Goal: Task Accomplishment & Management: Complete application form

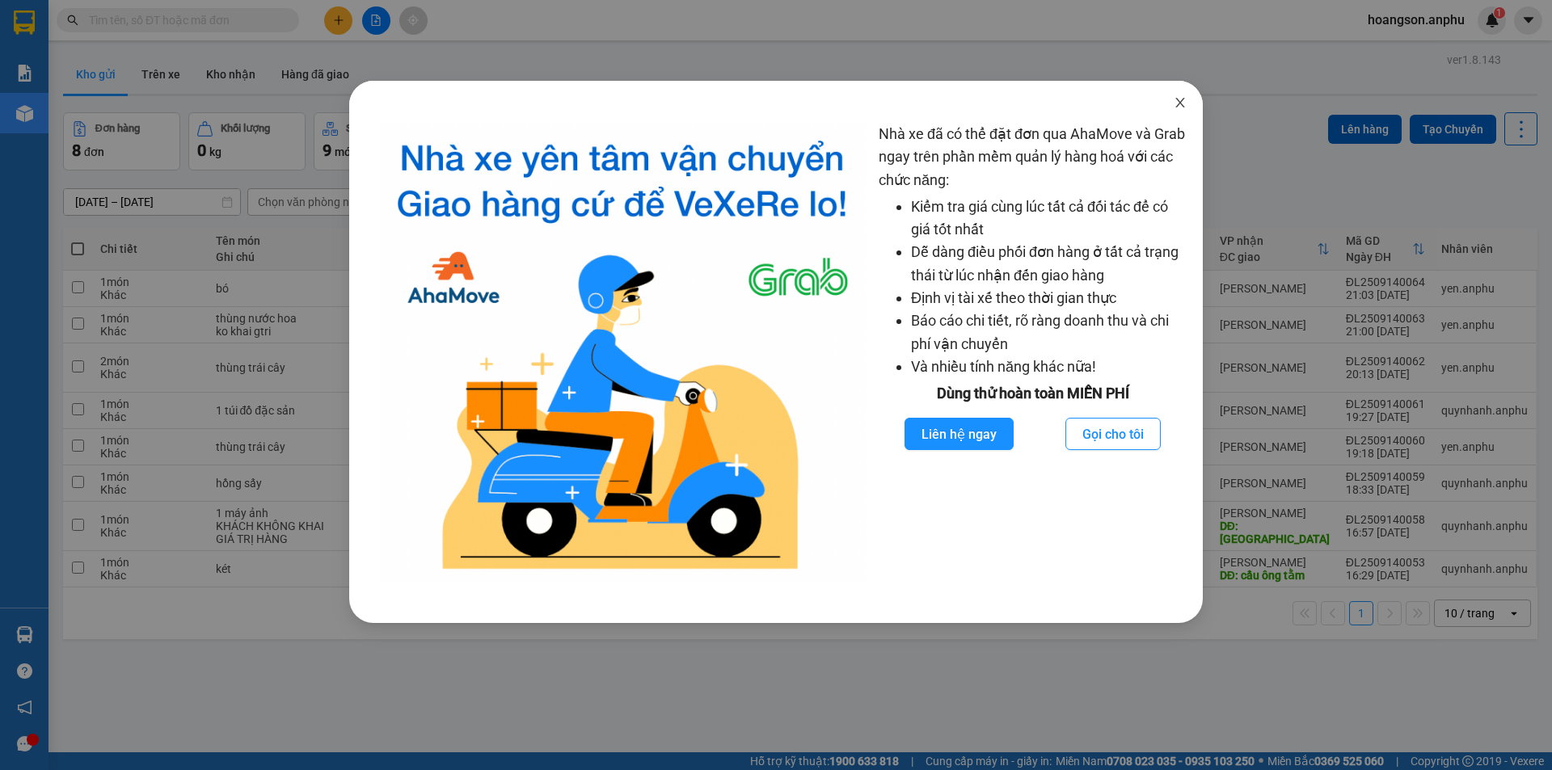
click at [1190, 105] on span "Close" at bounding box center [1179, 103] width 45 height 45
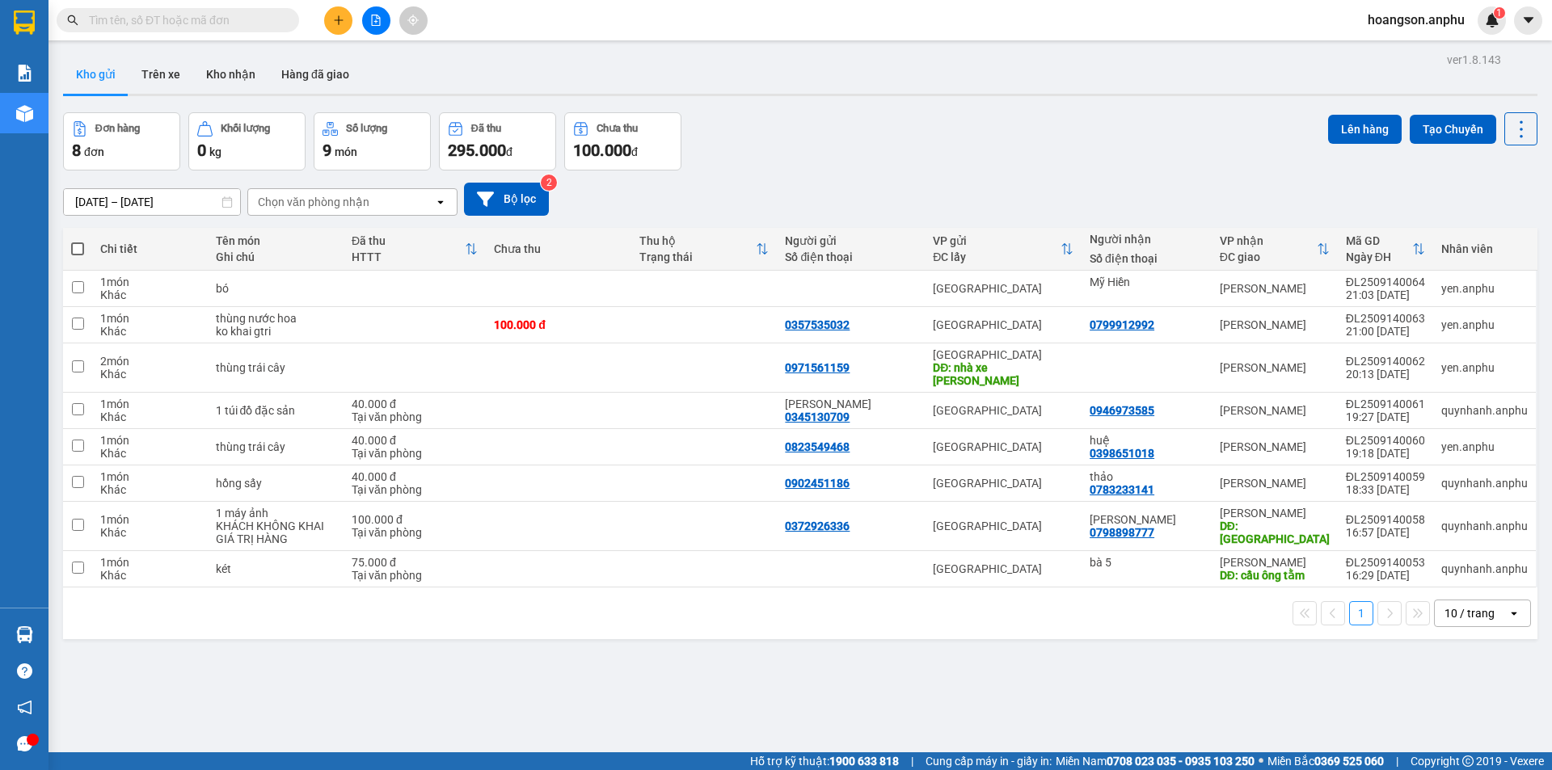
click at [381, 11] on button at bounding box center [376, 20] width 28 height 28
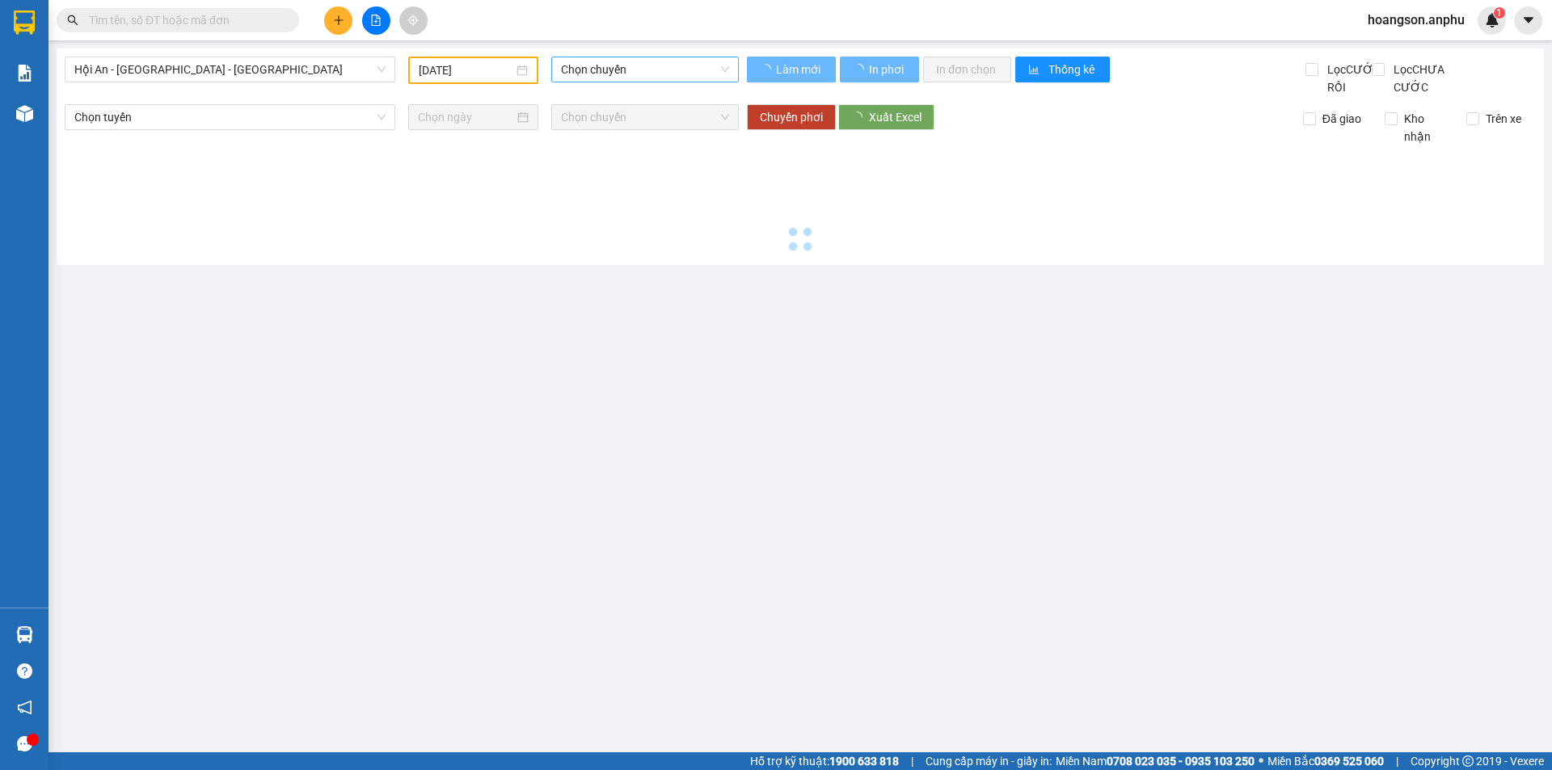
type input "[DATE]"
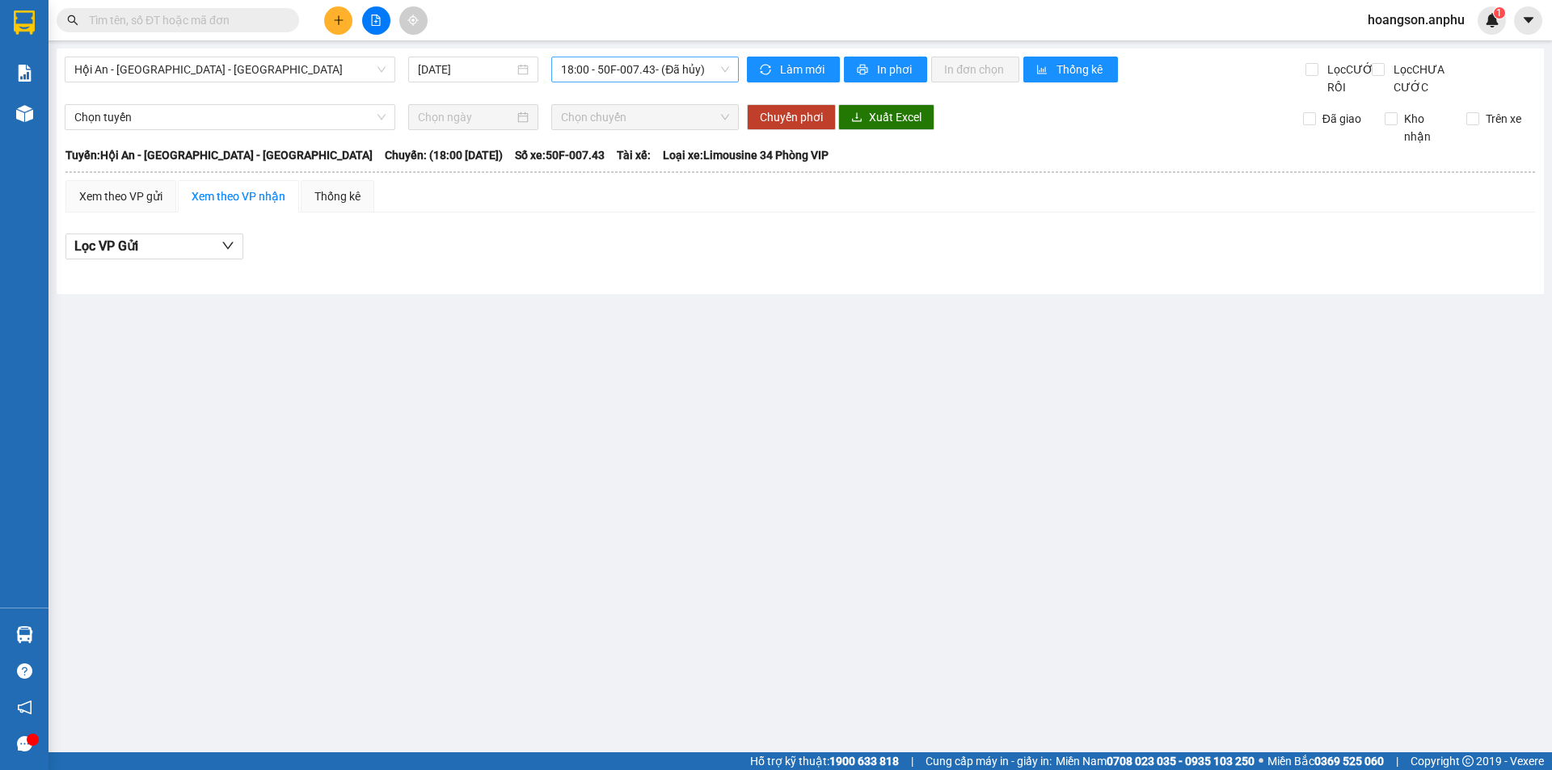
click at [653, 77] on span "18:00 - 50F-007.43 - (Đã hủy)" at bounding box center [645, 69] width 168 height 24
click at [304, 81] on span "Hội An - [GEOGRAPHIC_DATA] - [GEOGRAPHIC_DATA]" at bounding box center [229, 69] width 311 height 24
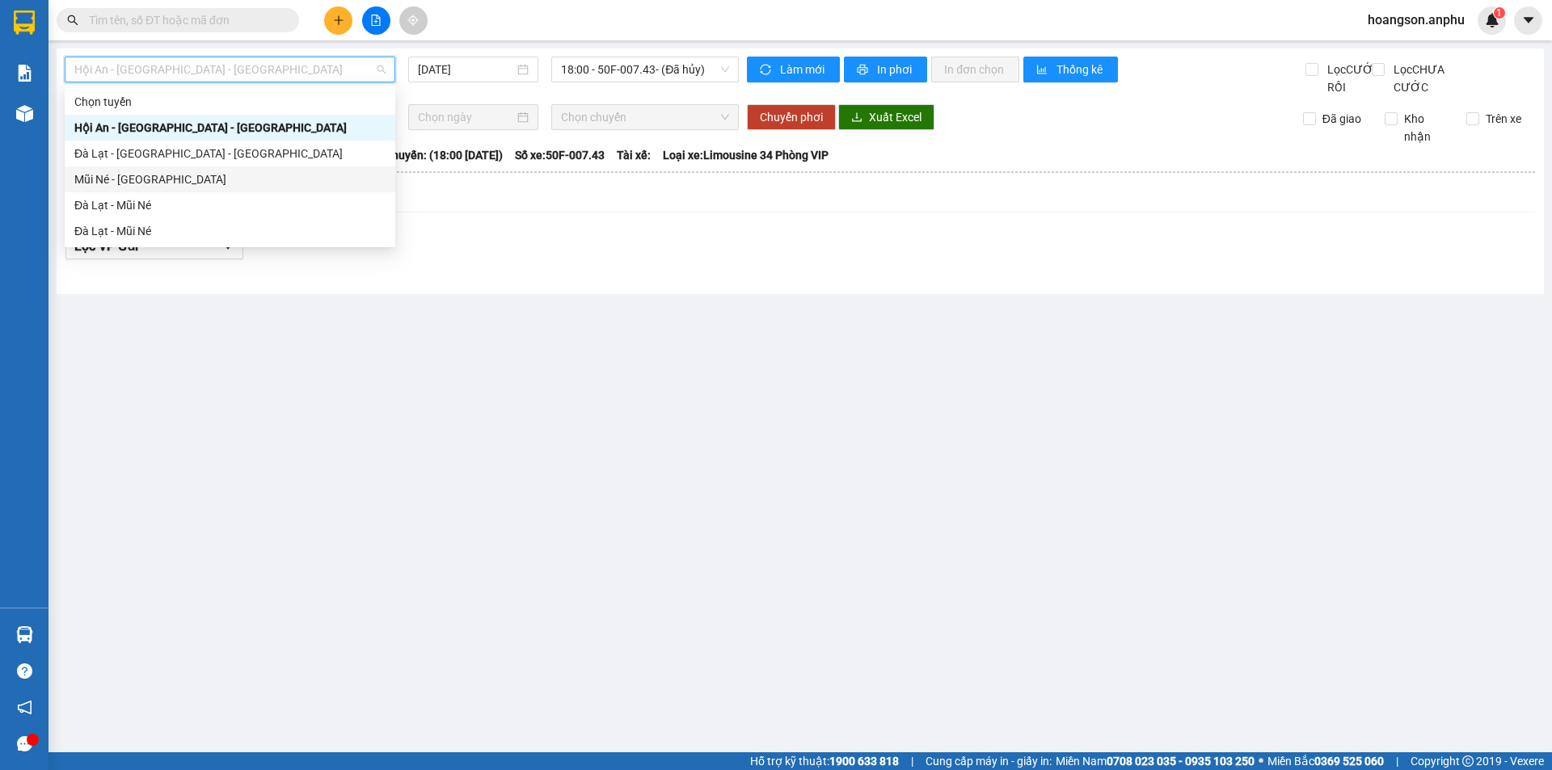
click at [165, 183] on div "Mũi Né - [GEOGRAPHIC_DATA]" at bounding box center [229, 180] width 311 height 18
type input "[DATE]"
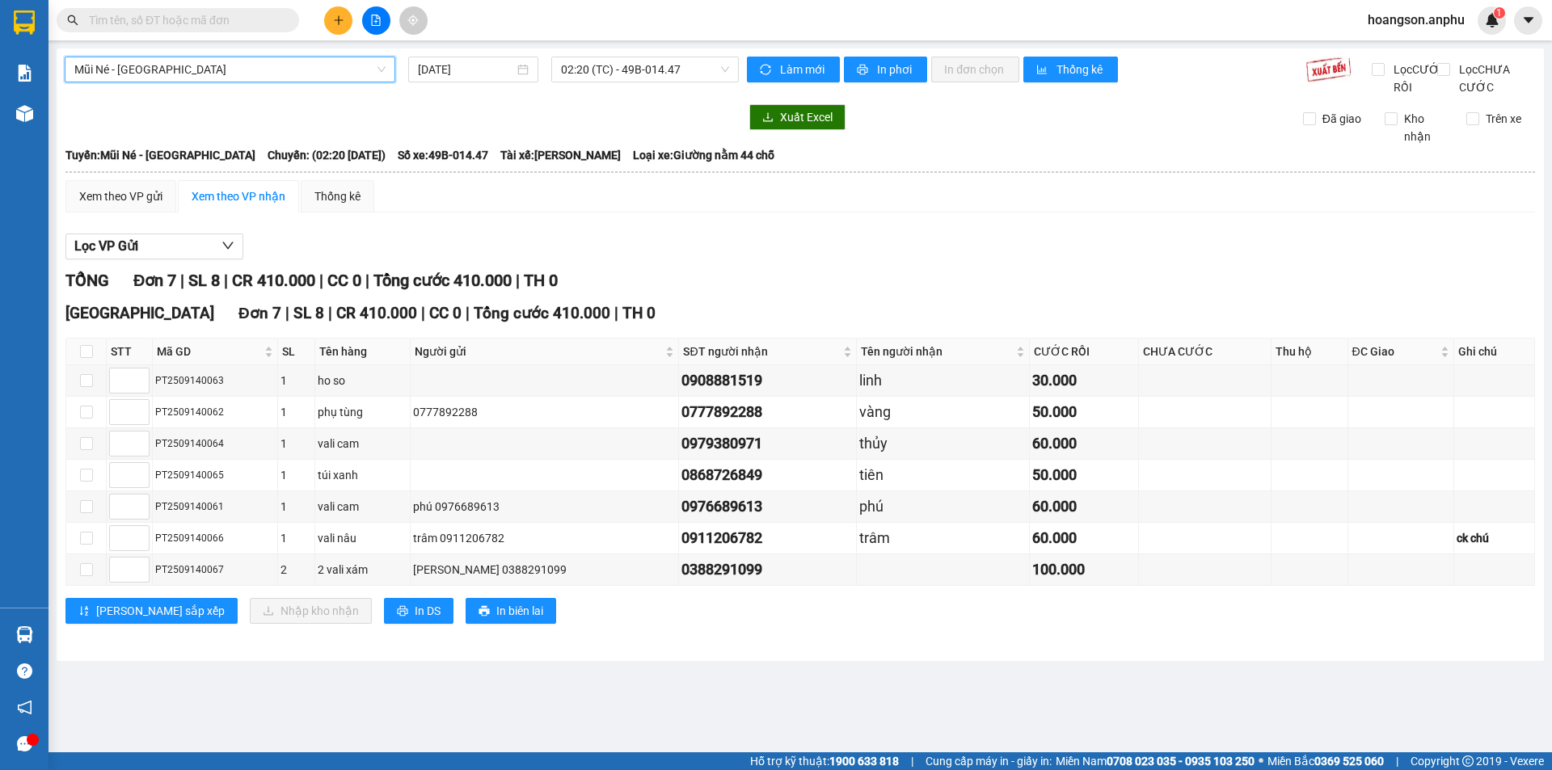
click at [93, 365] on th at bounding box center [86, 352] width 40 height 27
click at [90, 358] on input "checkbox" at bounding box center [86, 351] width 13 height 13
checkbox input "true"
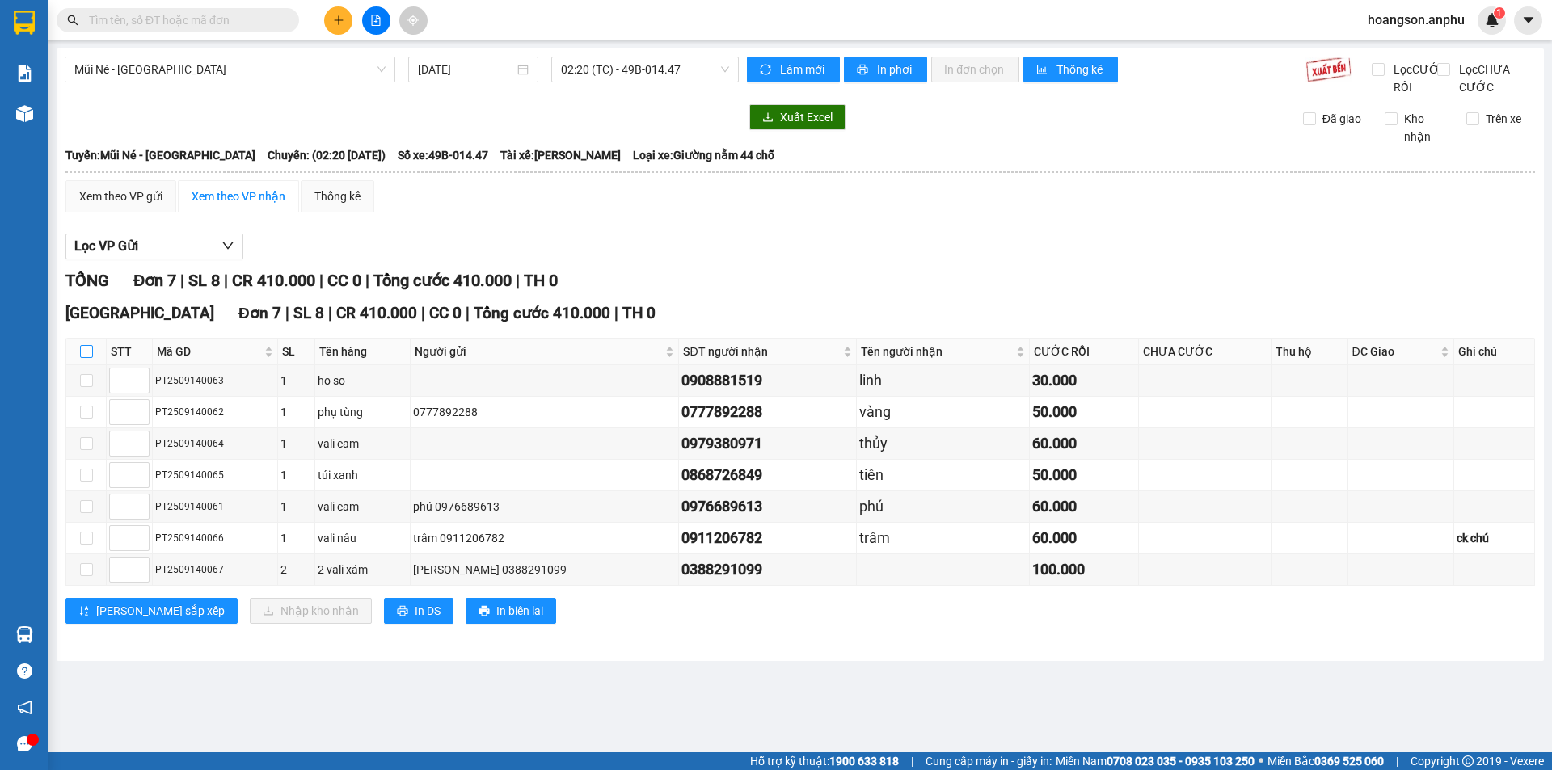
checkbox input "true"
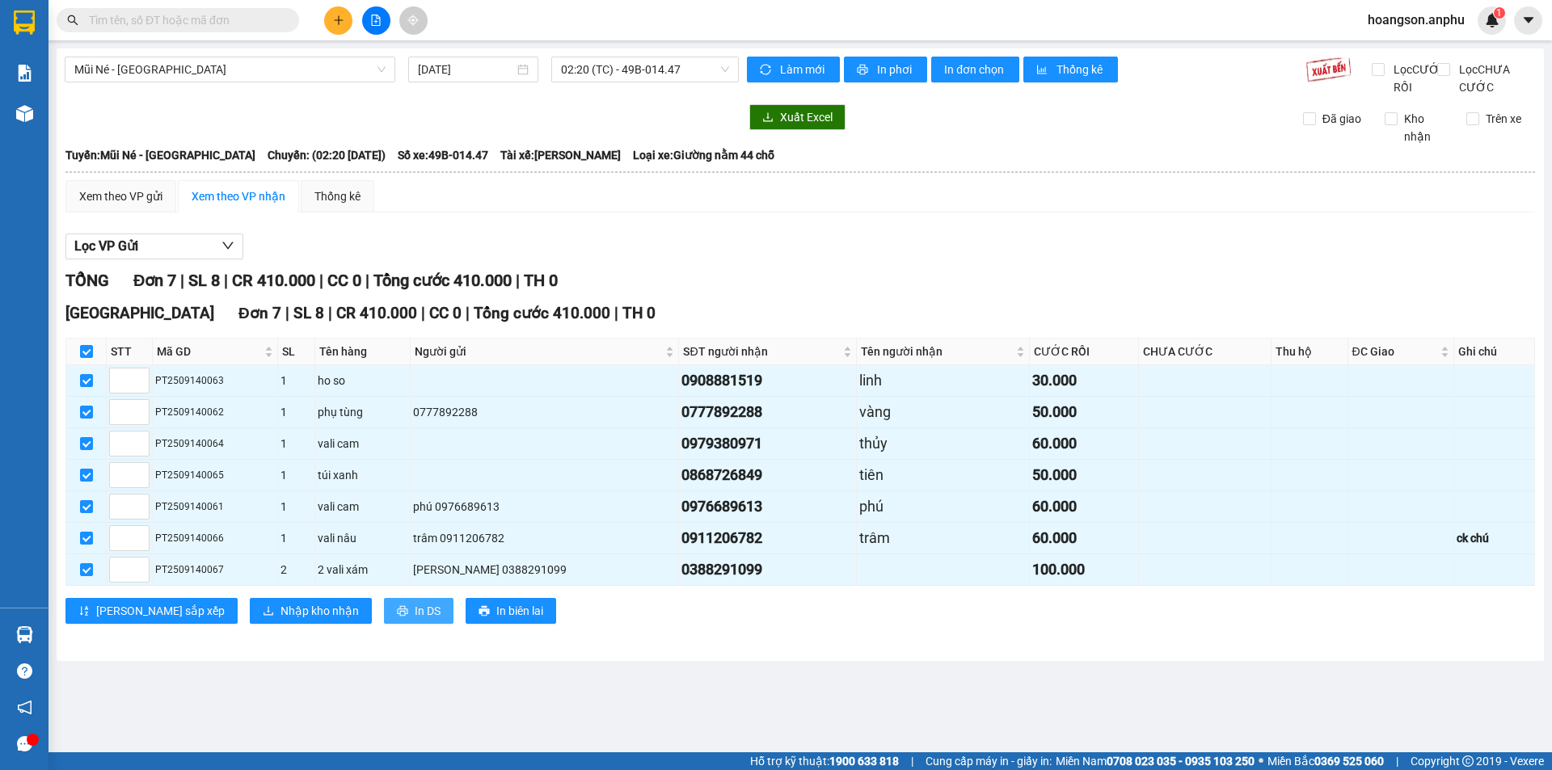
click at [415, 620] on span "In DS" at bounding box center [428, 611] width 26 height 18
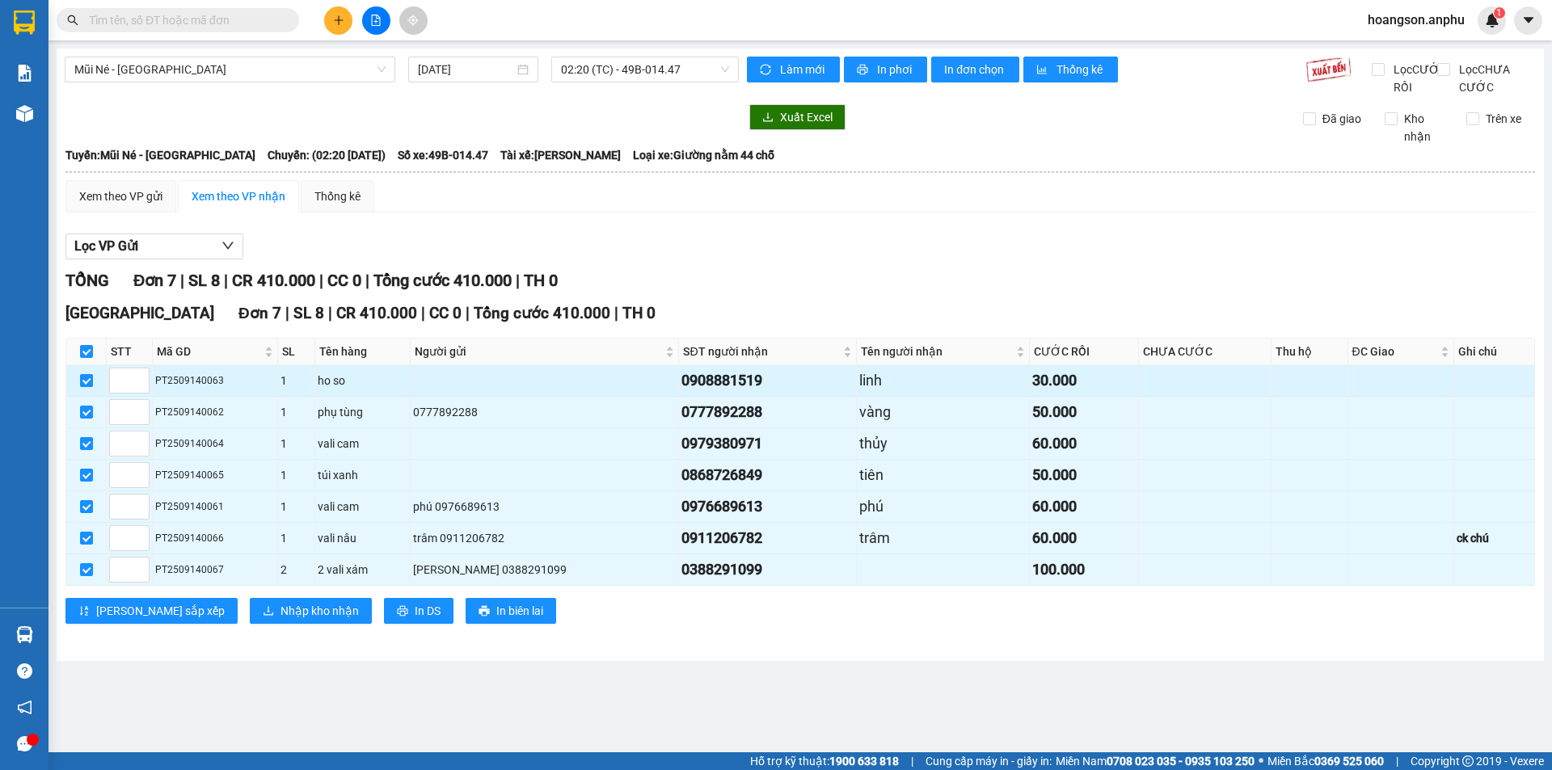
click at [85, 387] on input "checkbox" at bounding box center [86, 380] width 13 height 13
checkbox input "false"
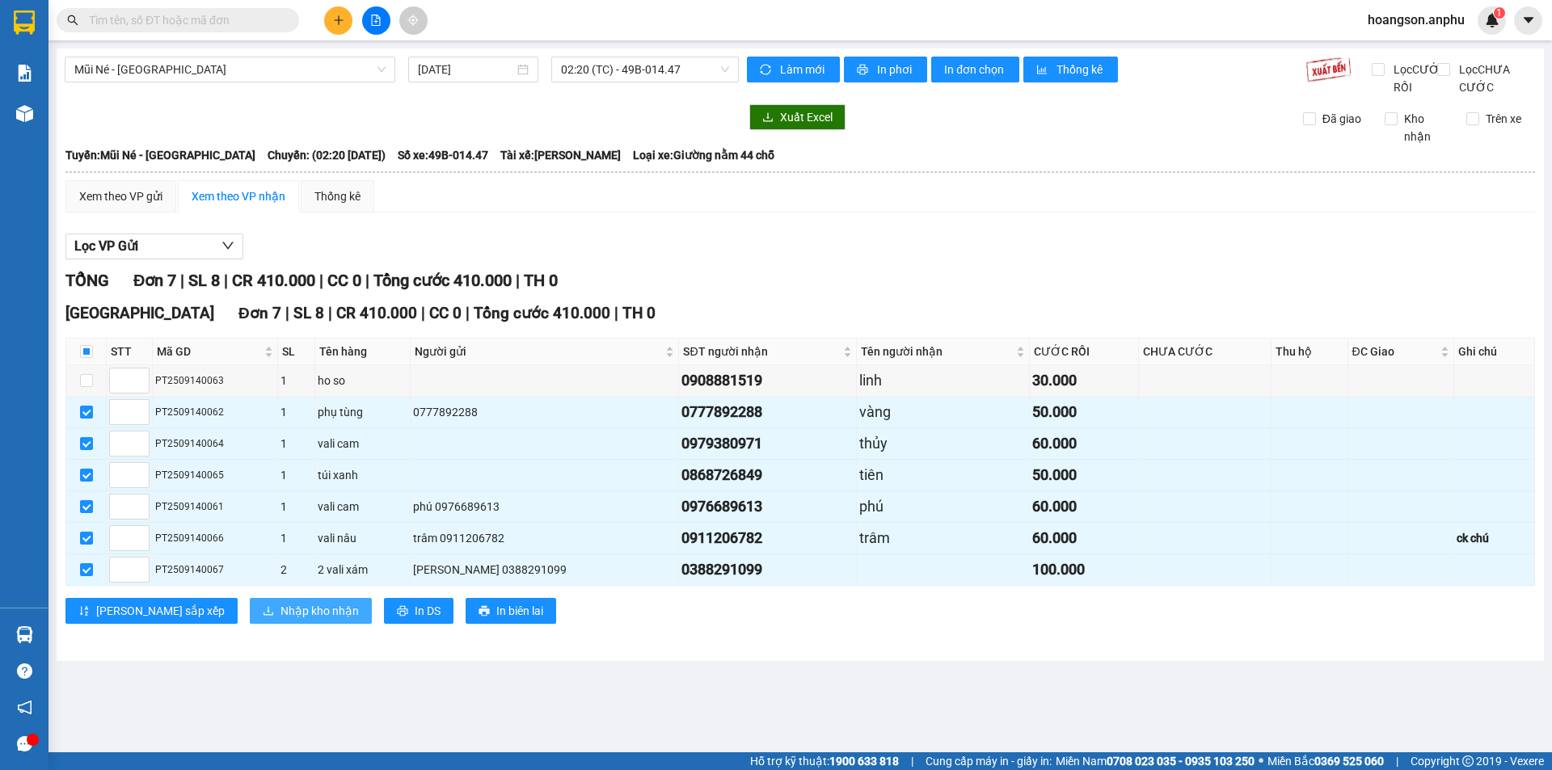
click at [280, 620] on span "Nhập kho nhận" at bounding box center [319, 611] width 78 height 18
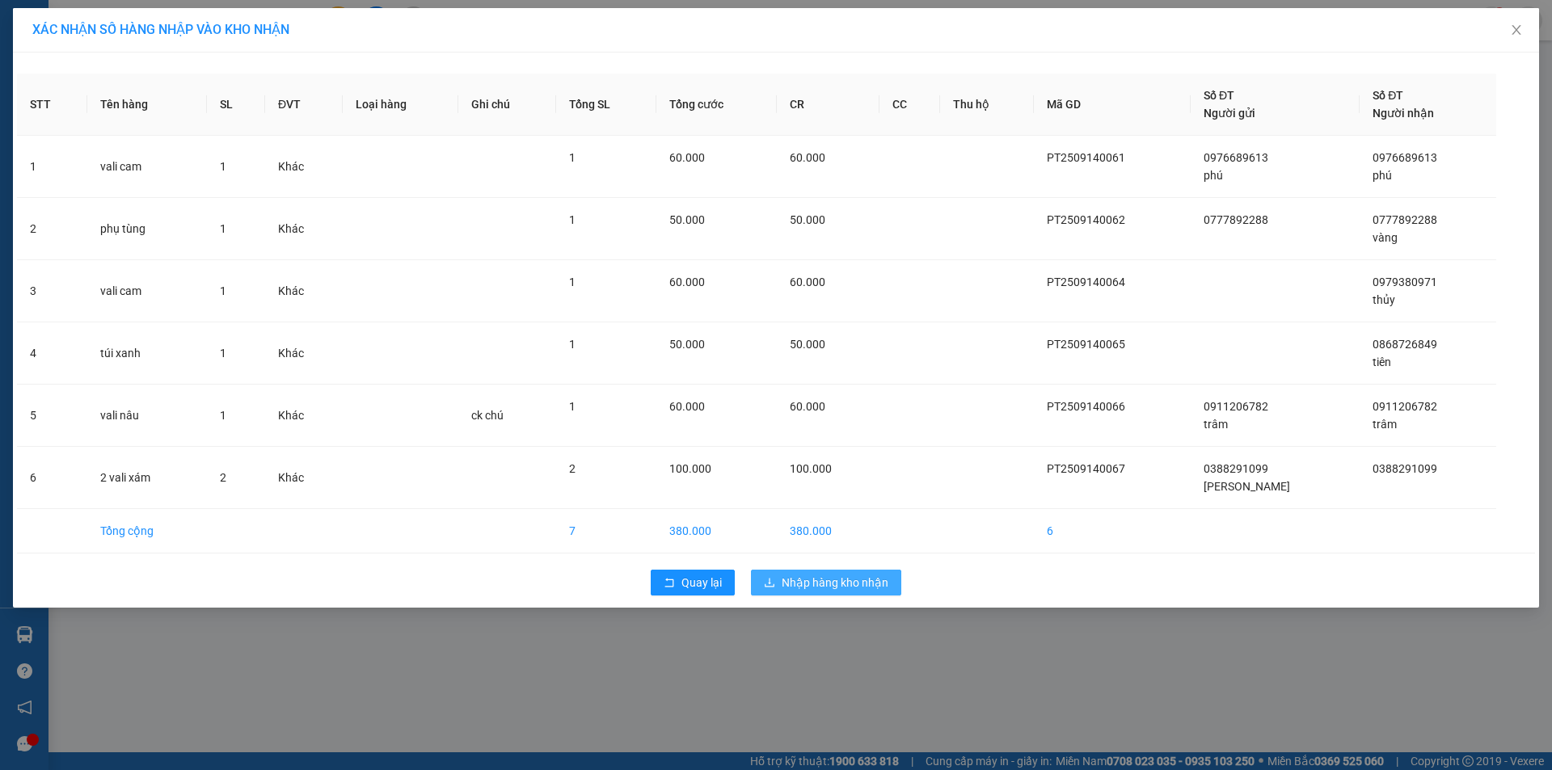
click at [809, 582] on span "Nhập hàng kho nhận" at bounding box center [834, 583] width 107 height 18
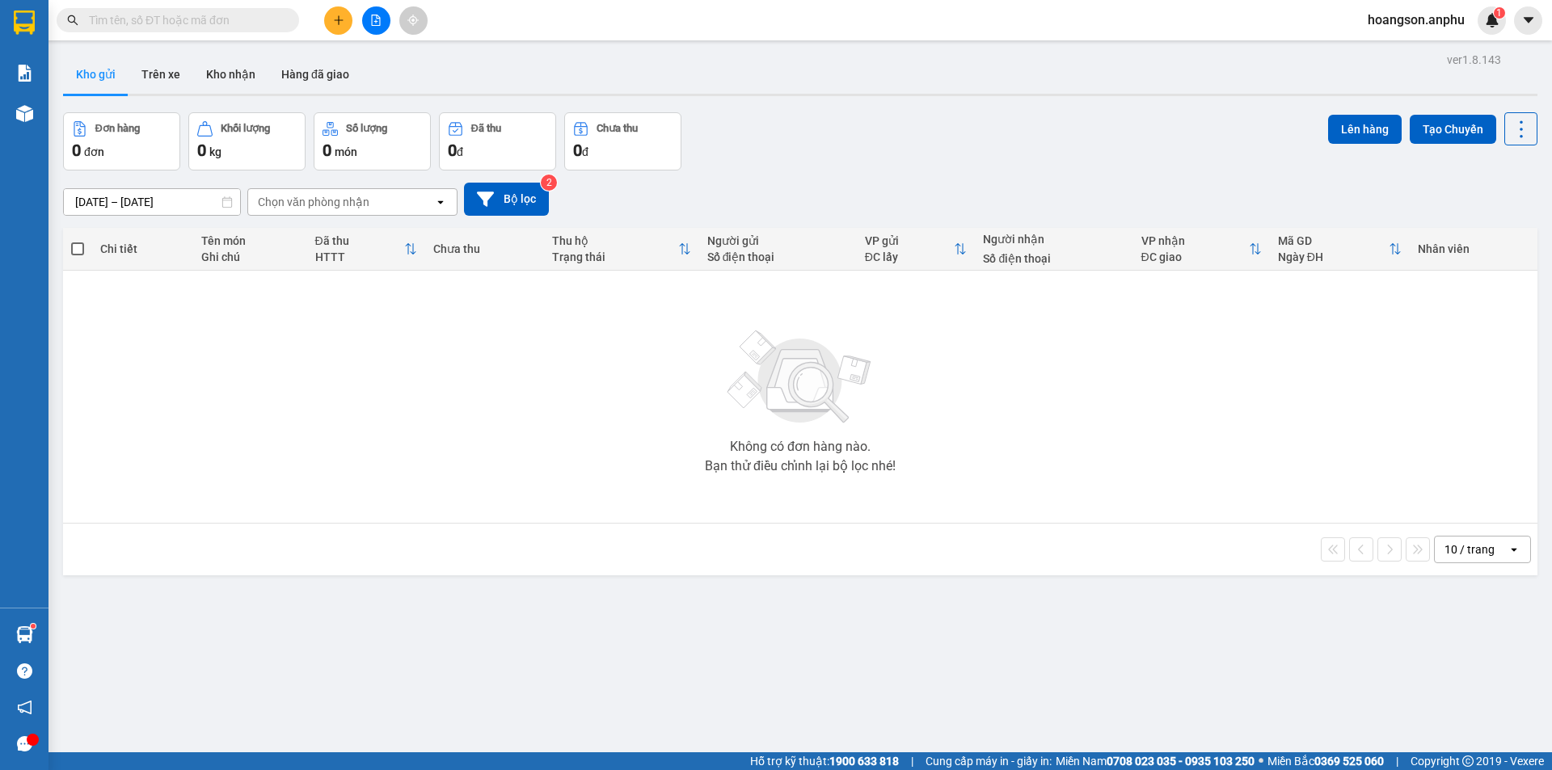
click at [342, 29] on button at bounding box center [338, 20] width 28 height 28
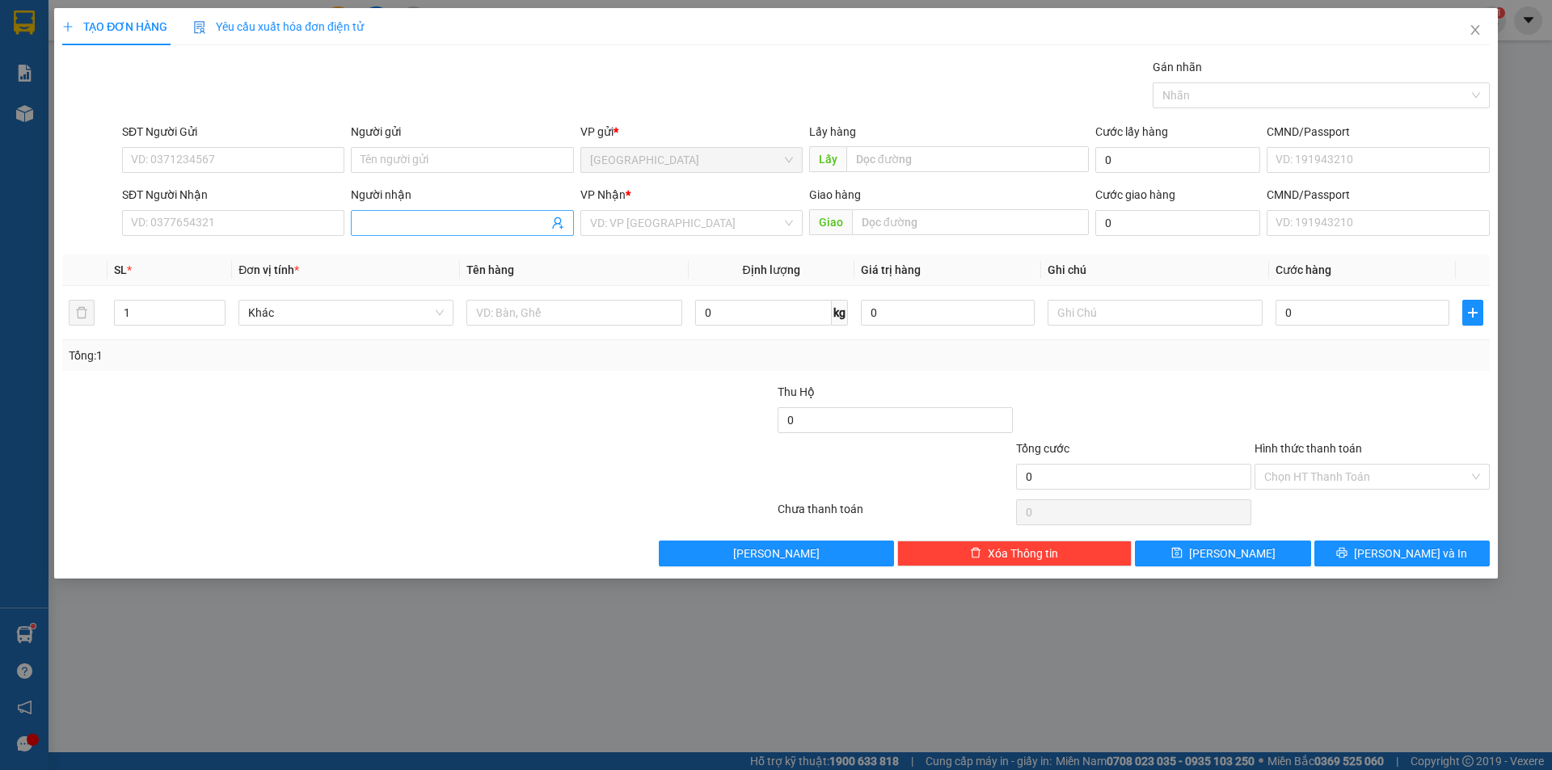
click at [388, 214] on span at bounding box center [462, 223] width 222 height 26
type input "t"
click at [297, 225] on input "SĐT Người Nhận" at bounding box center [233, 223] width 222 height 26
click at [229, 262] on div "0973338815 - anh Tín" at bounding box center [233, 255] width 203 height 18
type input "0973338815"
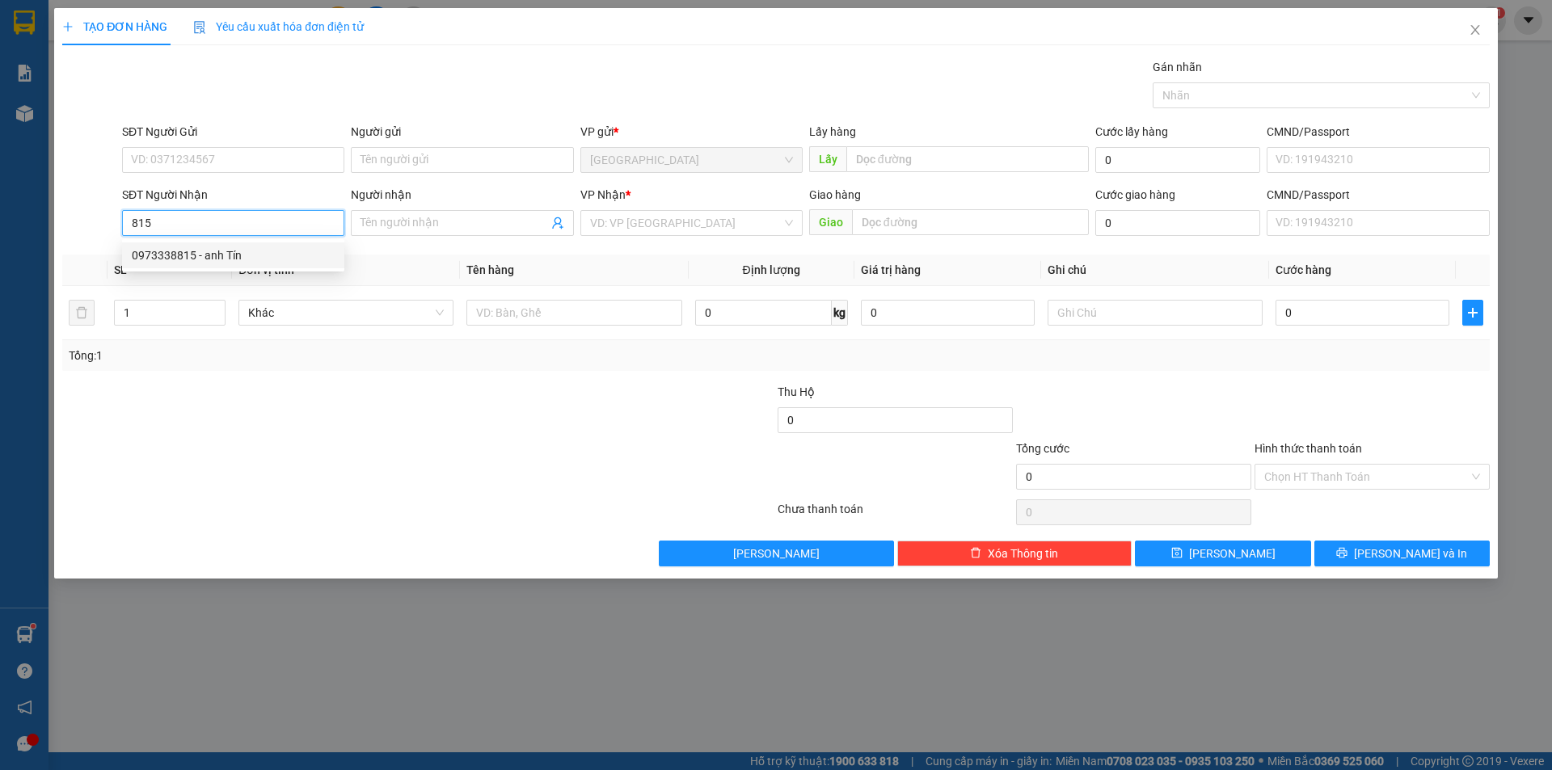
type input "anh Tín"
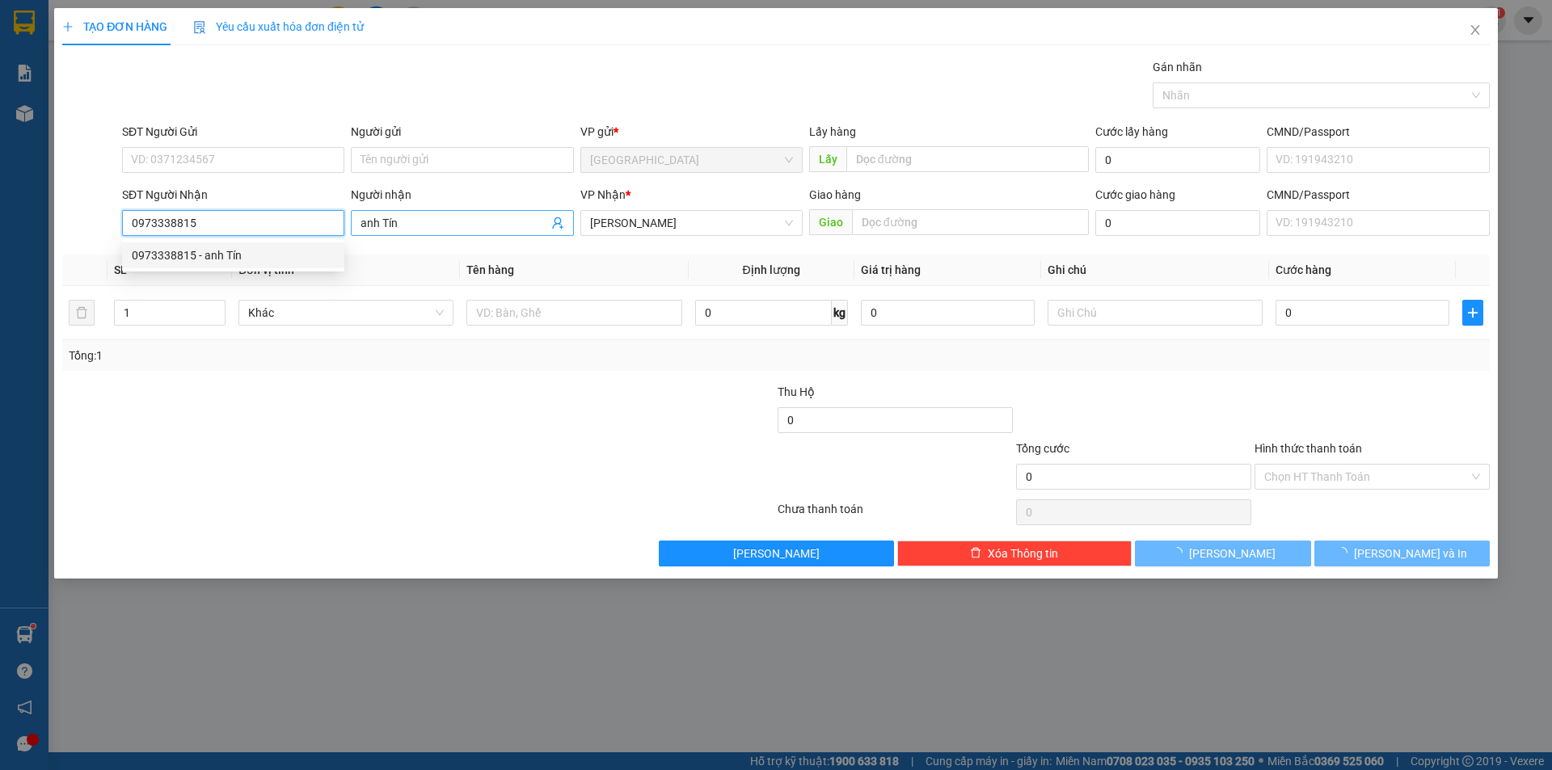
type input "120.000"
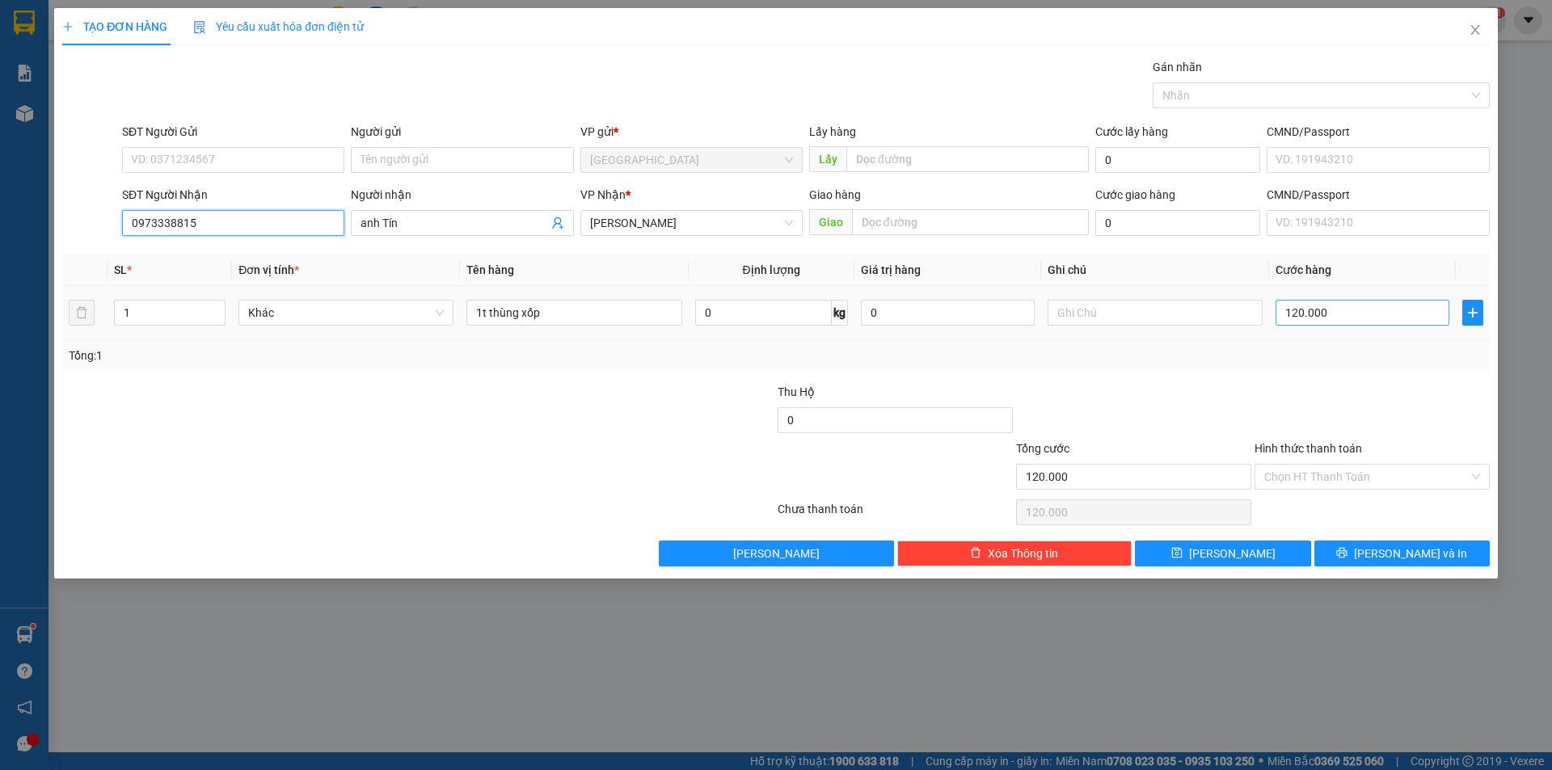
type input "0973338815"
click at [1320, 316] on input "120.000" at bounding box center [1362, 313] width 174 height 26
type input "0"
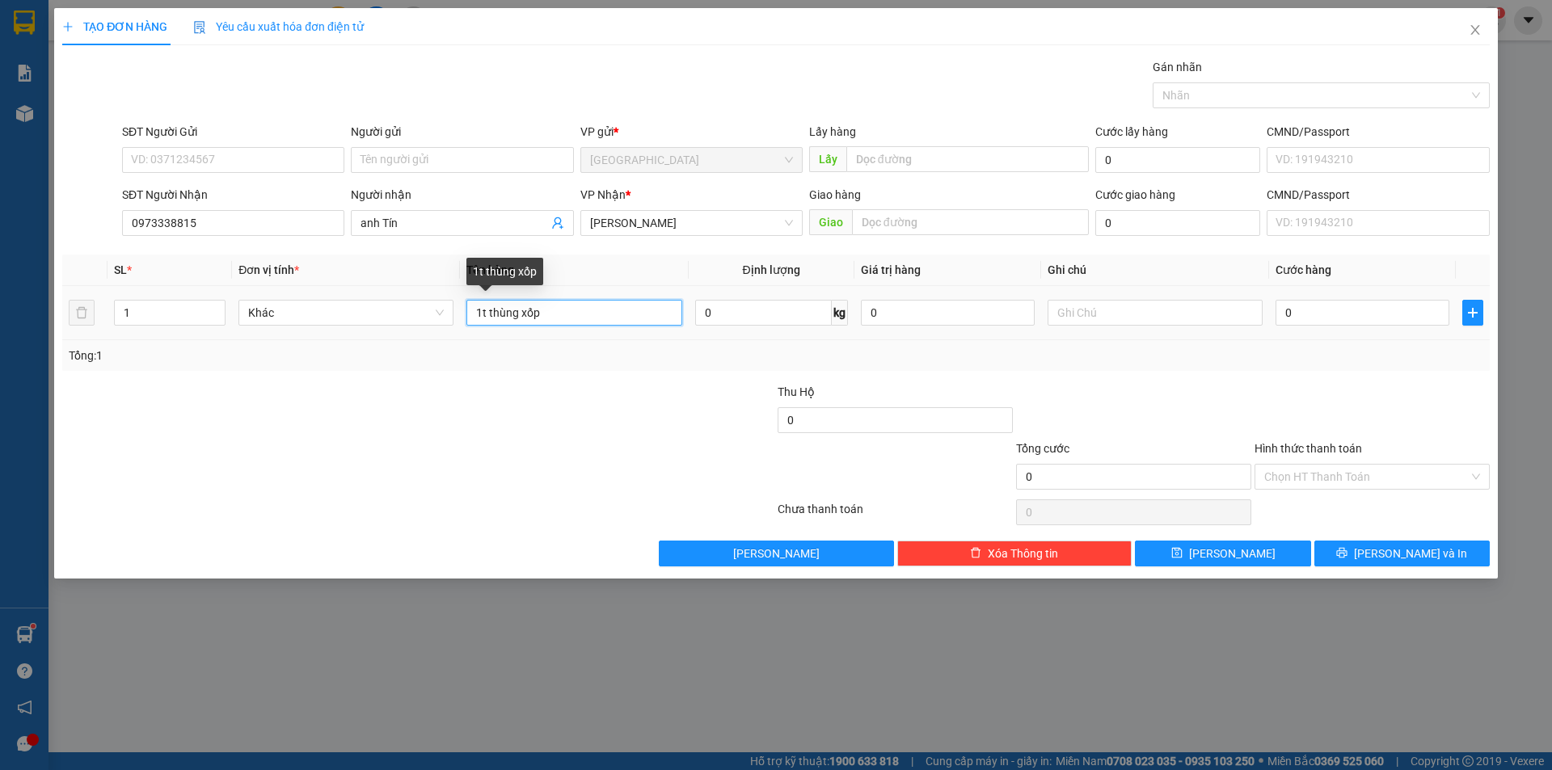
click at [604, 302] on input "1t thùng xốp" at bounding box center [573, 313] width 215 height 26
type input "1t thùng xốp 1 thung go"
click at [1329, 319] on input "0" at bounding box center [1362, 313] width 174 height 26
type input "10"
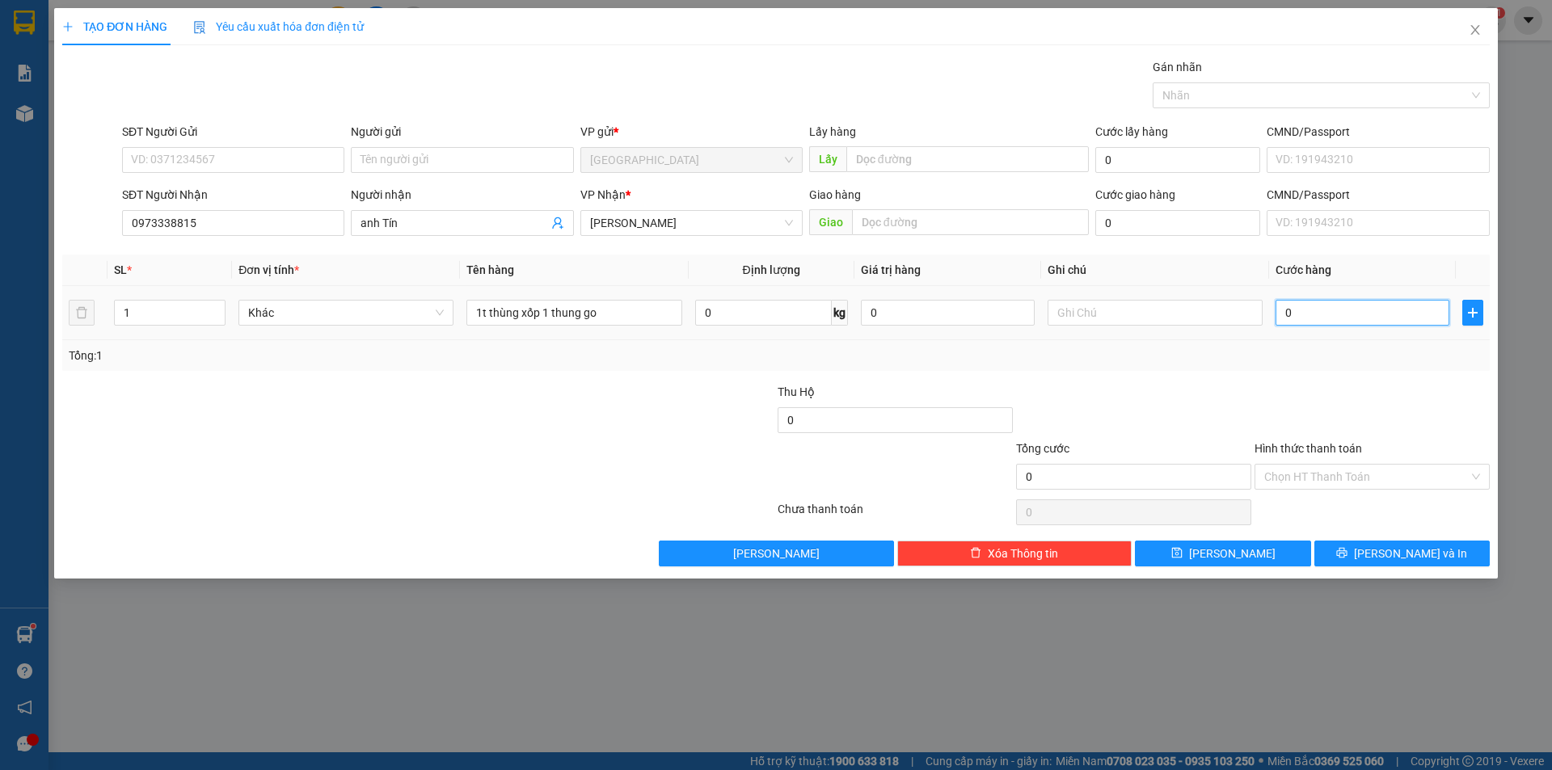
type input "10"
type input "180"
type input "1.800"
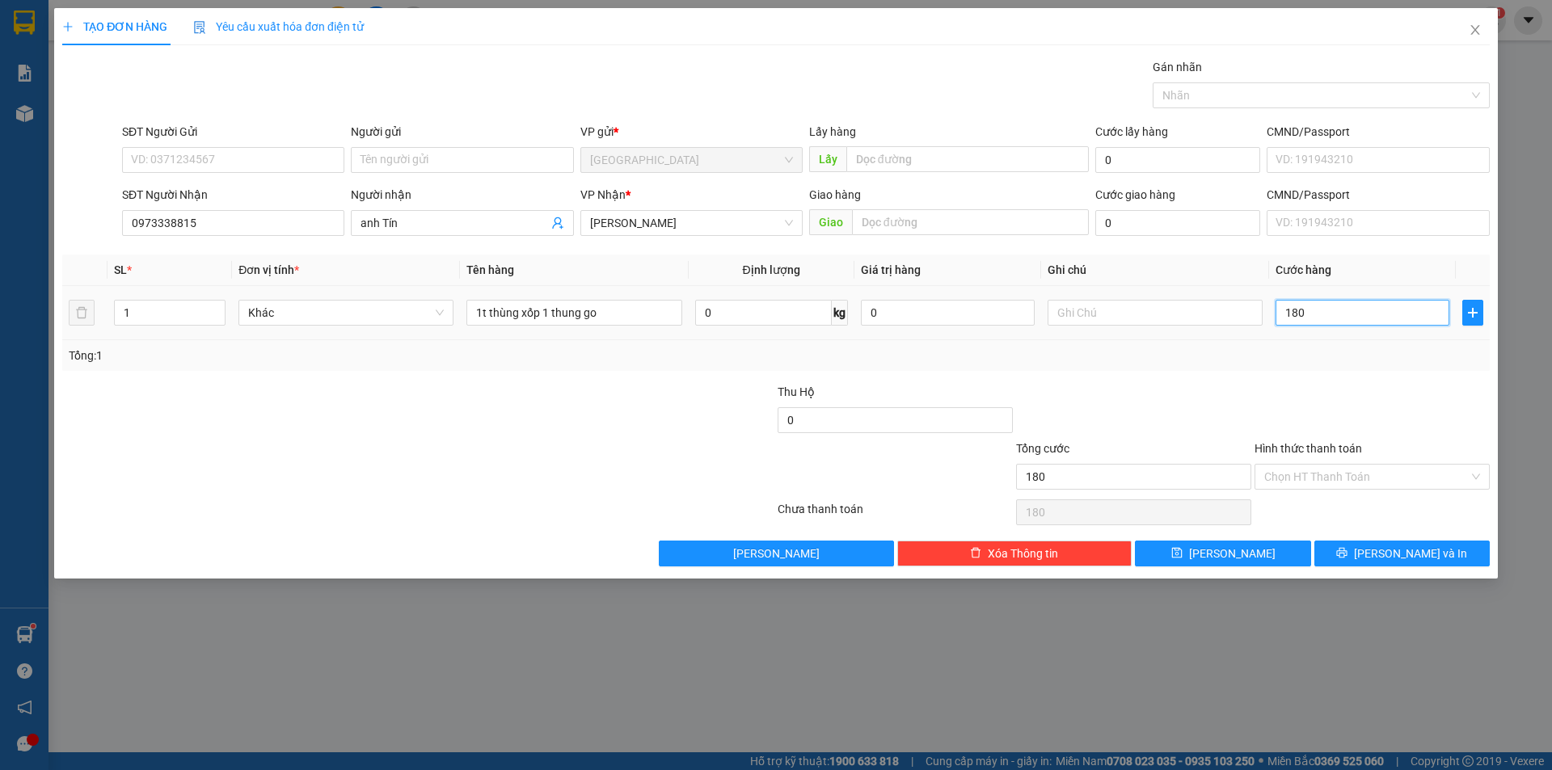
type input "1.800"
type input "180"
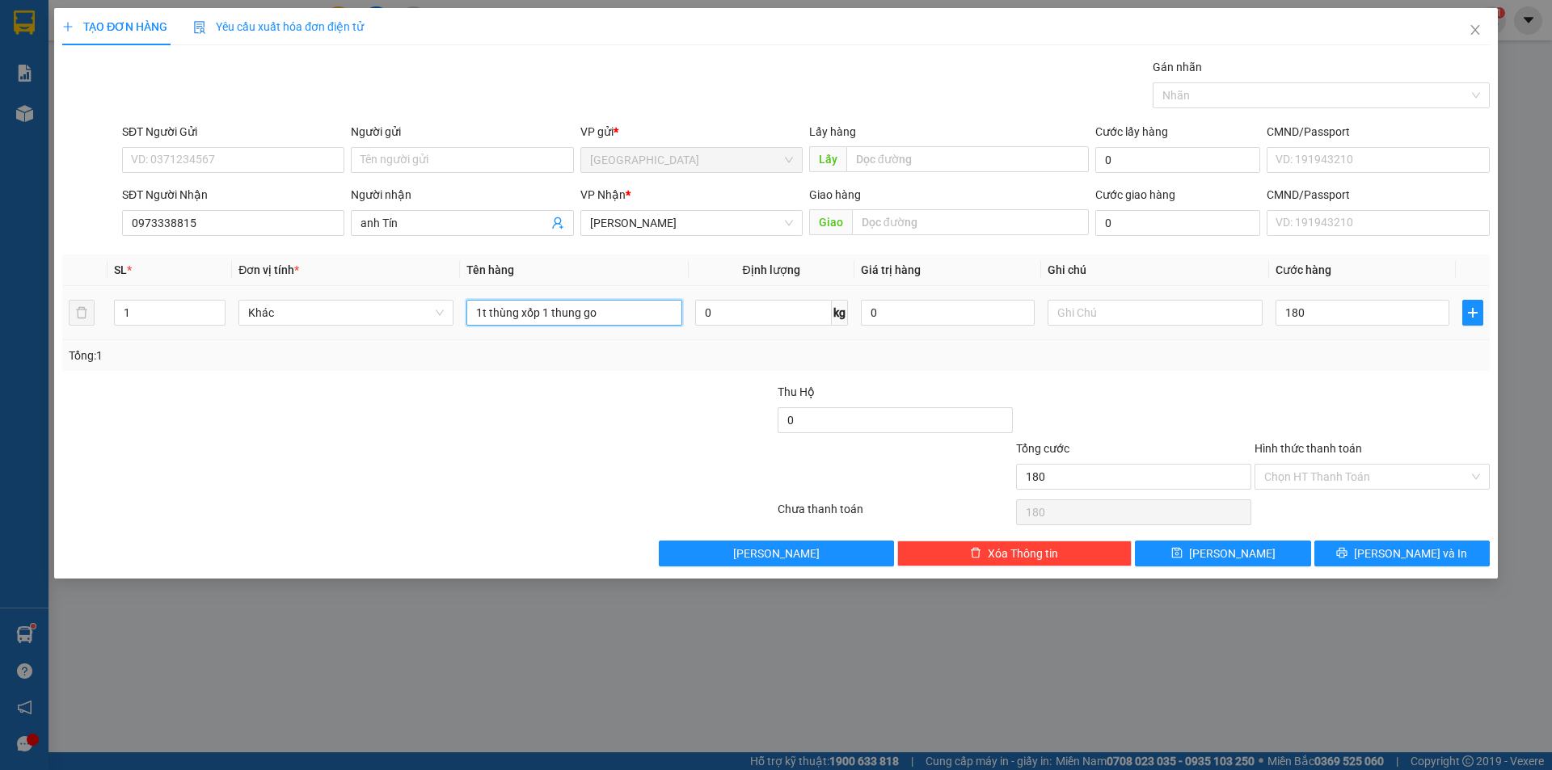
type input "180.000"
drag, startPoint x: 636, startPoint y: 318, endPoint x: 545, endPoint y: 312, distance: 91.5
click at [545, 312] on input "1t thùng xốp 1 thung go" at bounding box center [573, 313] width 215 height 26
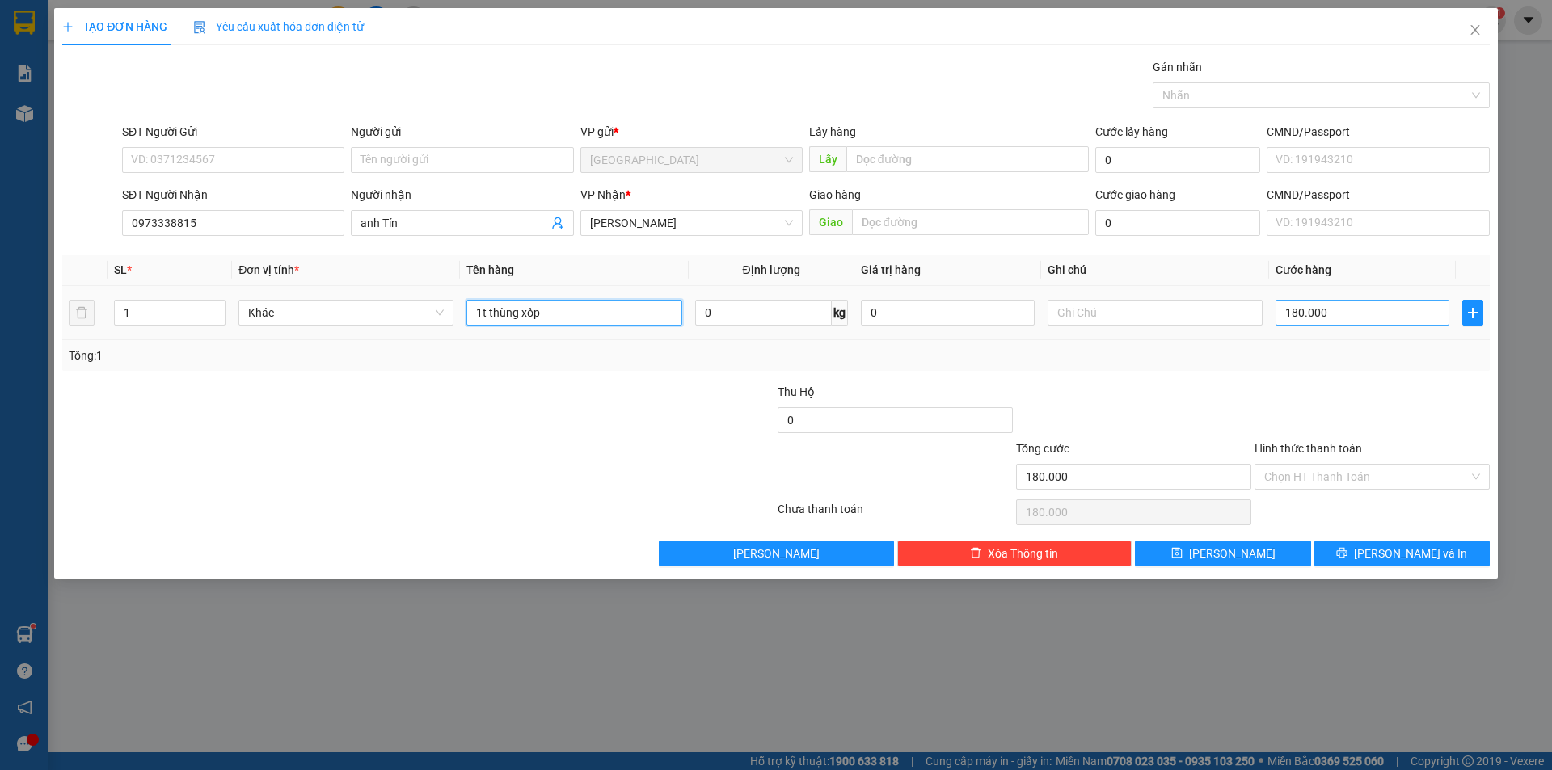
type input "1t thùng xốp"
click at [1371, 310] on input "180.000" at bounding box center [1362, 313] width 174 height 26
type input "0"
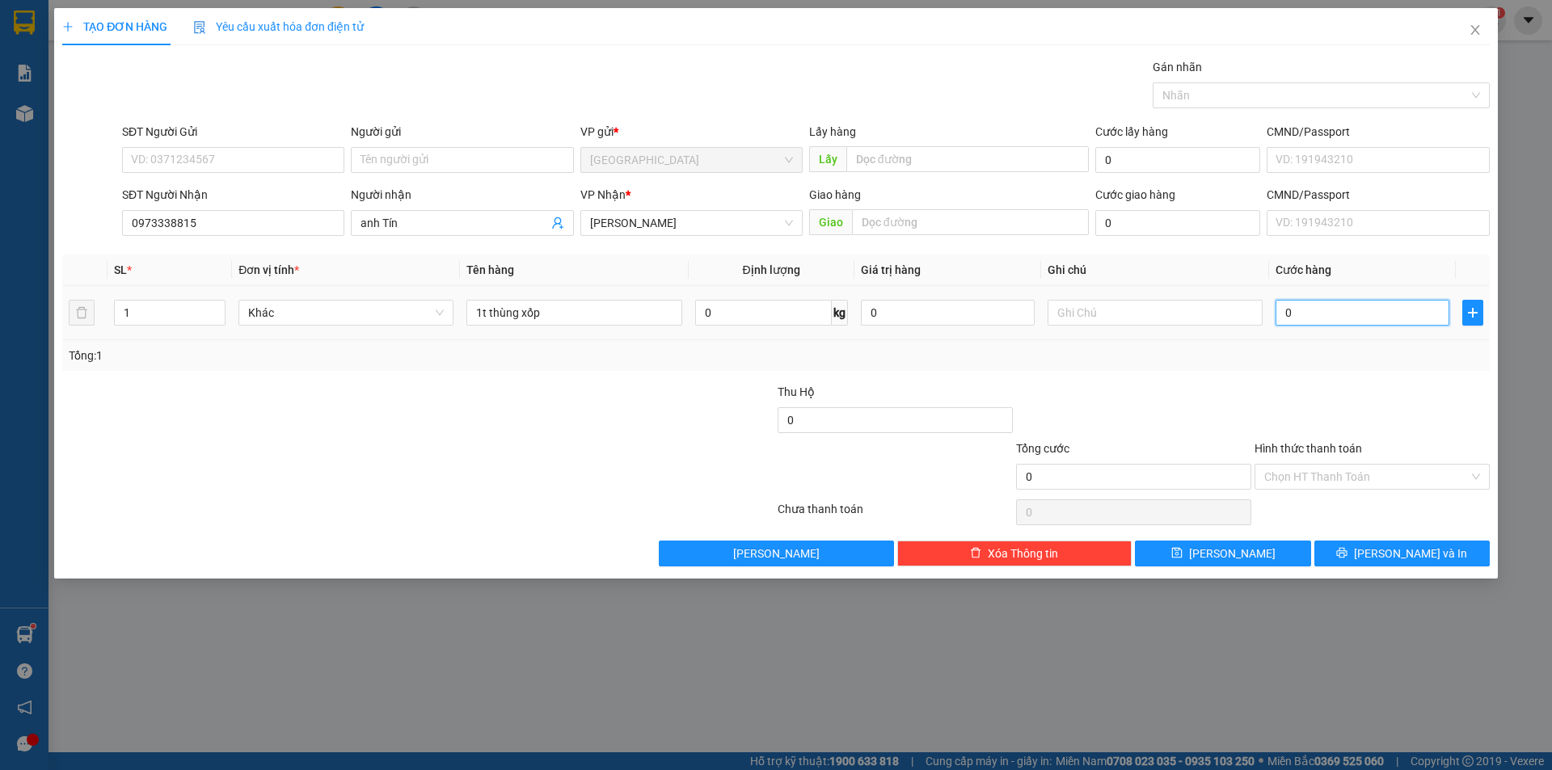
type input "10"
type input "100"
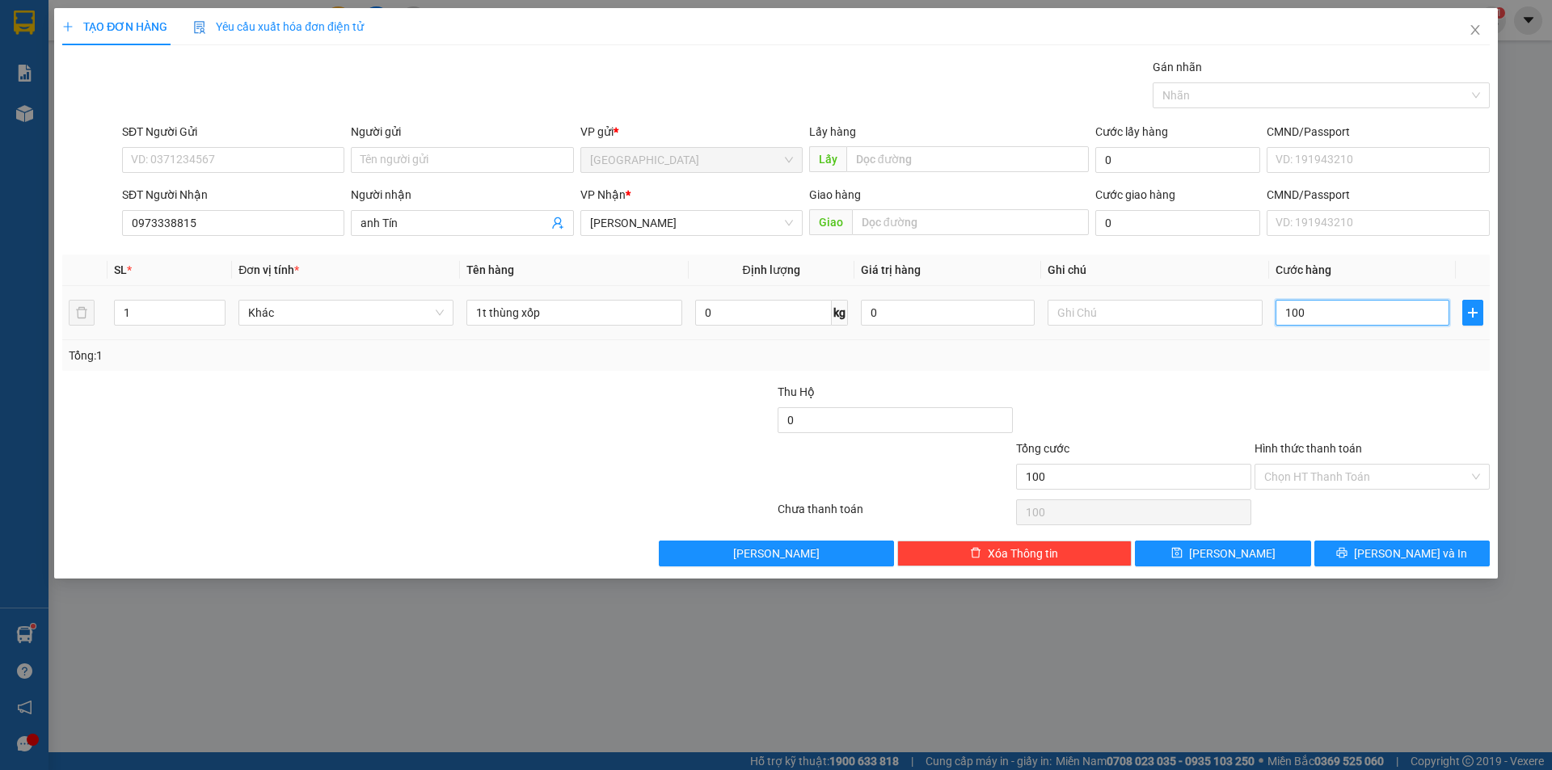
type input "100"
click at [1341, 379] on div "Transit Pickup Surcharge Ids Transit Deliver Surcharge Ids Transit Deliver Surc…" at bounding box center [775, 312] width 1427 height 508
type input "100.000"
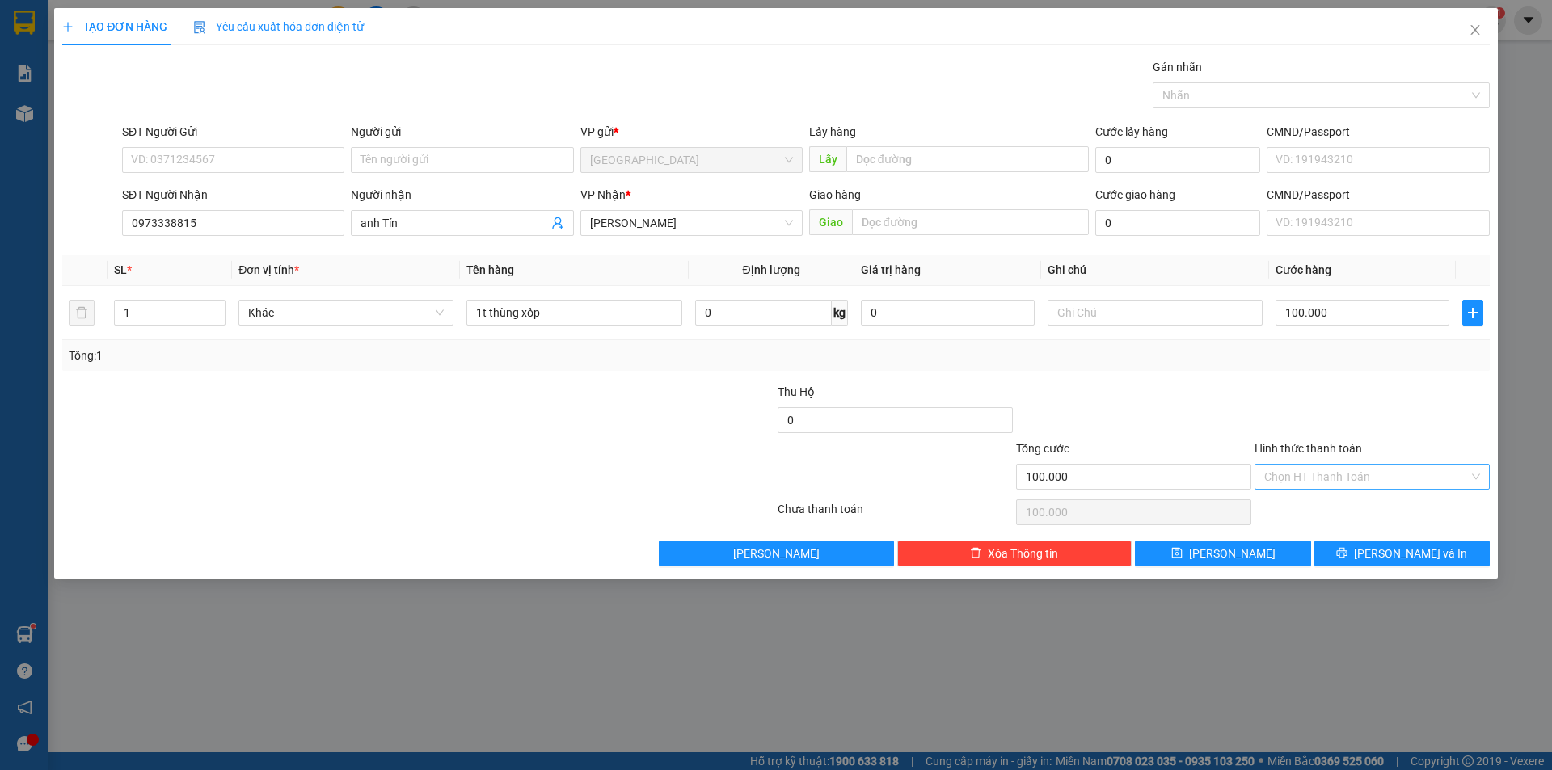
click at [1333, 478] on input "Hình thức thanh toán" at bounding box center [1366, 477] width 204 height 24
click at [1304, 504] on div "Tại văn phòng" at bounding box center [1372, 509] width 216 height 18
type input "0"
click at [1242, 549] on button "[PERSON_NAME]" at bounding box center [1222, 554] width 175 height 26
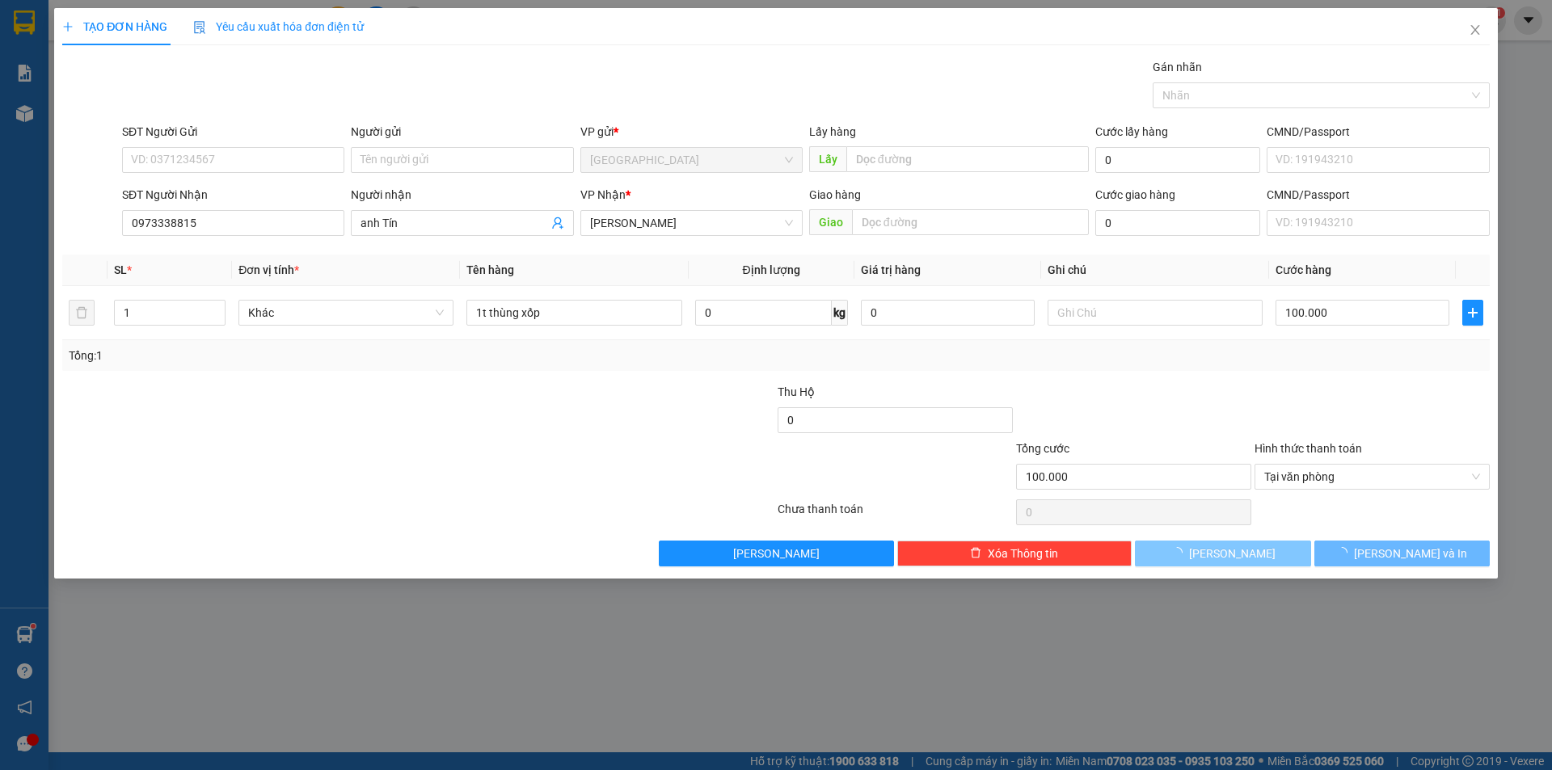
type input "0"
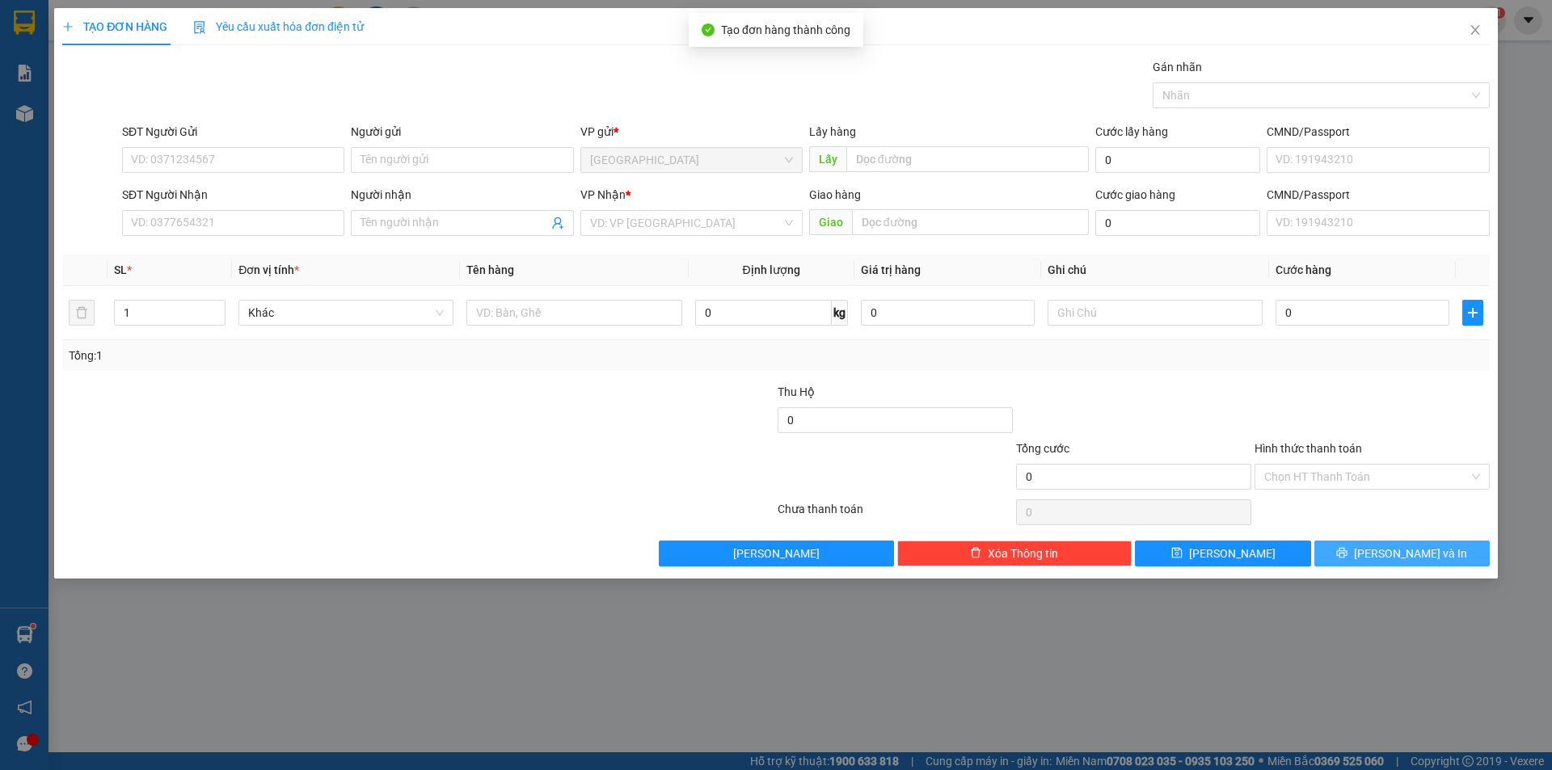
click at [1406, 550] on span "[PERSON_NAME] và In" at bounding box center [1410, 554] width 113 height 18
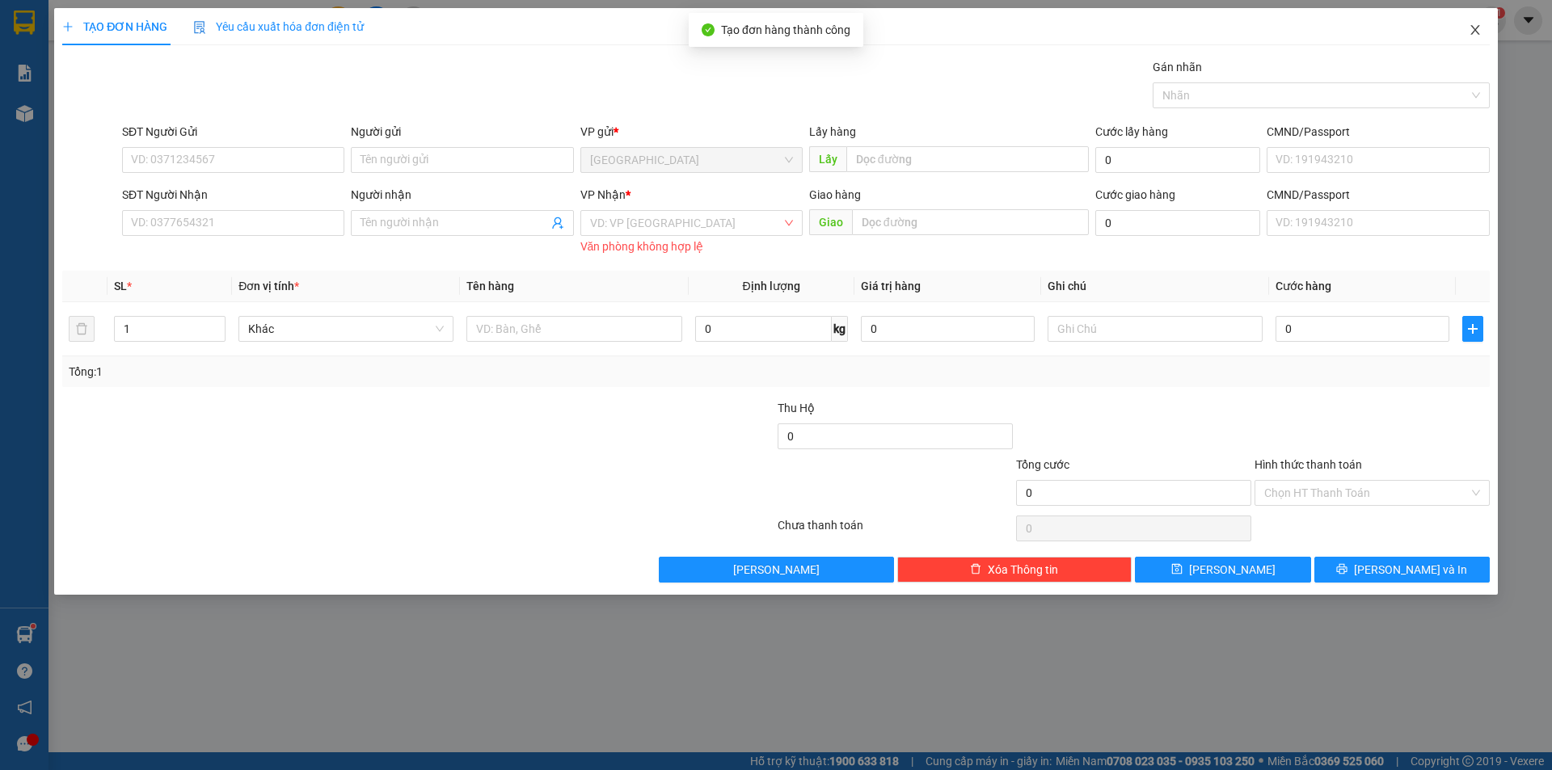
click at [1475, 39] on span "Close" at bounding box center [1474, 30] width 45 height 45
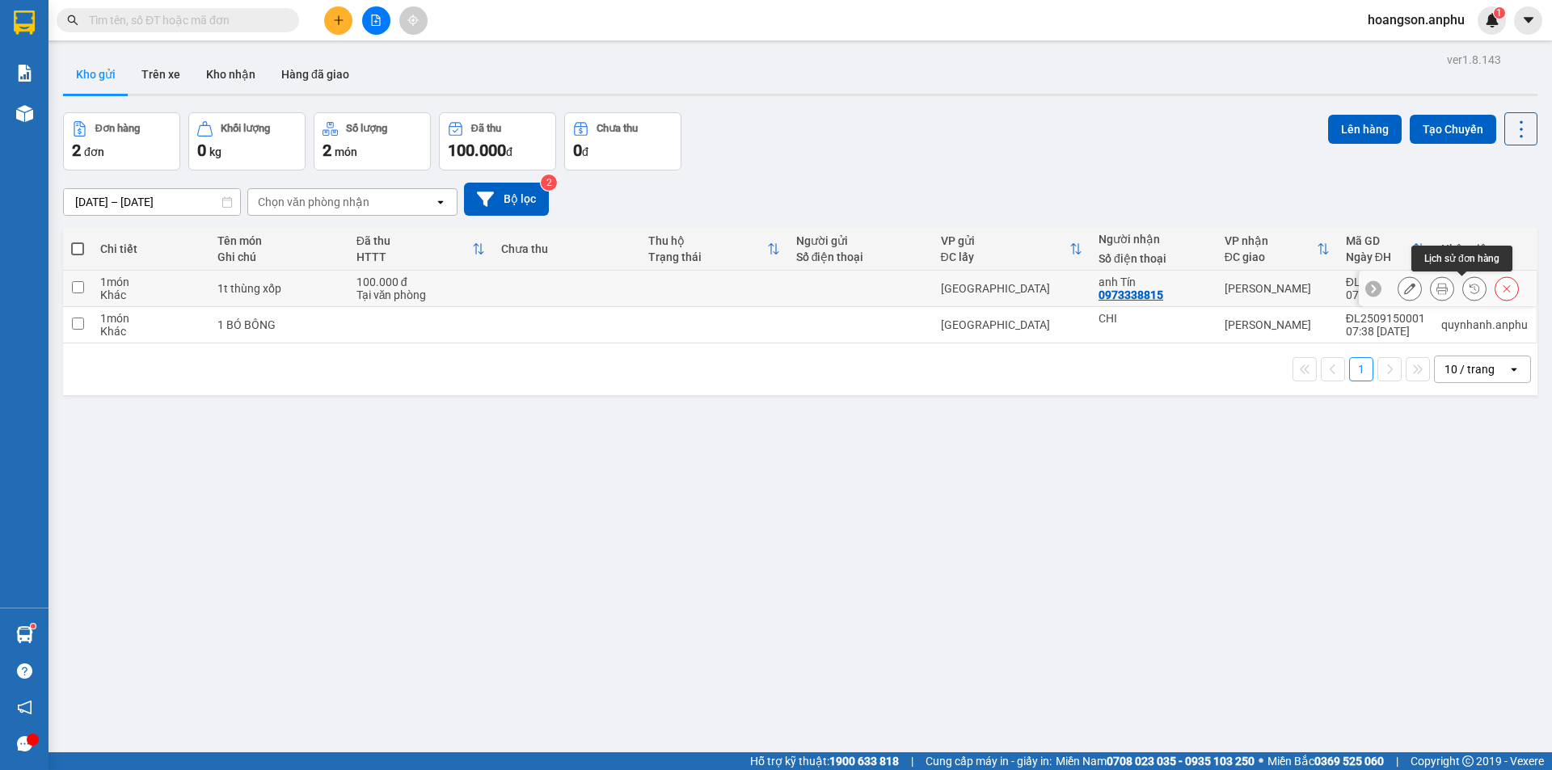
click at [1436, 289] on icon at bounding box center [1441, 288] width 11 height 11
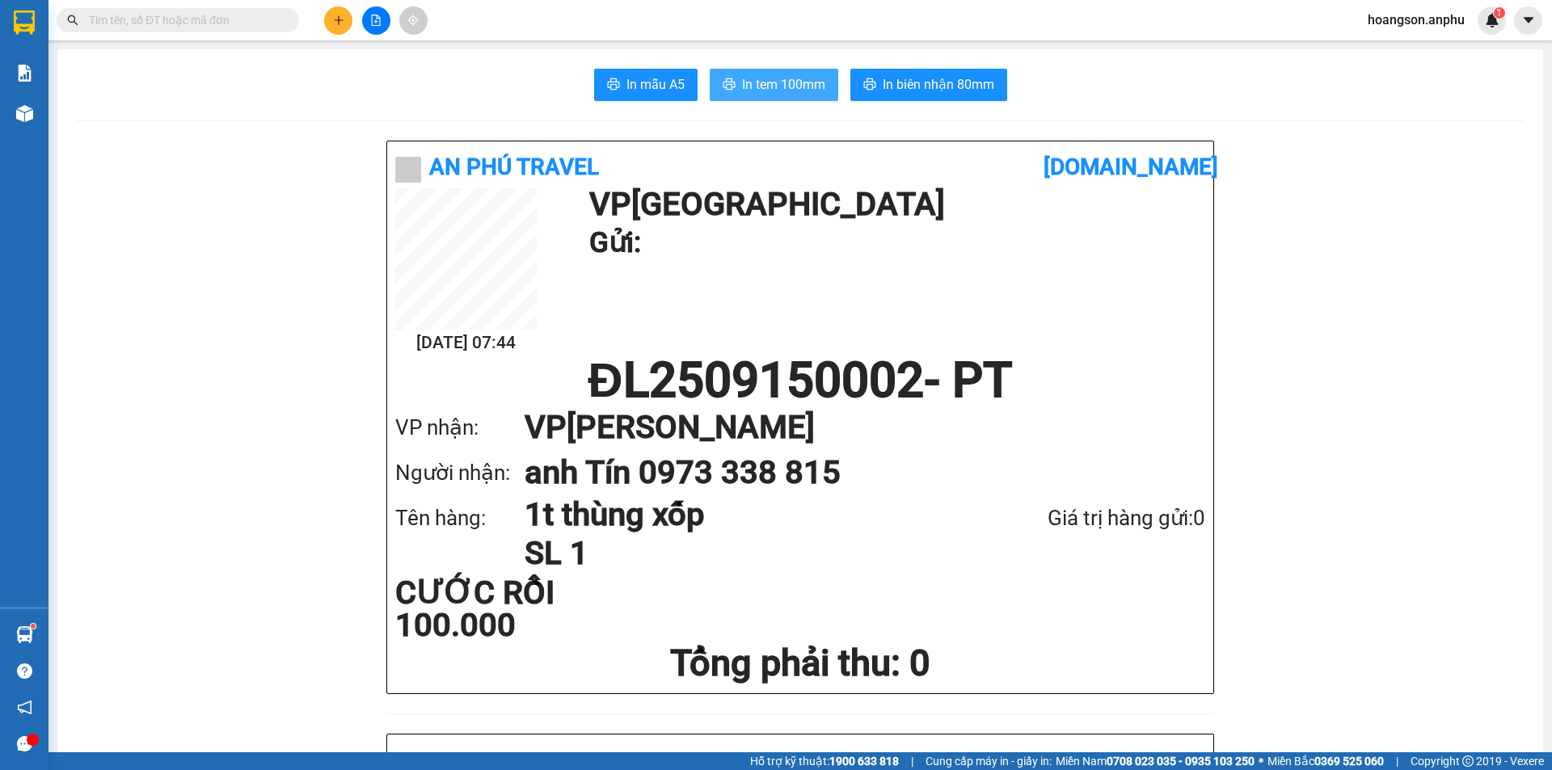
click at [757, 86] on span "In tem 100mm" at bounding box center [783, 84] width 83 height 20
click at [334, 22] on icon "plus" at bounding box center [338, 20] width 11 height 11
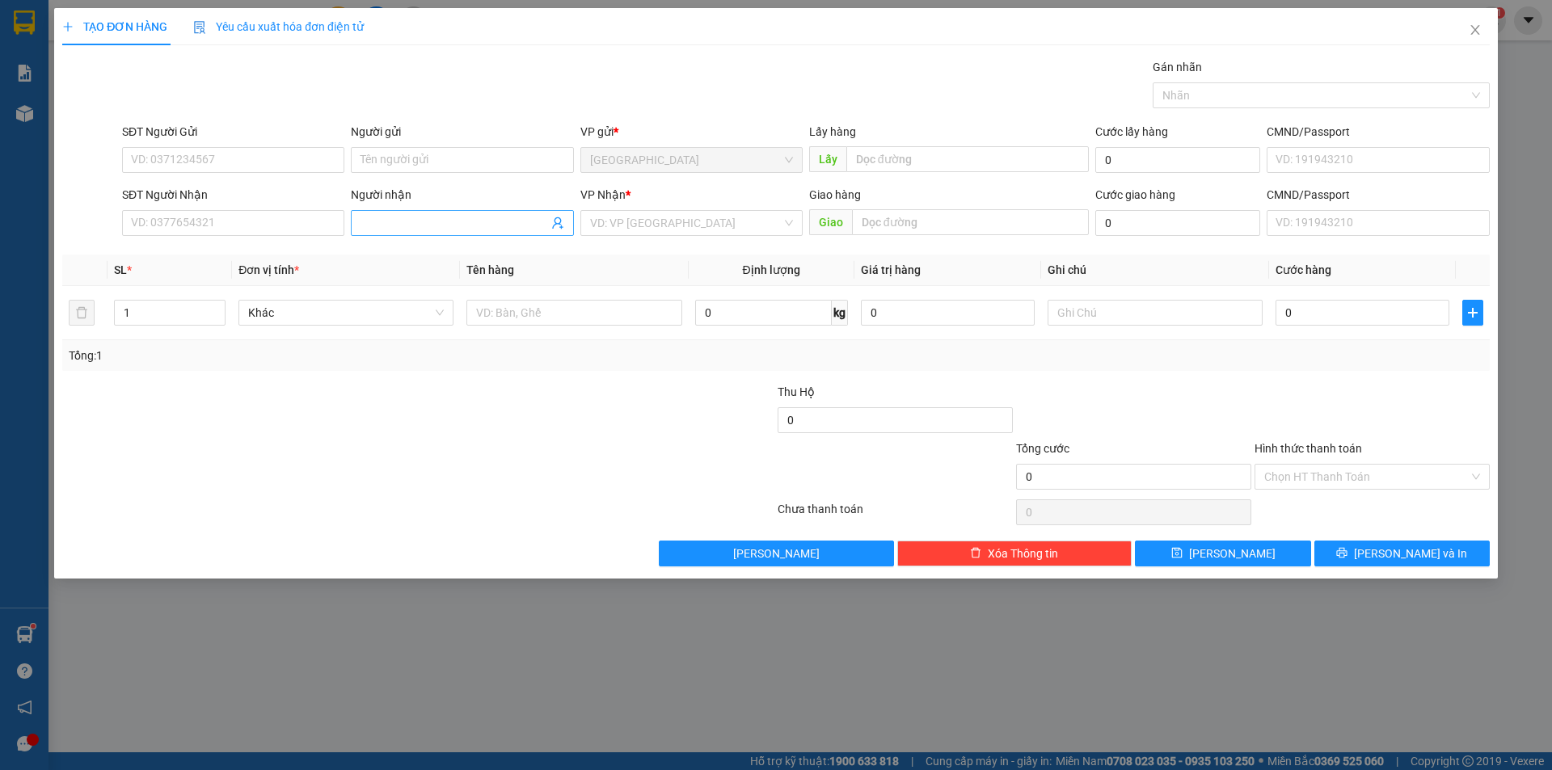
click at [404, 225] on input "Người nhận" at bounding box center [453, 223] width 187 height 18
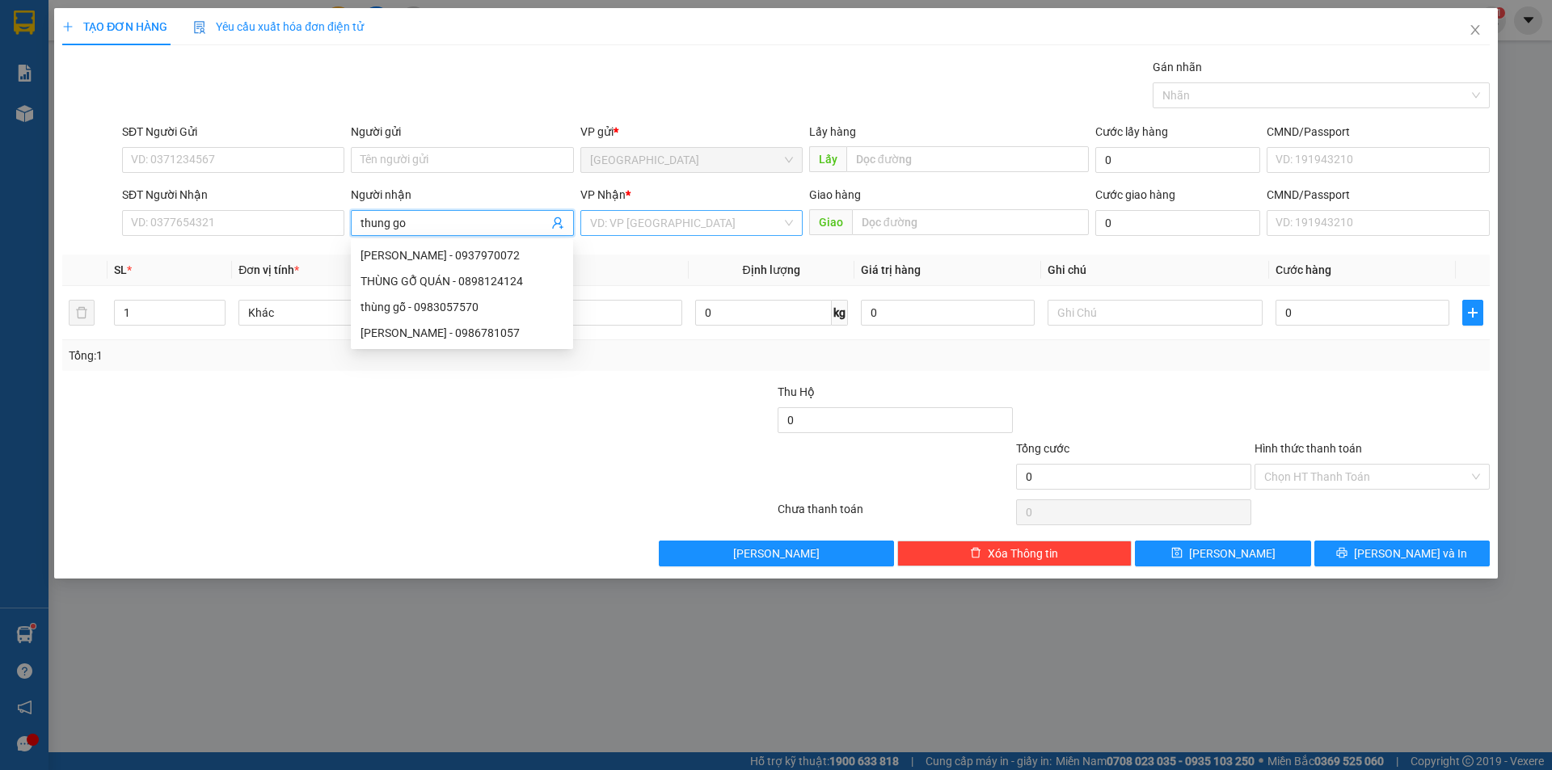
type input "thung go"
click at [711, 217] on input "search" at bounding box center [686, 223] width 192 height 24
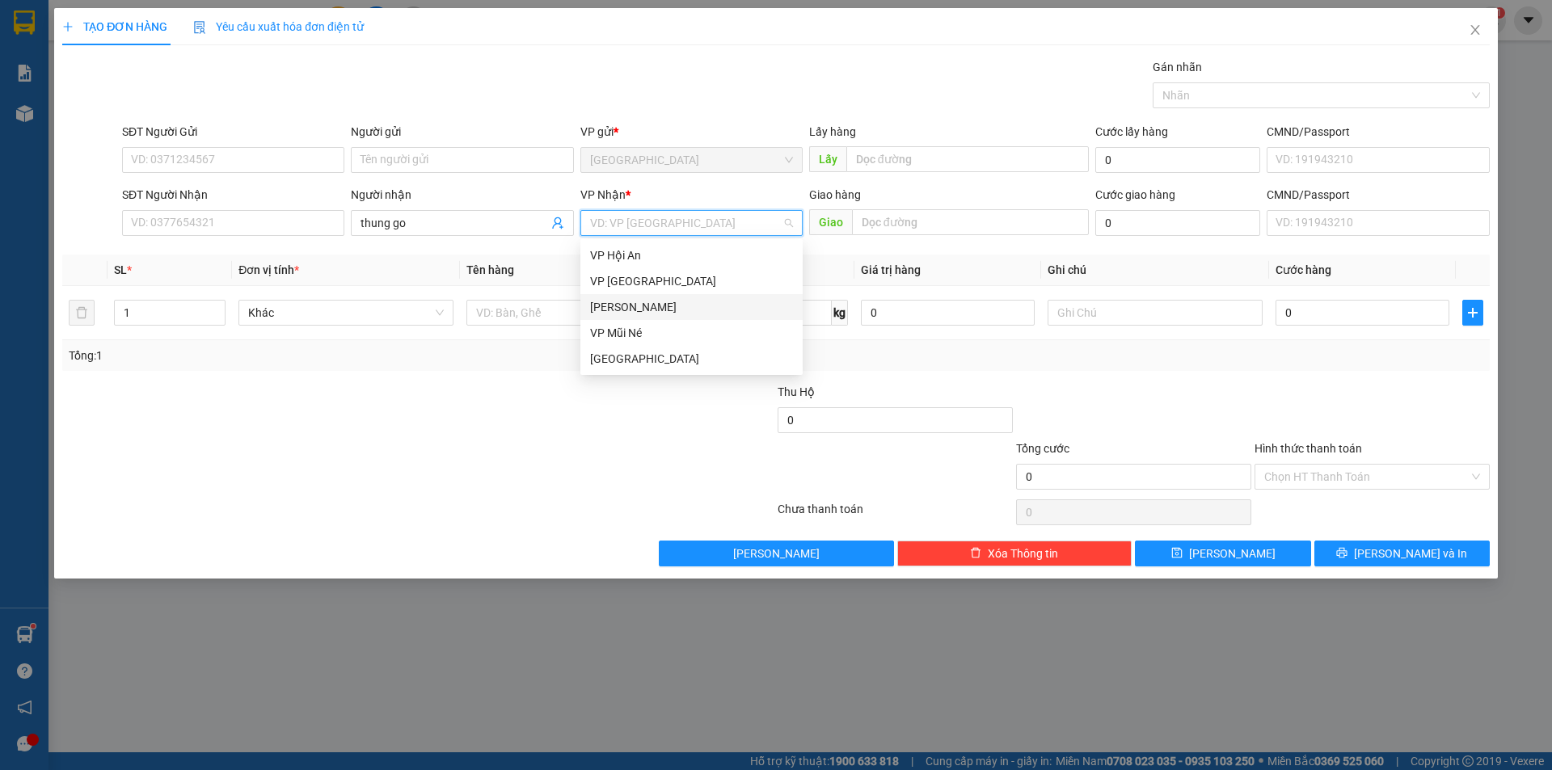
click at [650, 309] on div "[PERSON_NAME]" at bounding box center [691, 307] width 203 height 18
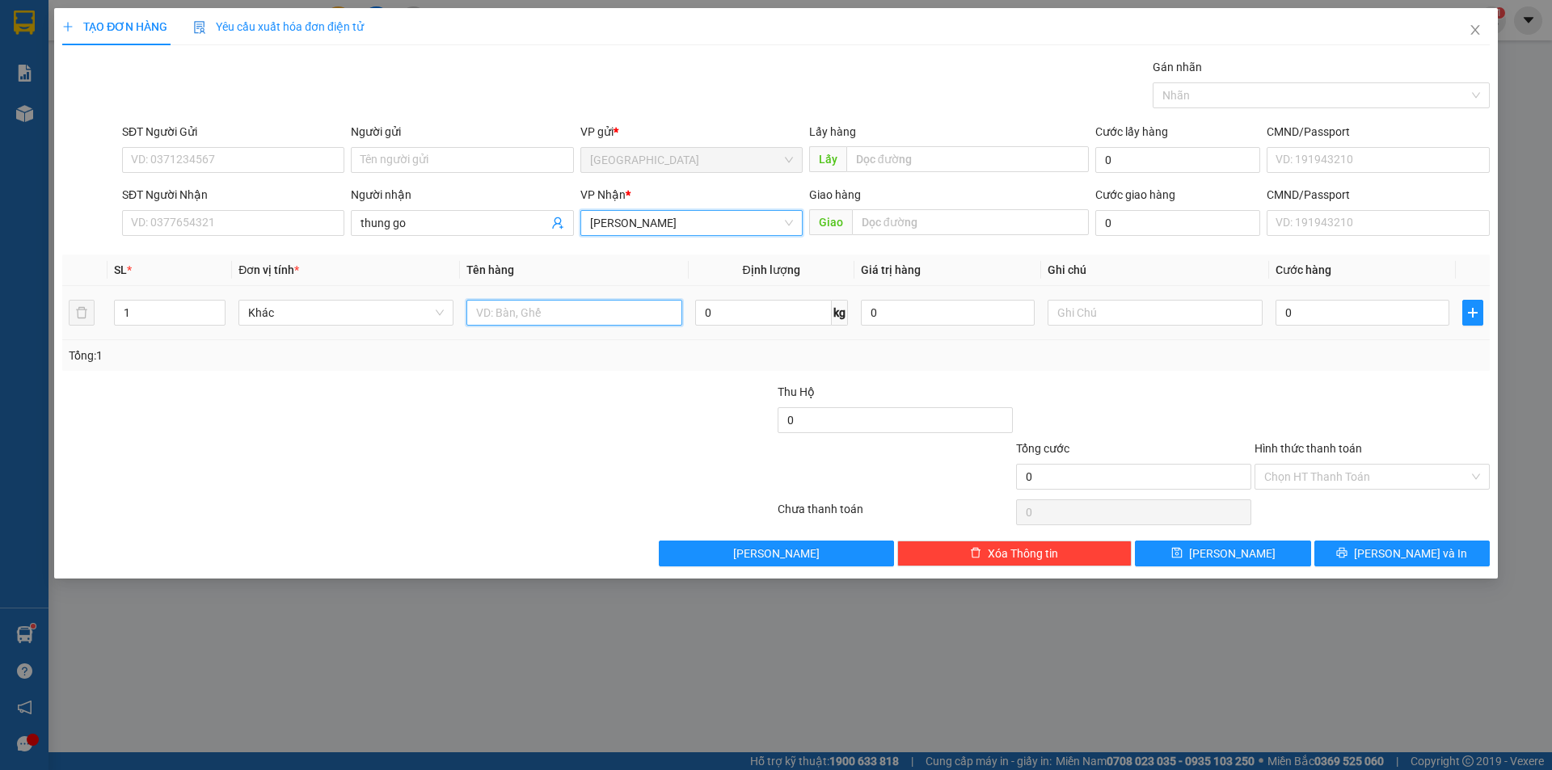
click at [593, 320] on input "text" at bounding box center [573, 313] width 215 height 26
type input "1t"
click at [1329, 317] on input "0" at bounding box center [1362, 313] width 174 height 26
type input "80"
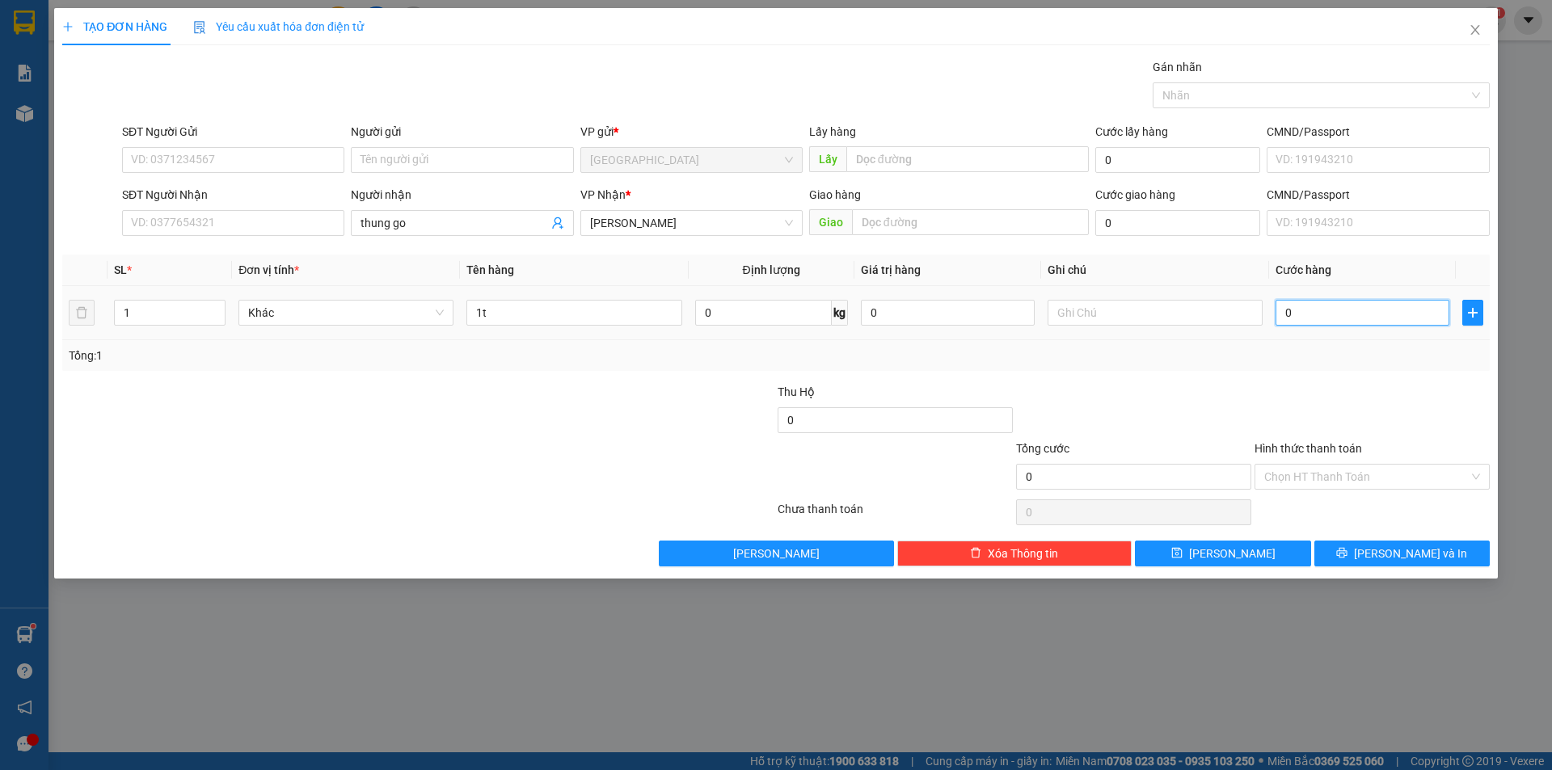
type input "80"
type input "80.000"
click at [952, 225] on input "text" at bounding box center [970, 222] width 237 height 26
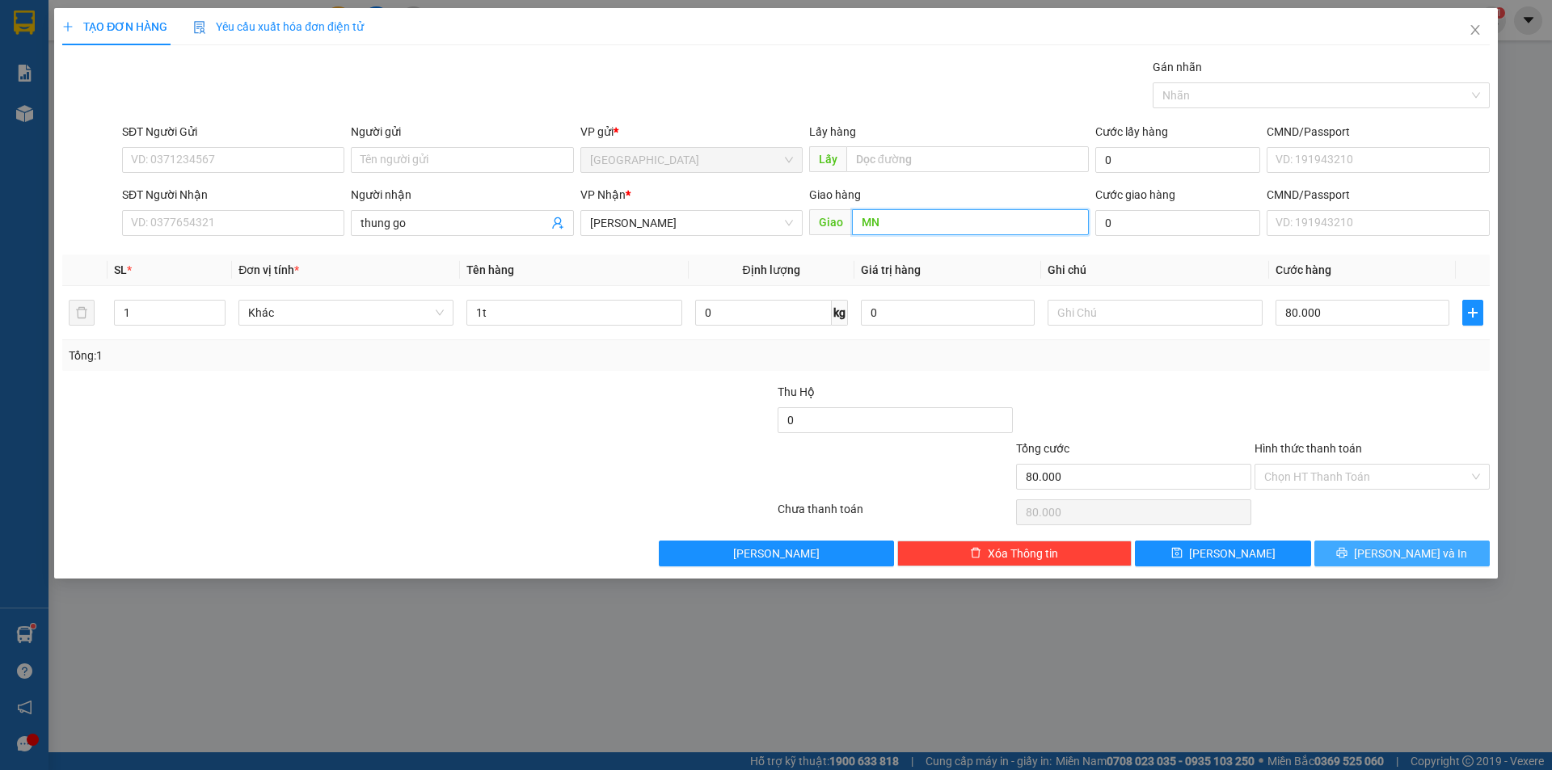
type input "MN"
click at [1366, 549] on button "[PERSON_NAME] và In" at bounding box center [1401, 554] width 175 height 26
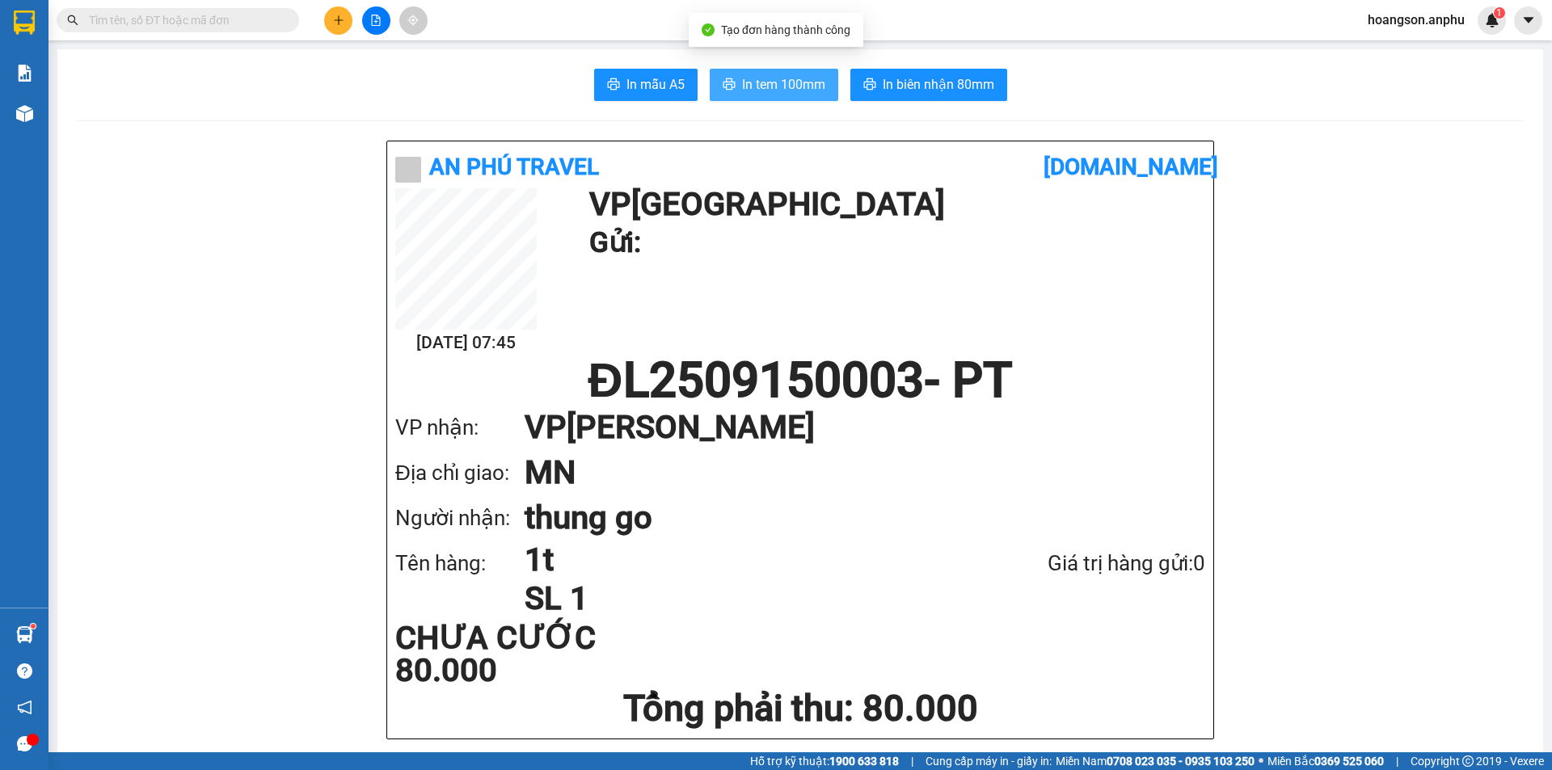
click at [765, 74] on button "In tem 100mm" at bounding box center [774, 85] width 128 height 32
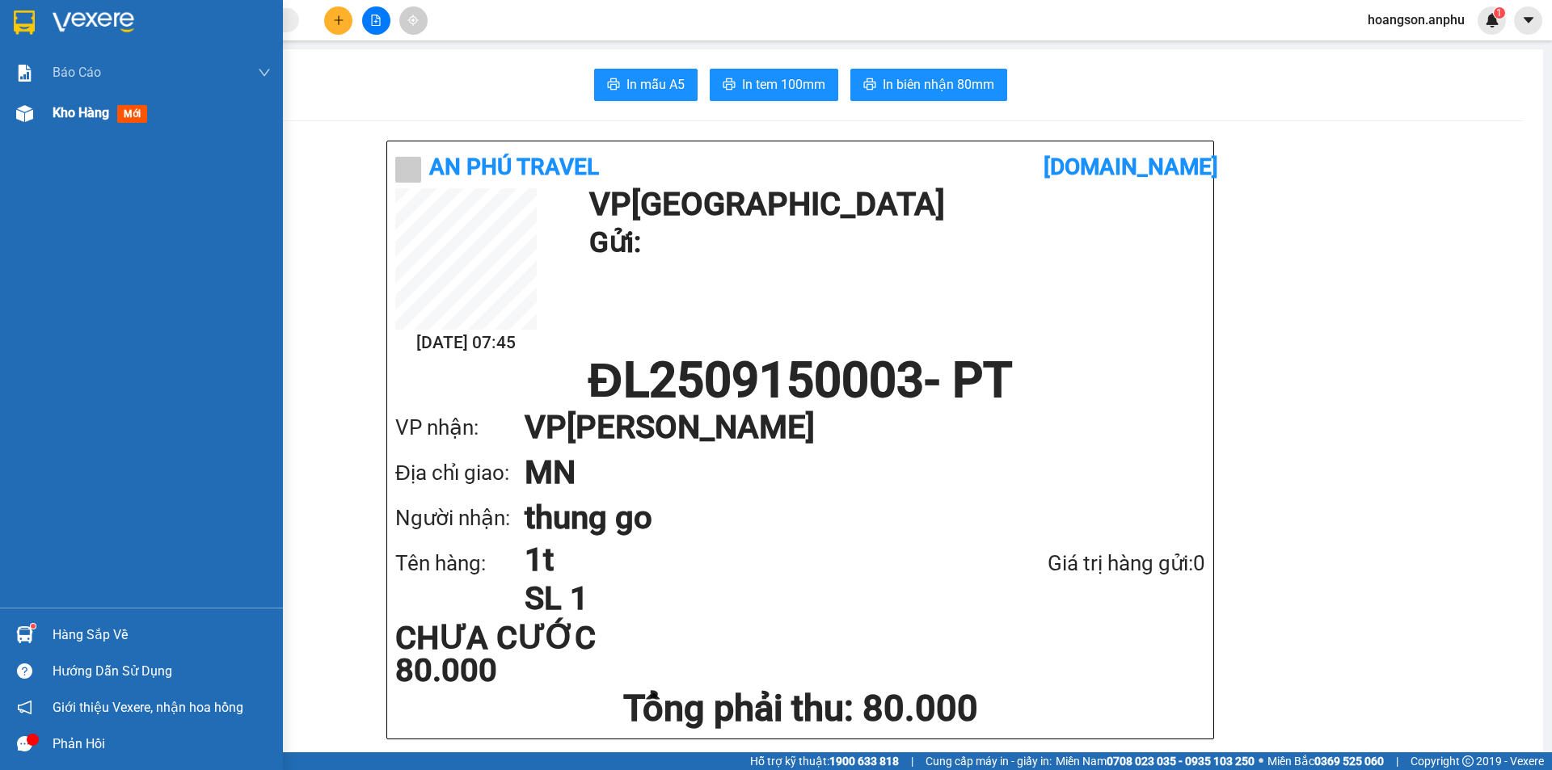
click at [82, 125] on div "Kho hàng mới" at bounding box center [162, 113] width 218 height 40
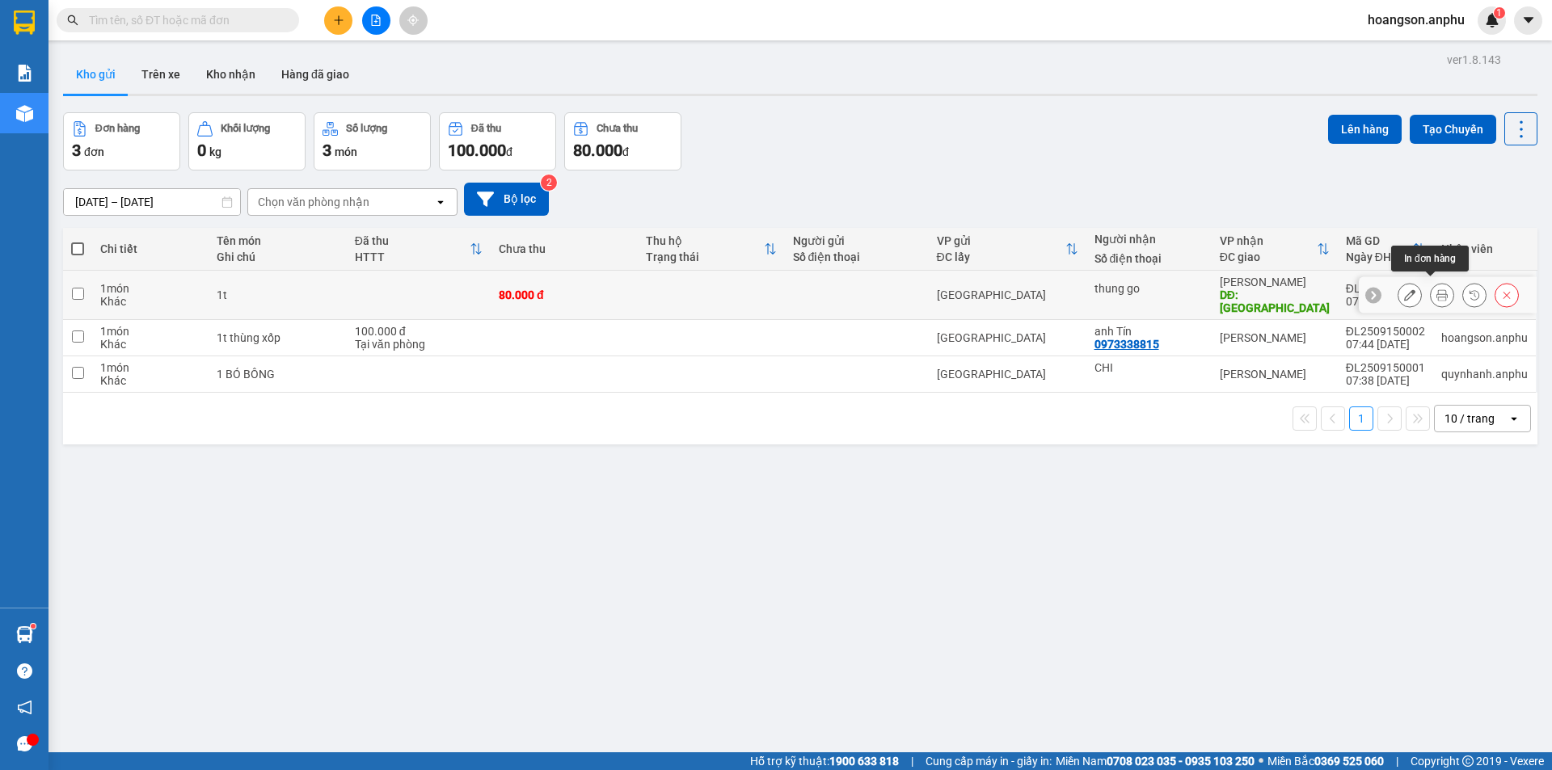
click at [1405, 292] on button at bounding box center [1409, 295] width 23 height 28
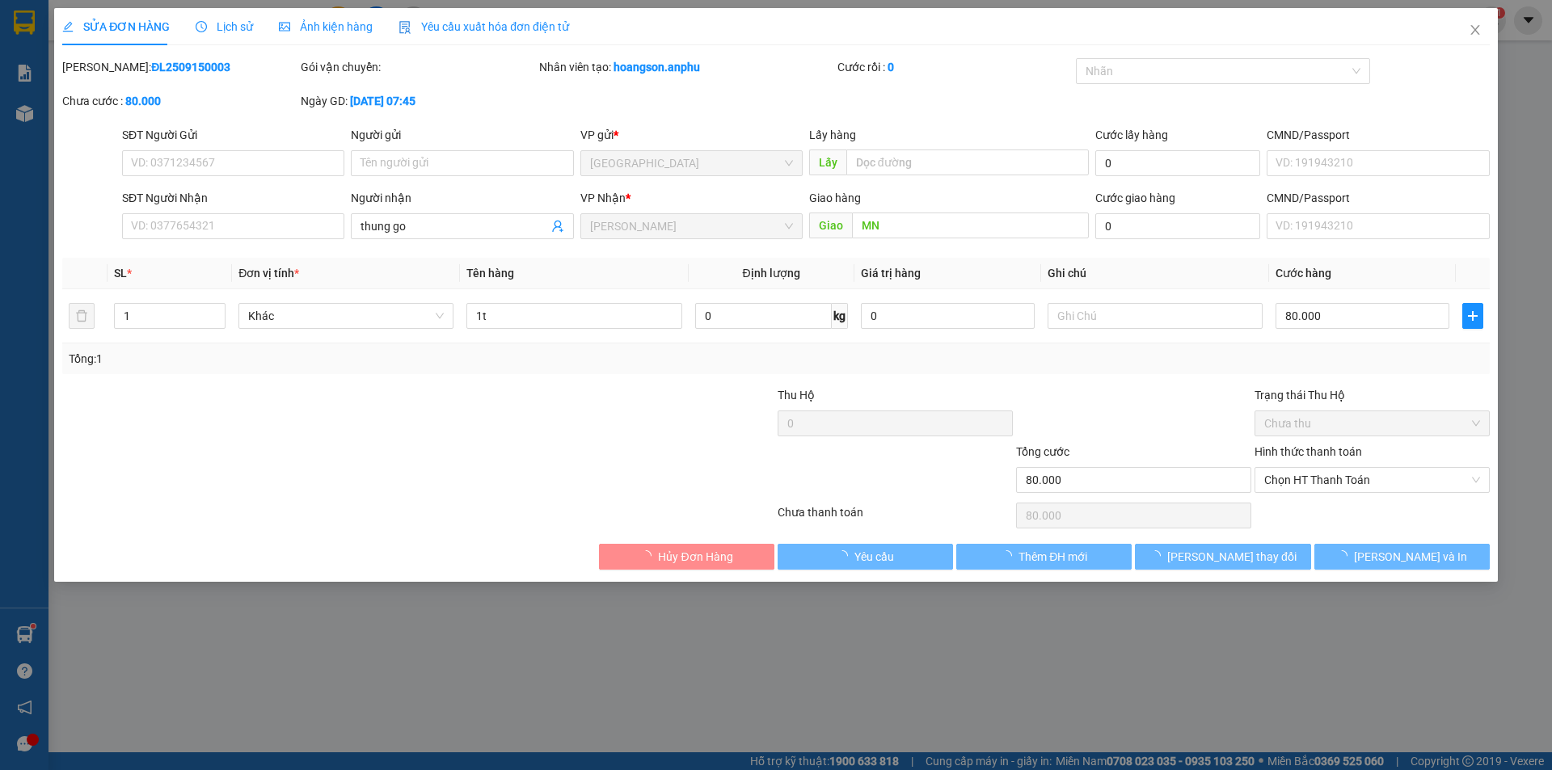
type input "thung go"
type input "MN"
type input "80.000"
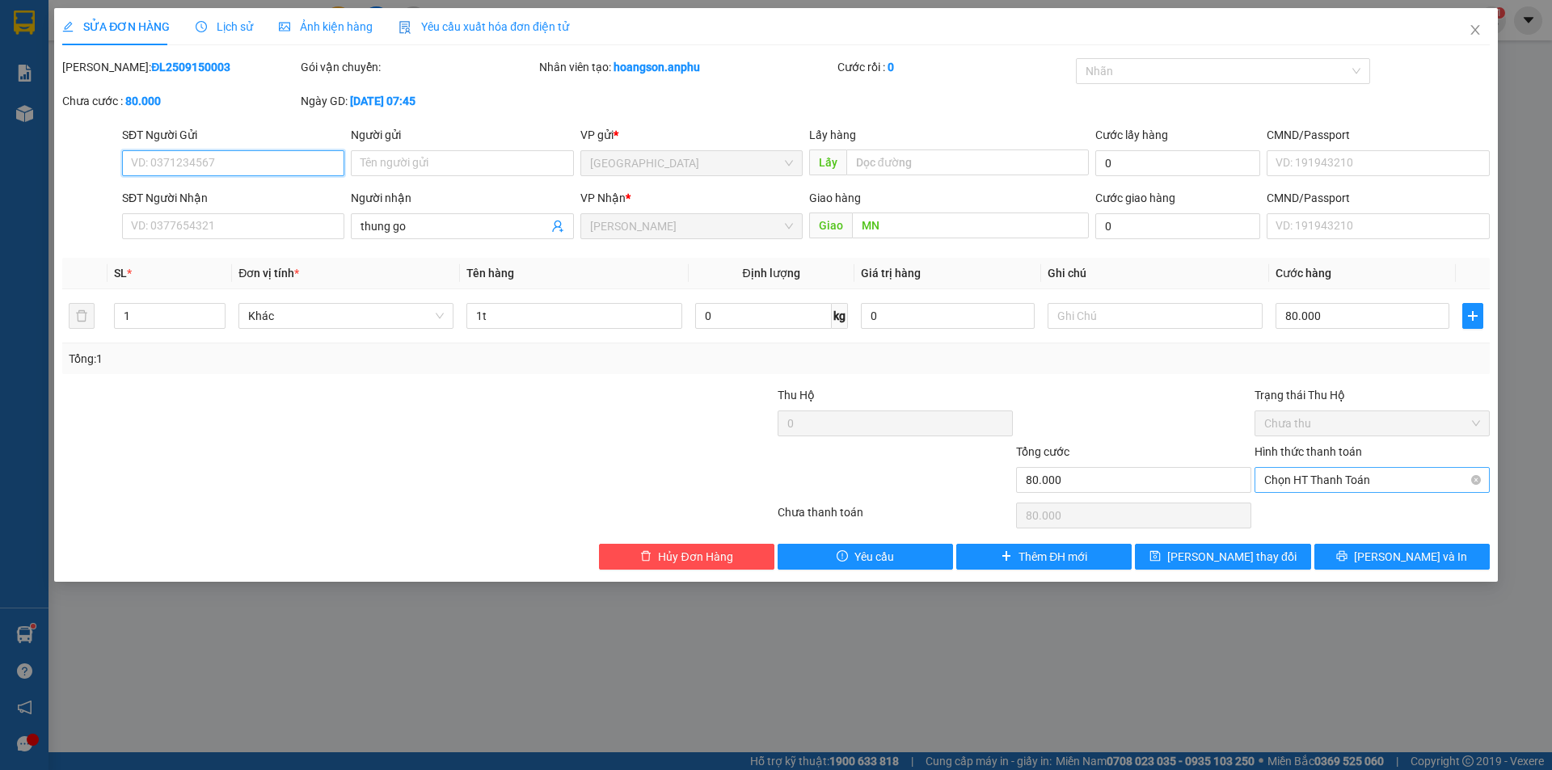
click at [1357, 486] on span "Chọn HT Thanh Toán" at bounding box center [1372, 480] width 216 height 24
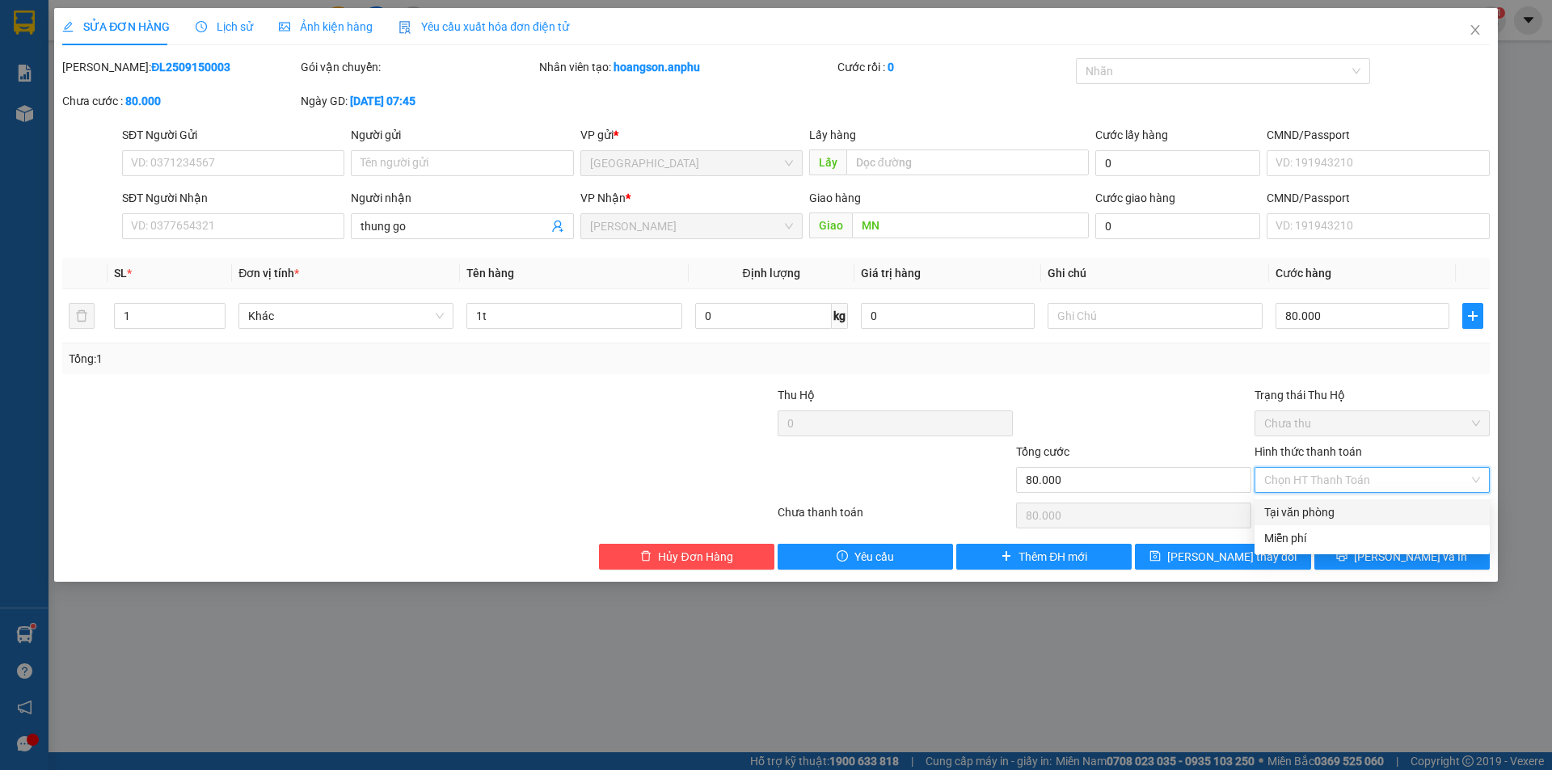
click at [1327, 516] on div "Tại văn phòng" at bounding box center [1372, 512] width 216 height 18
type input "0"
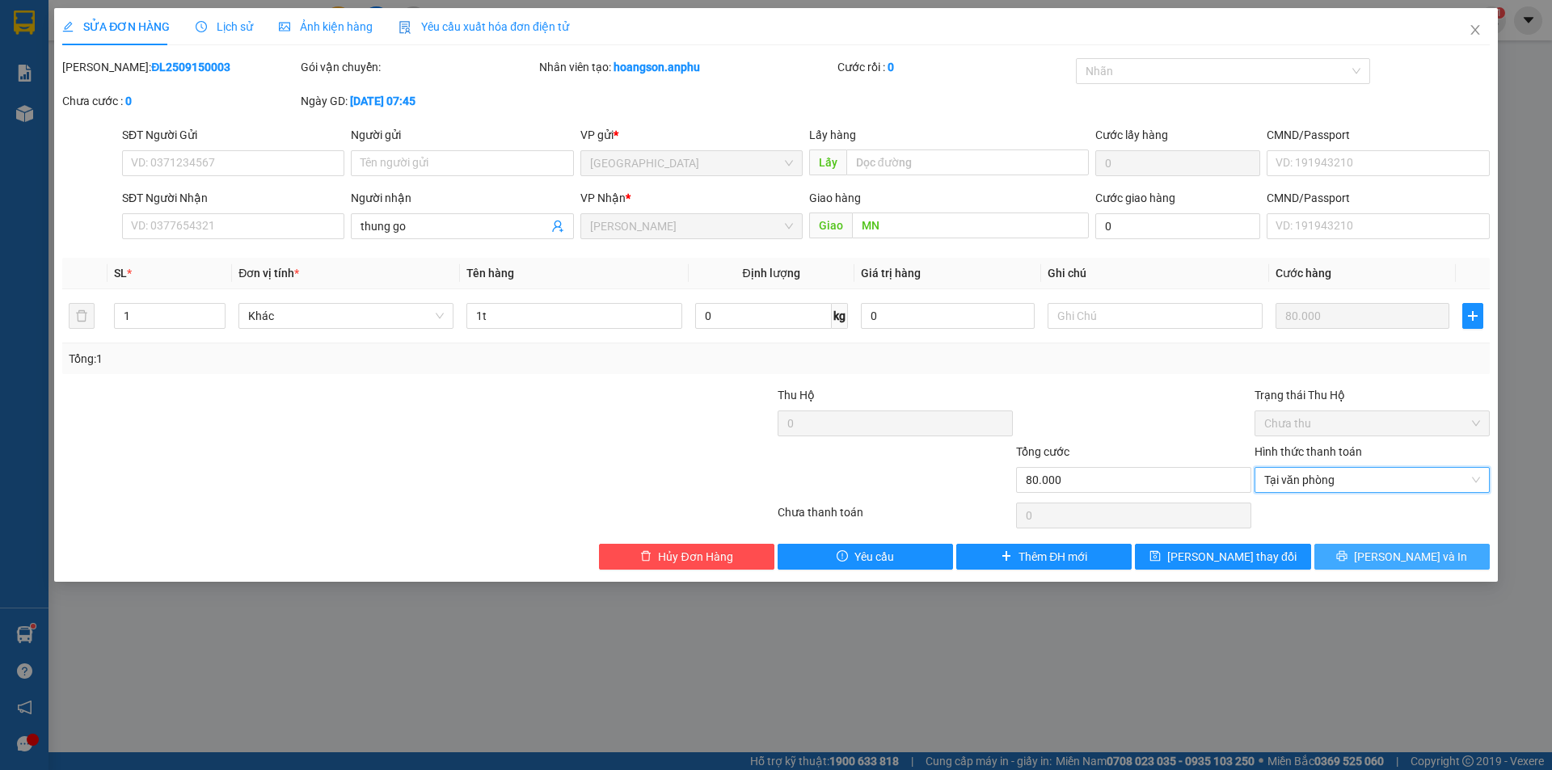
click at [1359, 552] on button "[PERSON_NAME] và In" at bounding box center [1401, 557] width 175 height 26
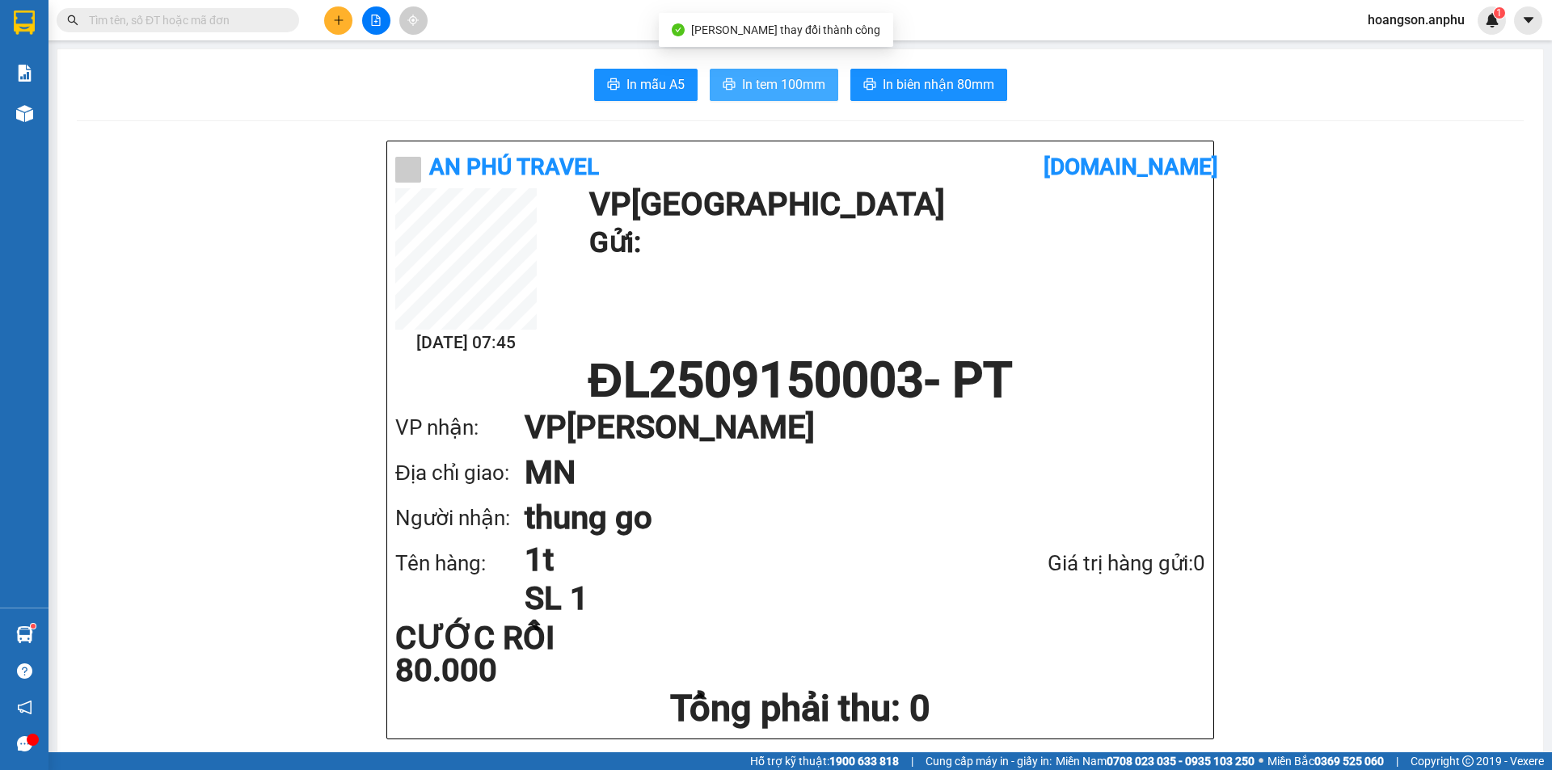
click at [813, 85] on span "In tem 100mm" at bounding box center [783, 84] width 83 height 20
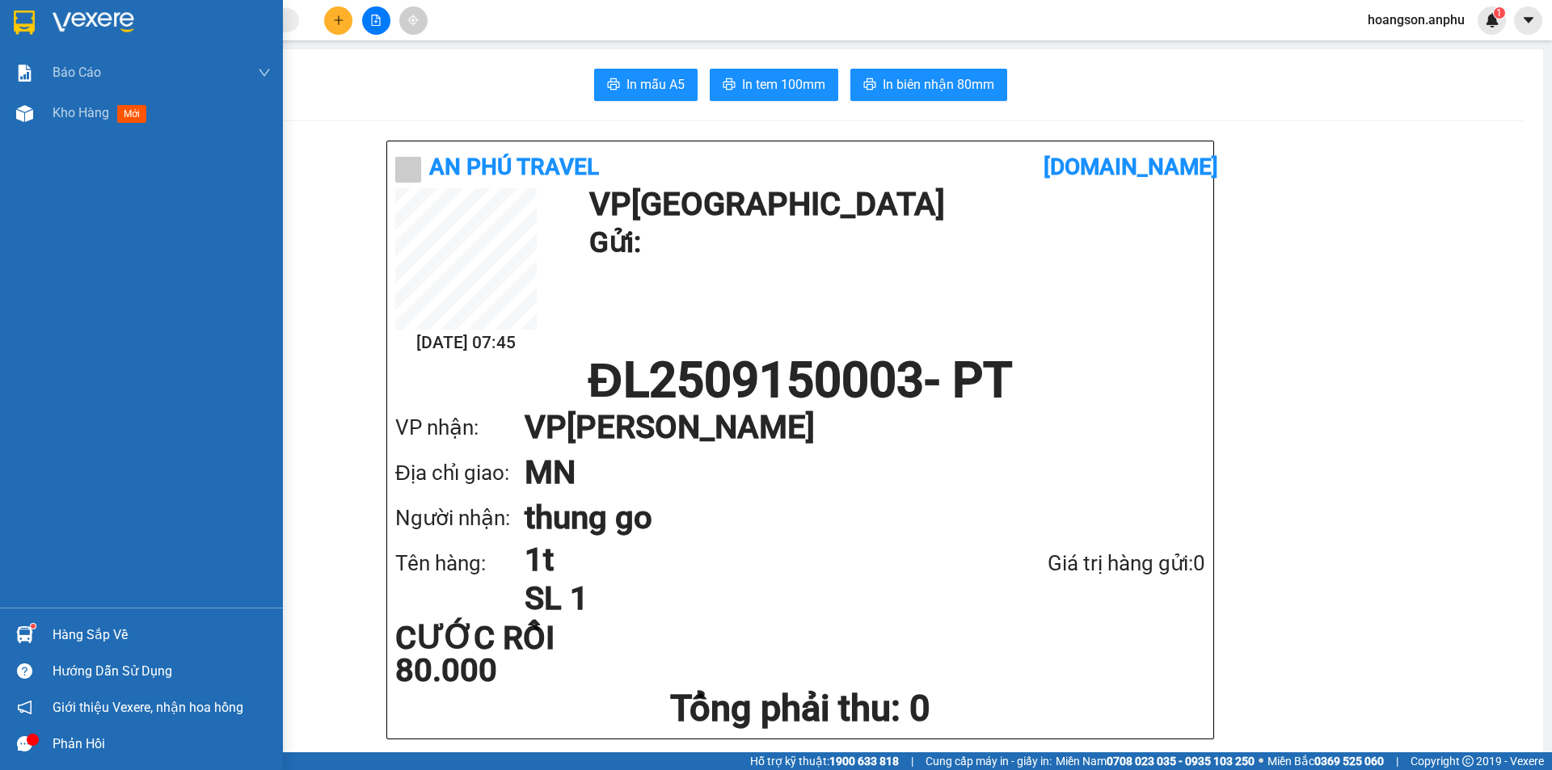
click at [41, 115] on div "Kho hàng mới" at bounding box center [141, 113] width 283 height 40
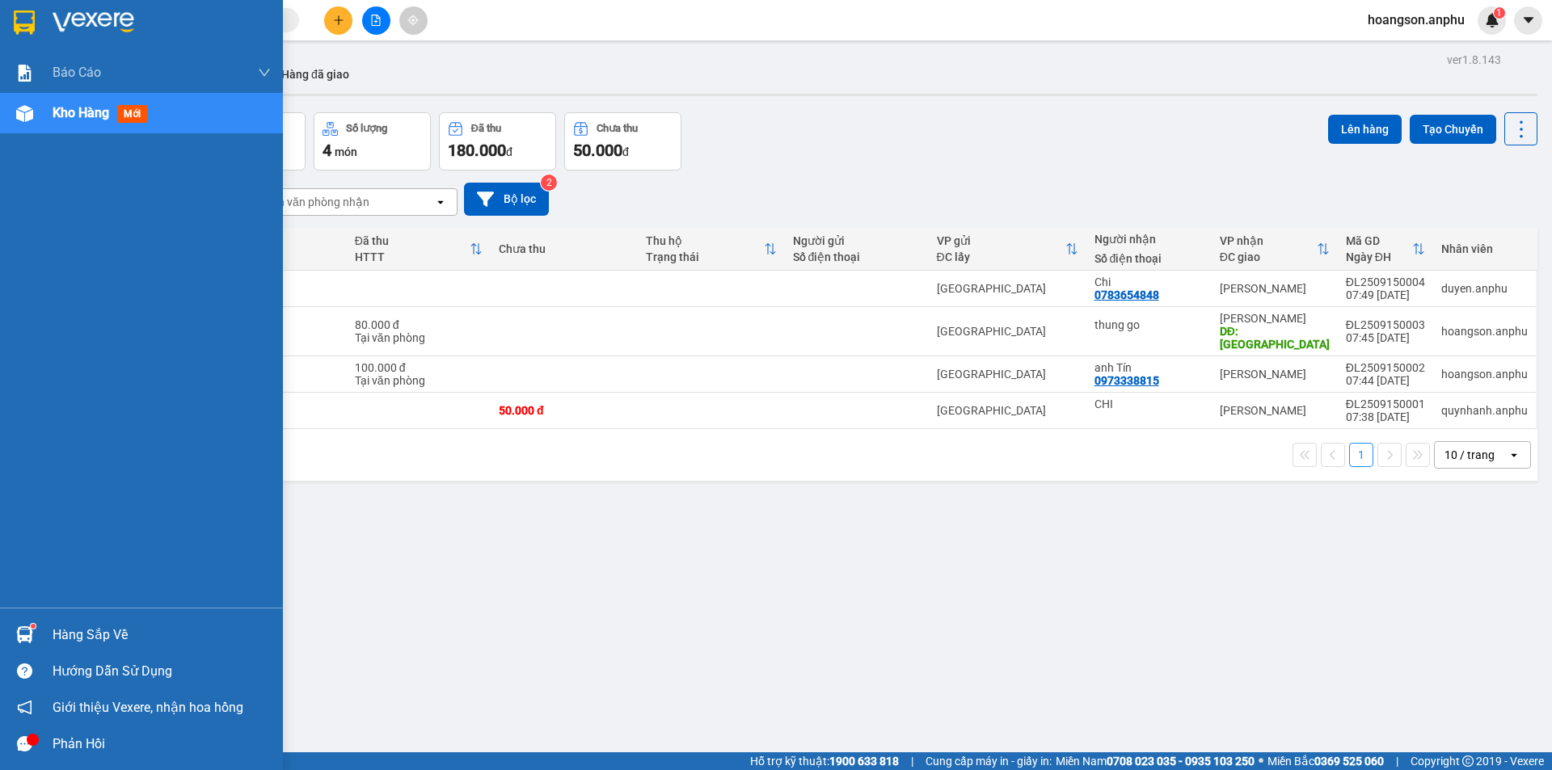
click at [40, 125] on div "Kho hàng mới" at bounding box center [141, 113] width 283 height 40
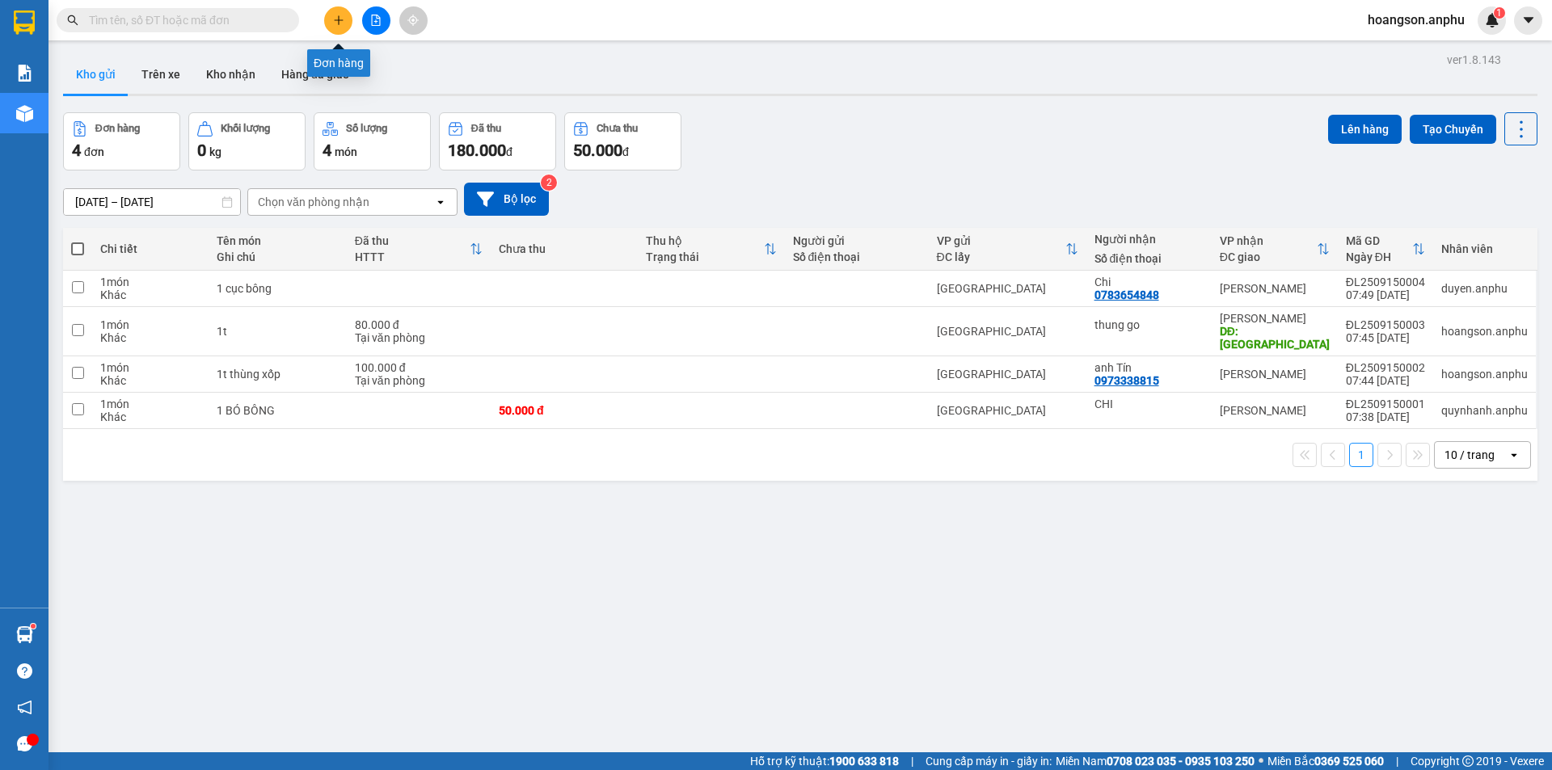
click at [345, 31] on button at bounding box center [338, 20] width 28 height 28
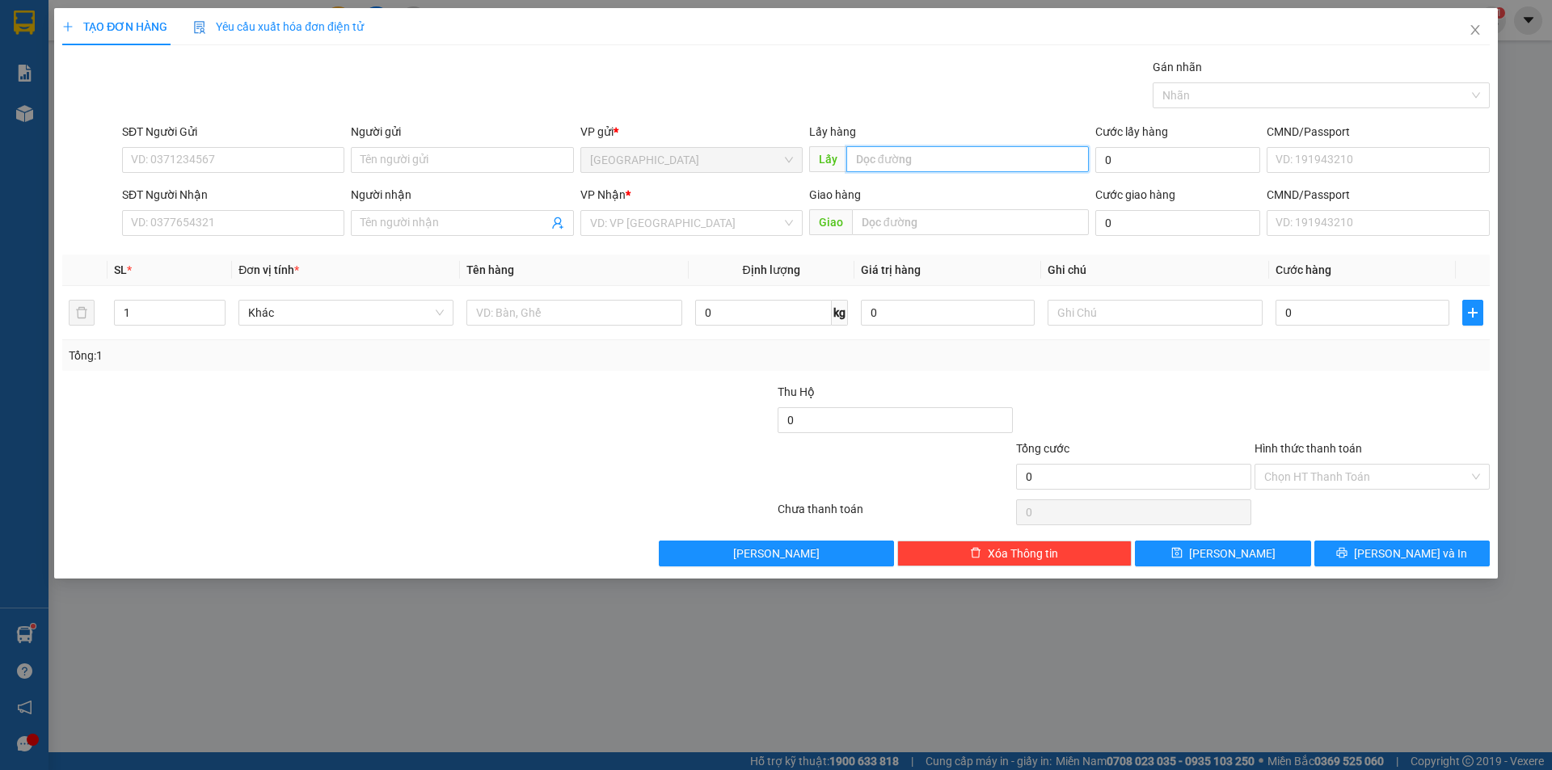
click at [929, 169] on input "text" at bounding box center [967, 159] width 242 height 26
type input "[PERSON_NAME]"
click at [179, 163] on input "SĐT Người Gửi" at bounding box center [233, 160] width 222 height 26
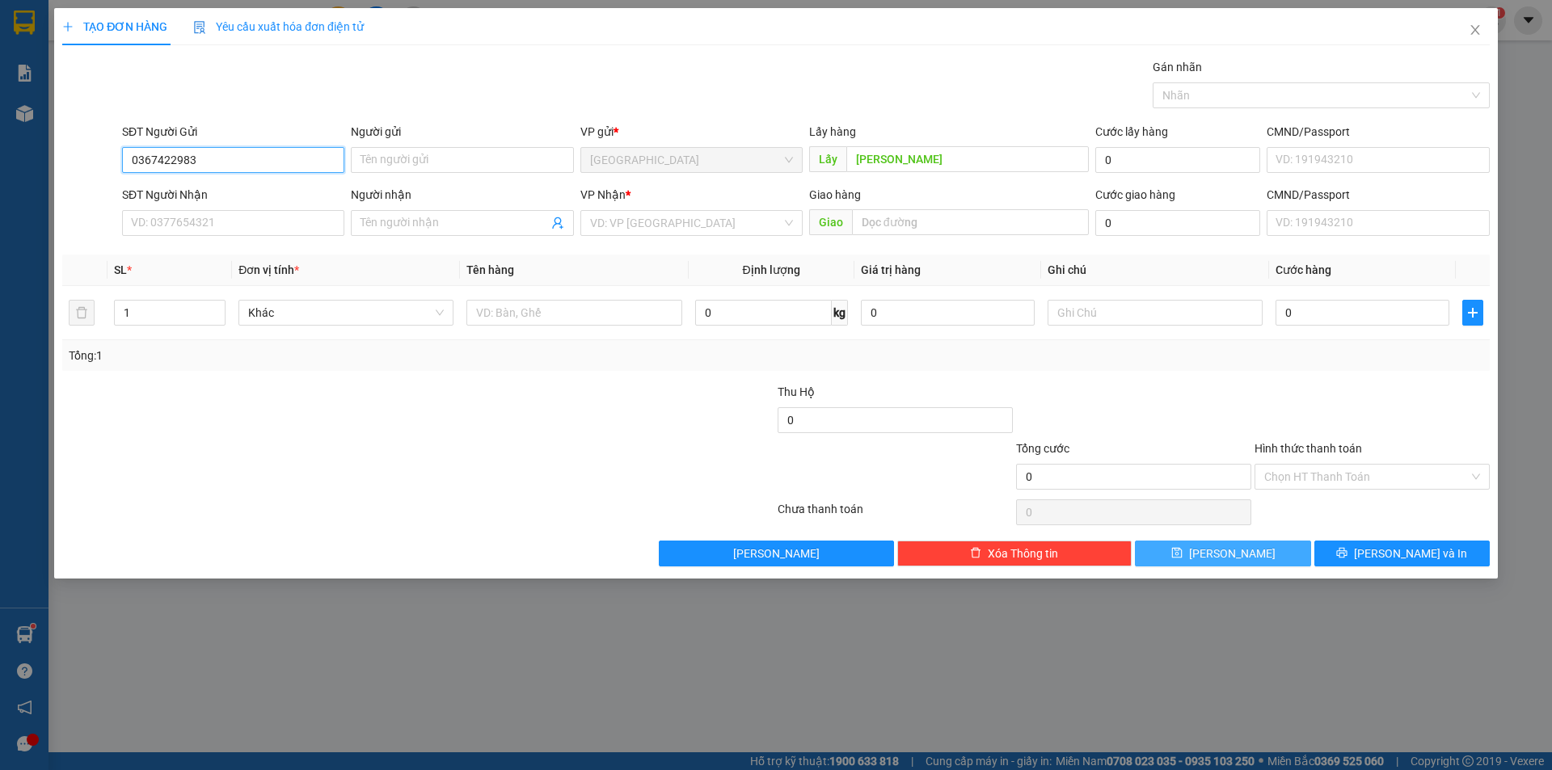
type input "0367422983"
click at [1246, 554] on button "[PERSON_NAME]" at bounding box center [1222, 554] width 175 height 26
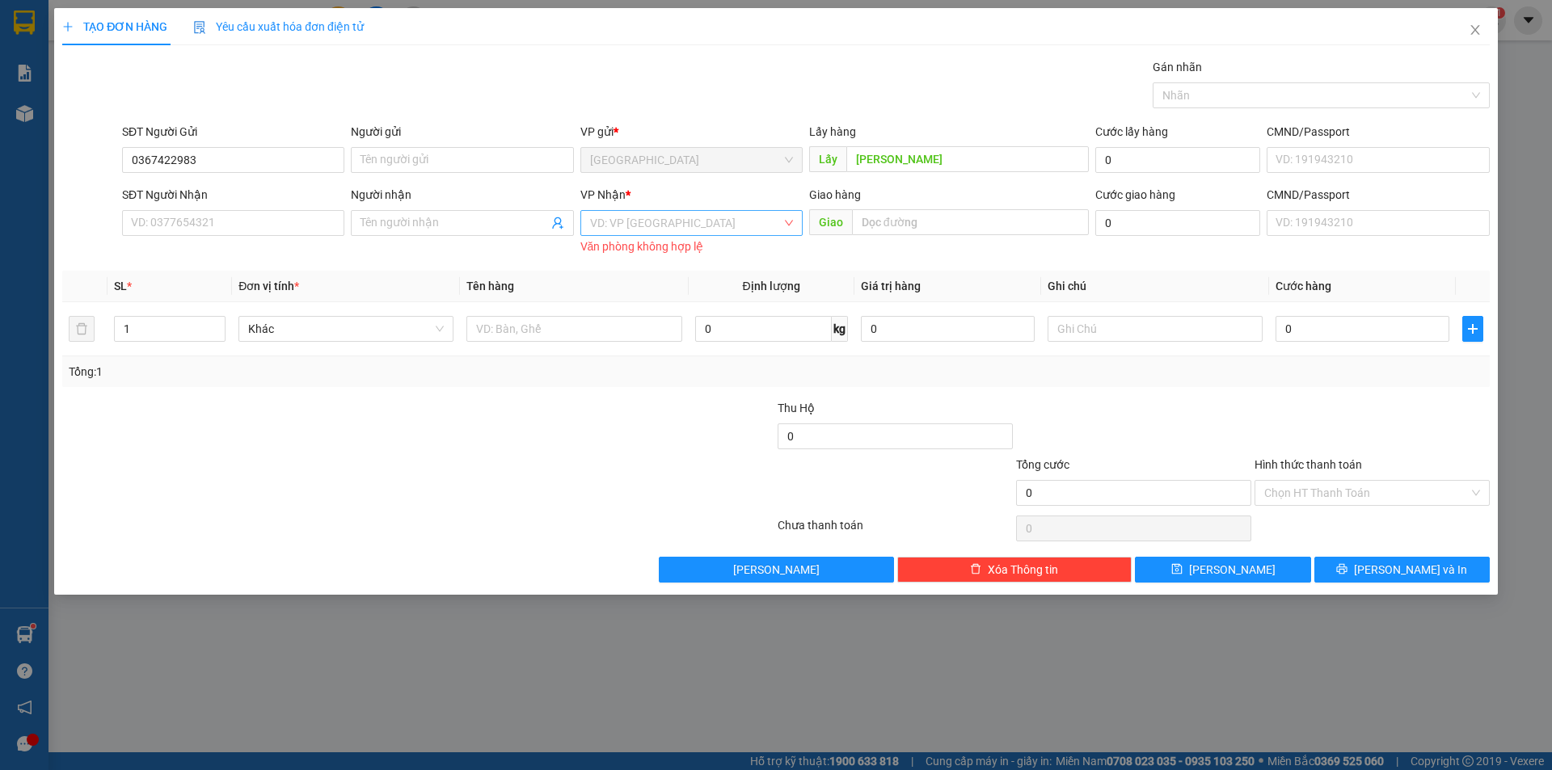
click at [666, 228] on input "search" at bounding box center [686, 223] width 192 height 24
click at [667, 222] on input "search" at bounding box center [686, 223] width 192 height 24
click at [640, 356] on div "[GEOGRAPHIC_DATA]" at bounding box center [691, 359] width 203 height 18
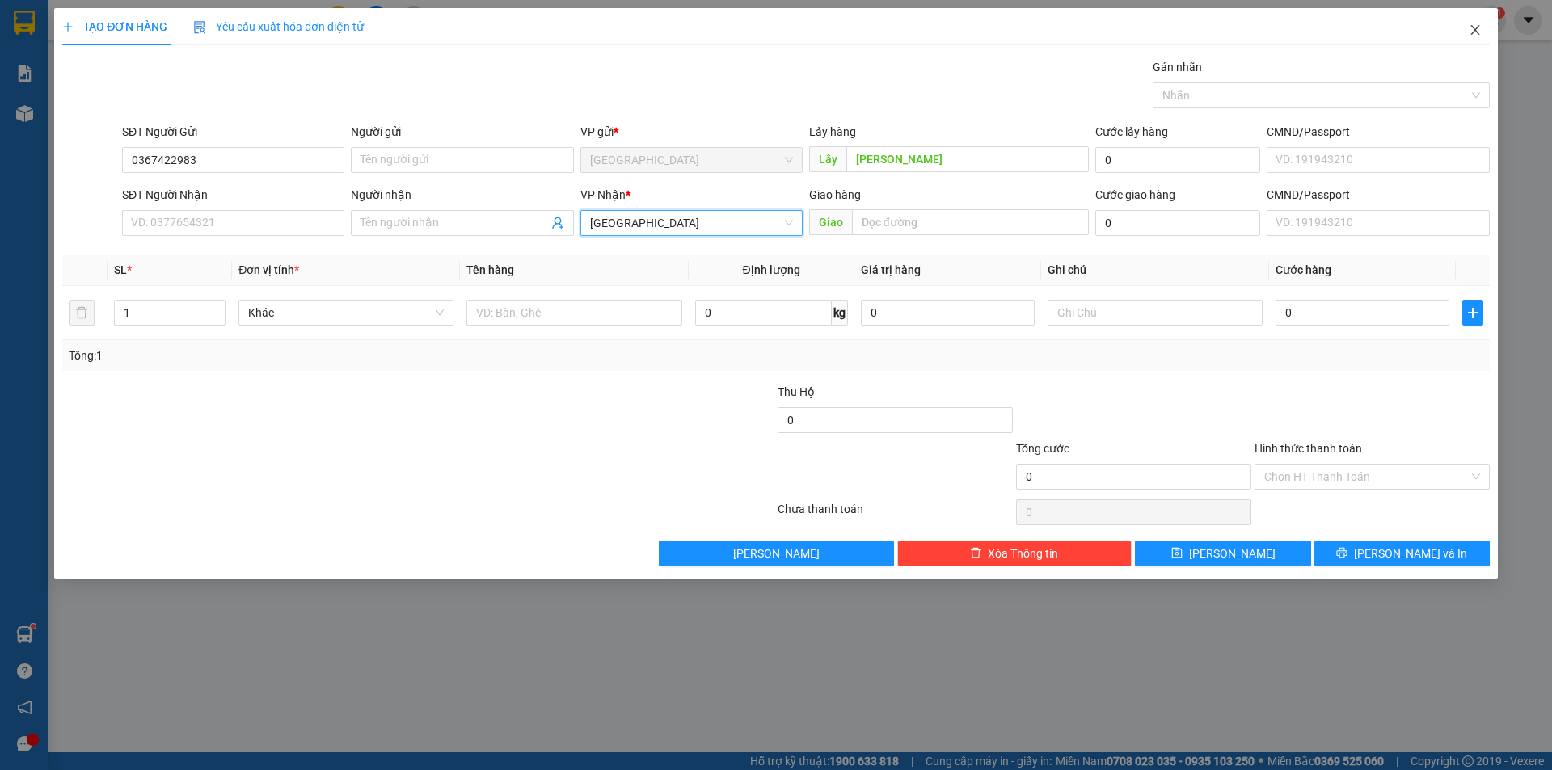
click at [1476, 38] on span "Close" at bounding box center [1474, 30] width 45 height 45
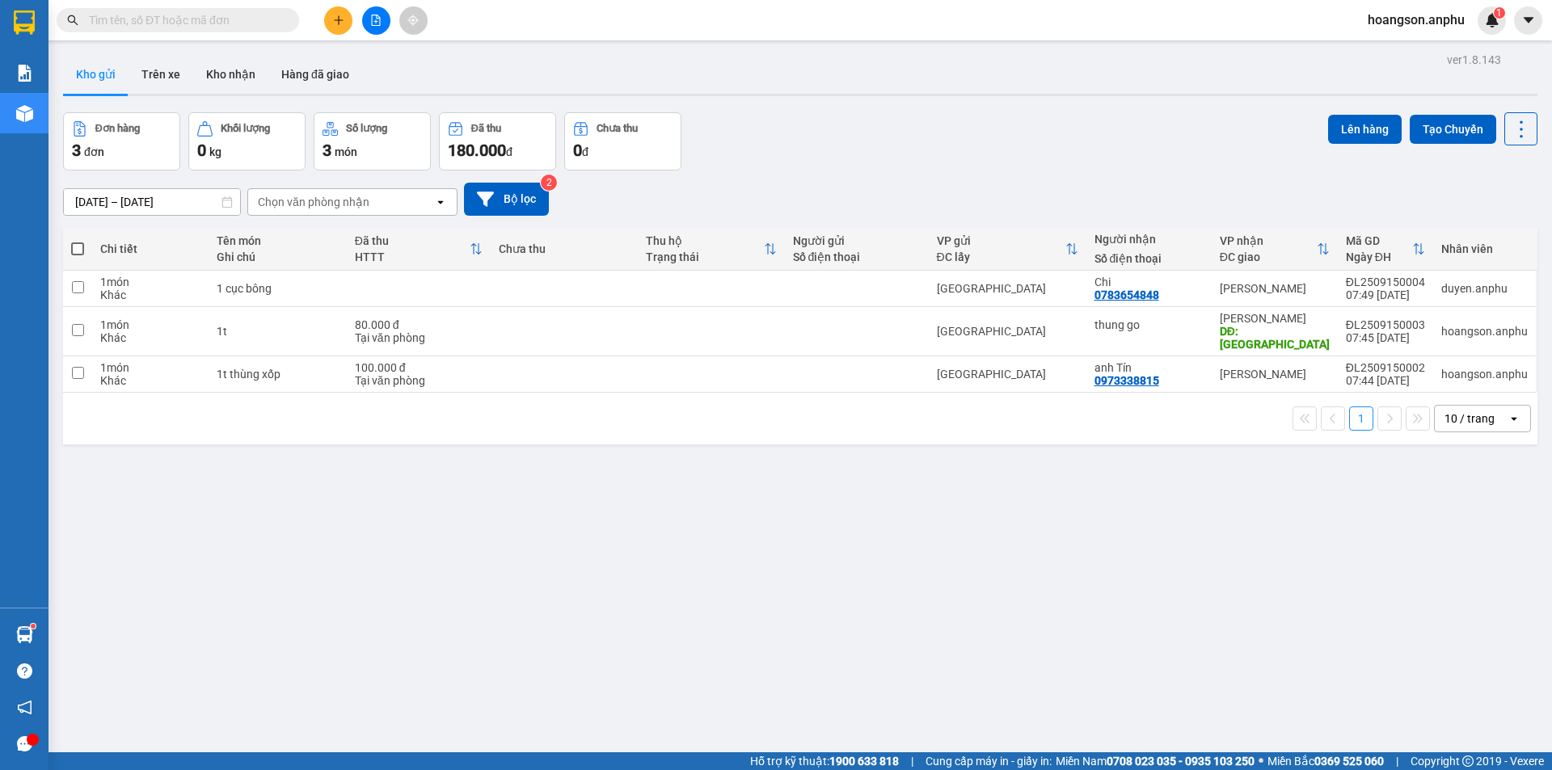
click at [346, 11] on button at bounding box center [338, 20] width 28 height 28
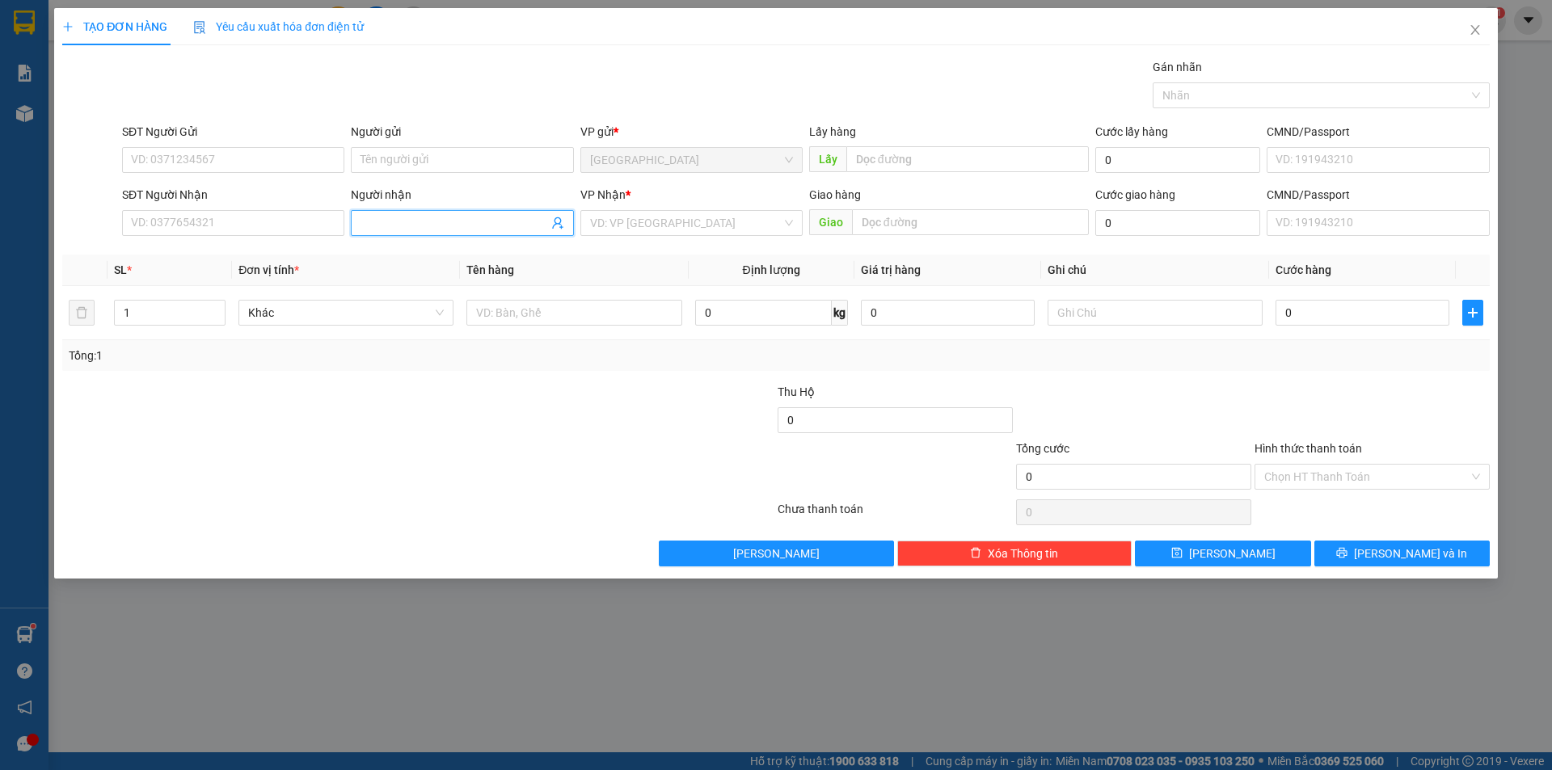
click at [385, 222] on input "Người nhận" at bounding box center [453, 223] width 187 height 18
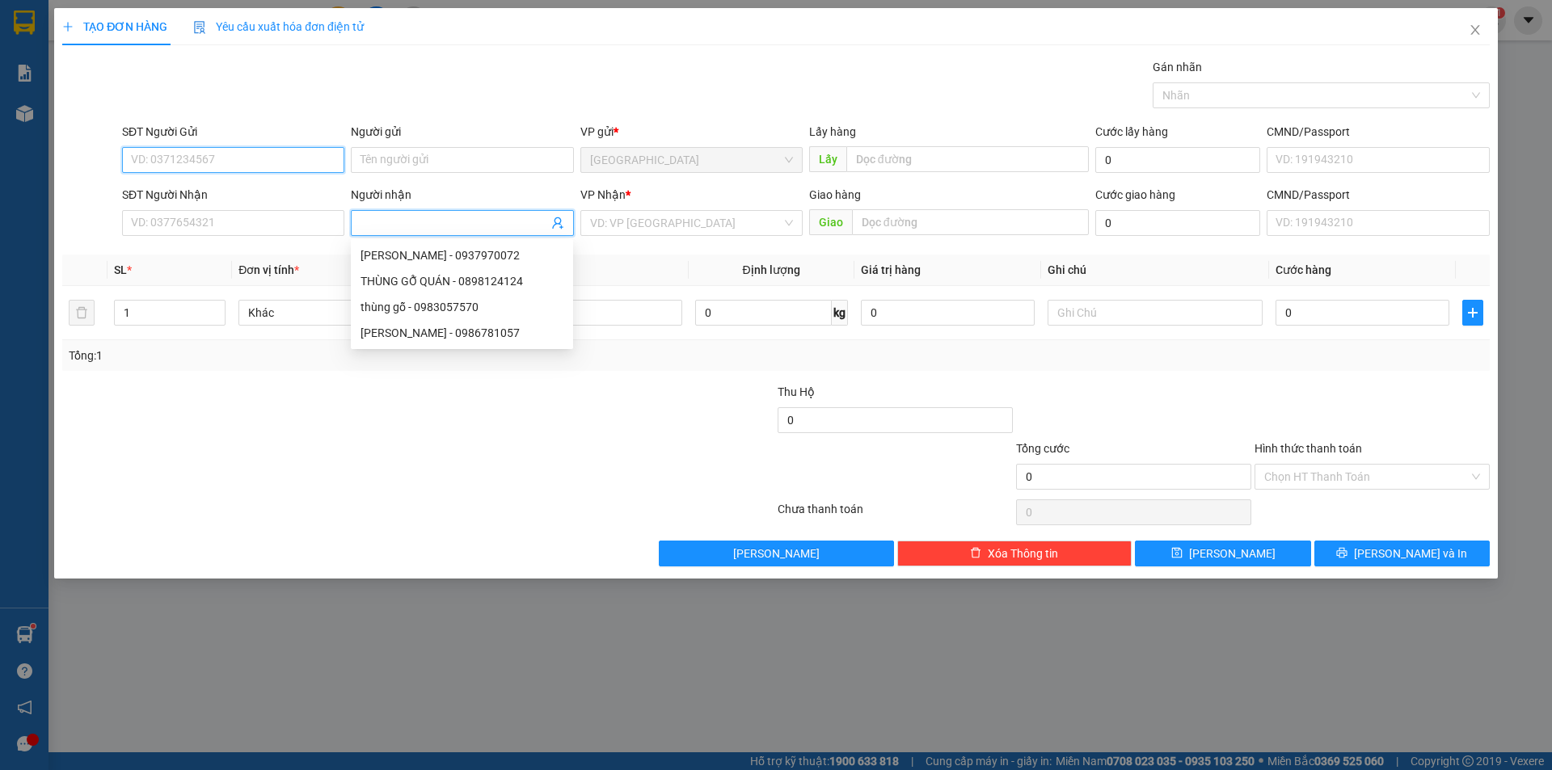
click at [170, 153] on input "SĐT Người Gửi" at bounding box center [233, 160] width 222 height 26
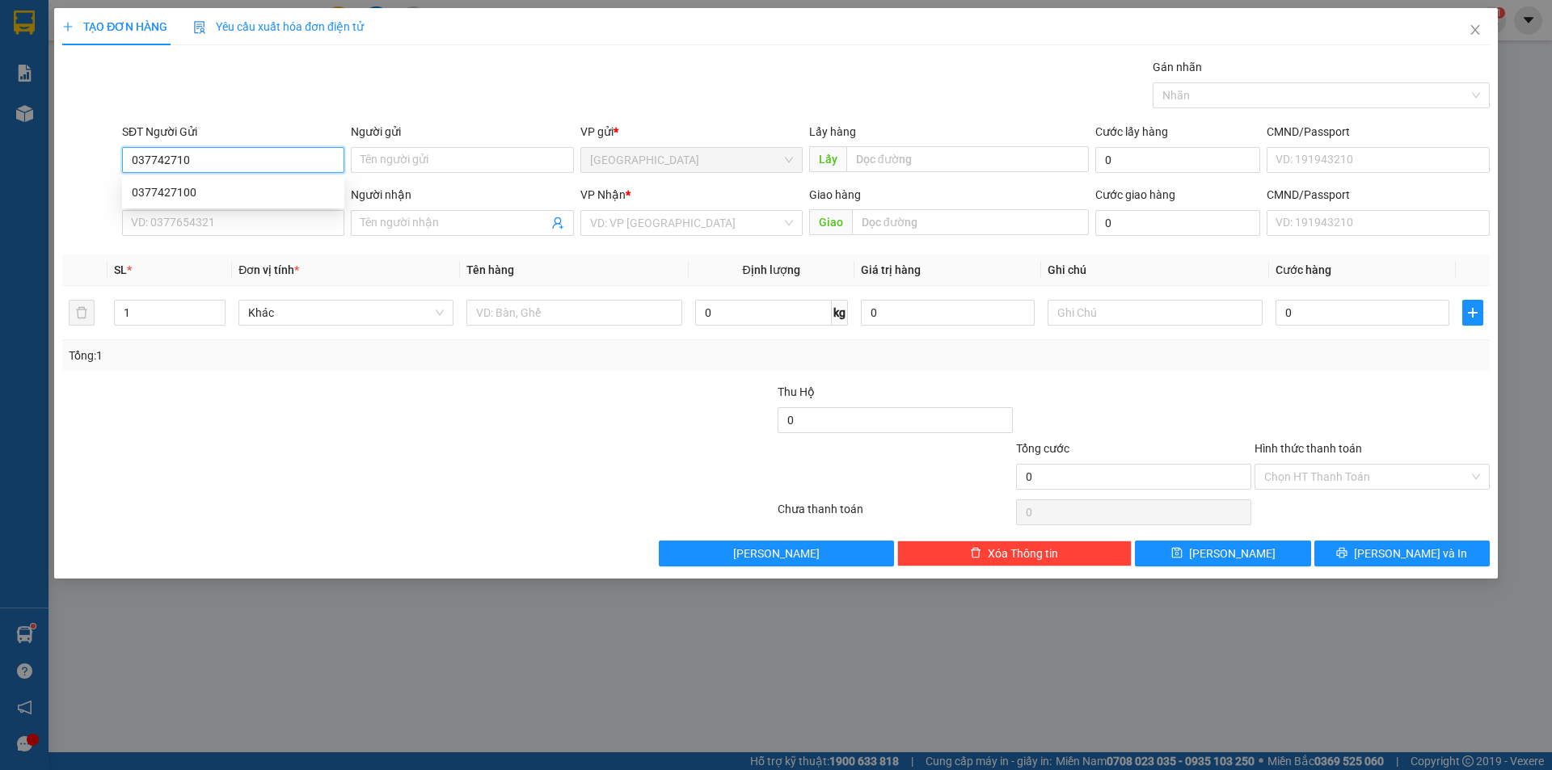
type input "0377427100"
click at [217, 191] on div "0377427100" at bounding box center [233, 192] width 203 height 18
type input "0376779126"
type input "Trang"
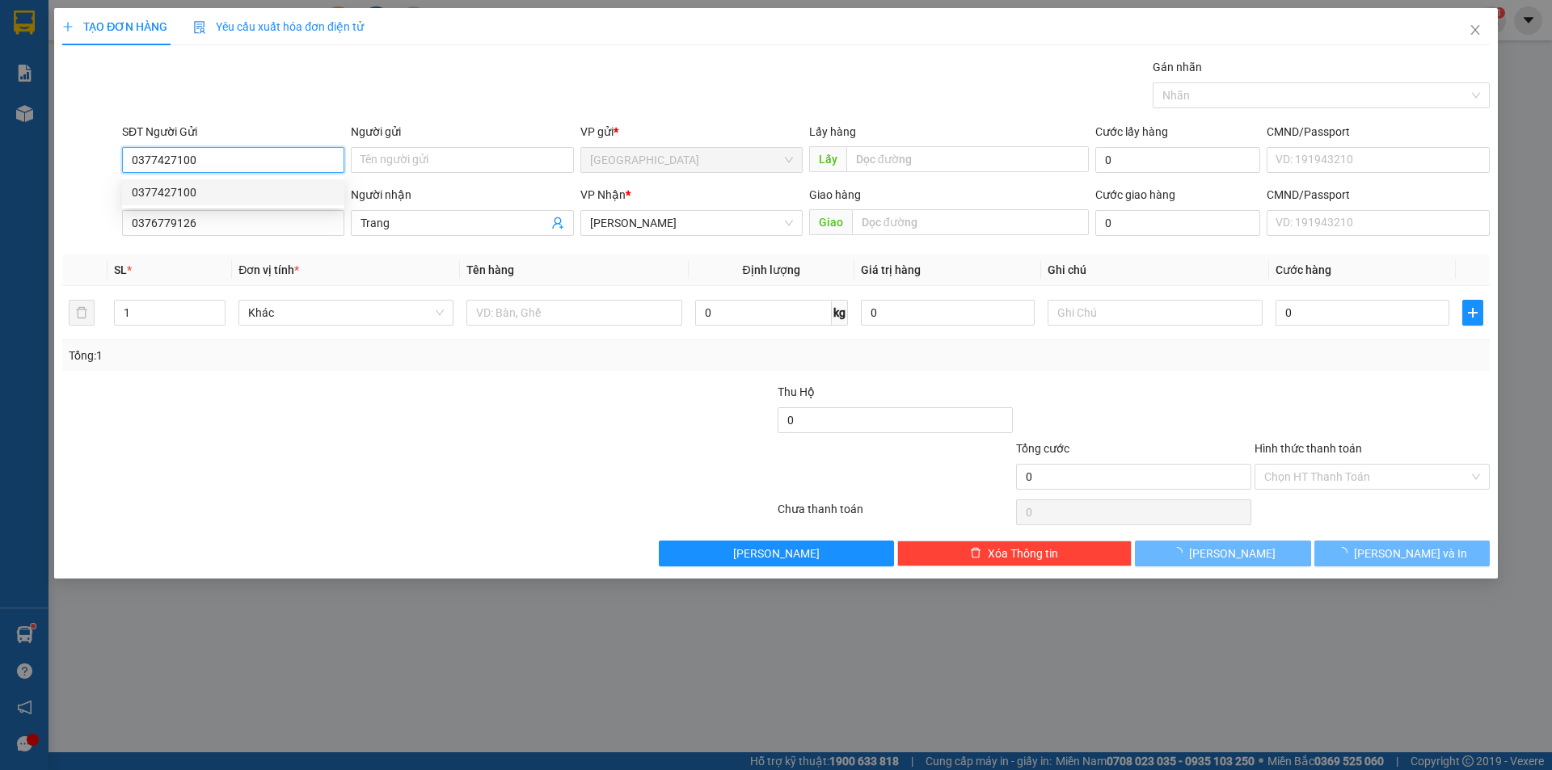
type input "140.000"
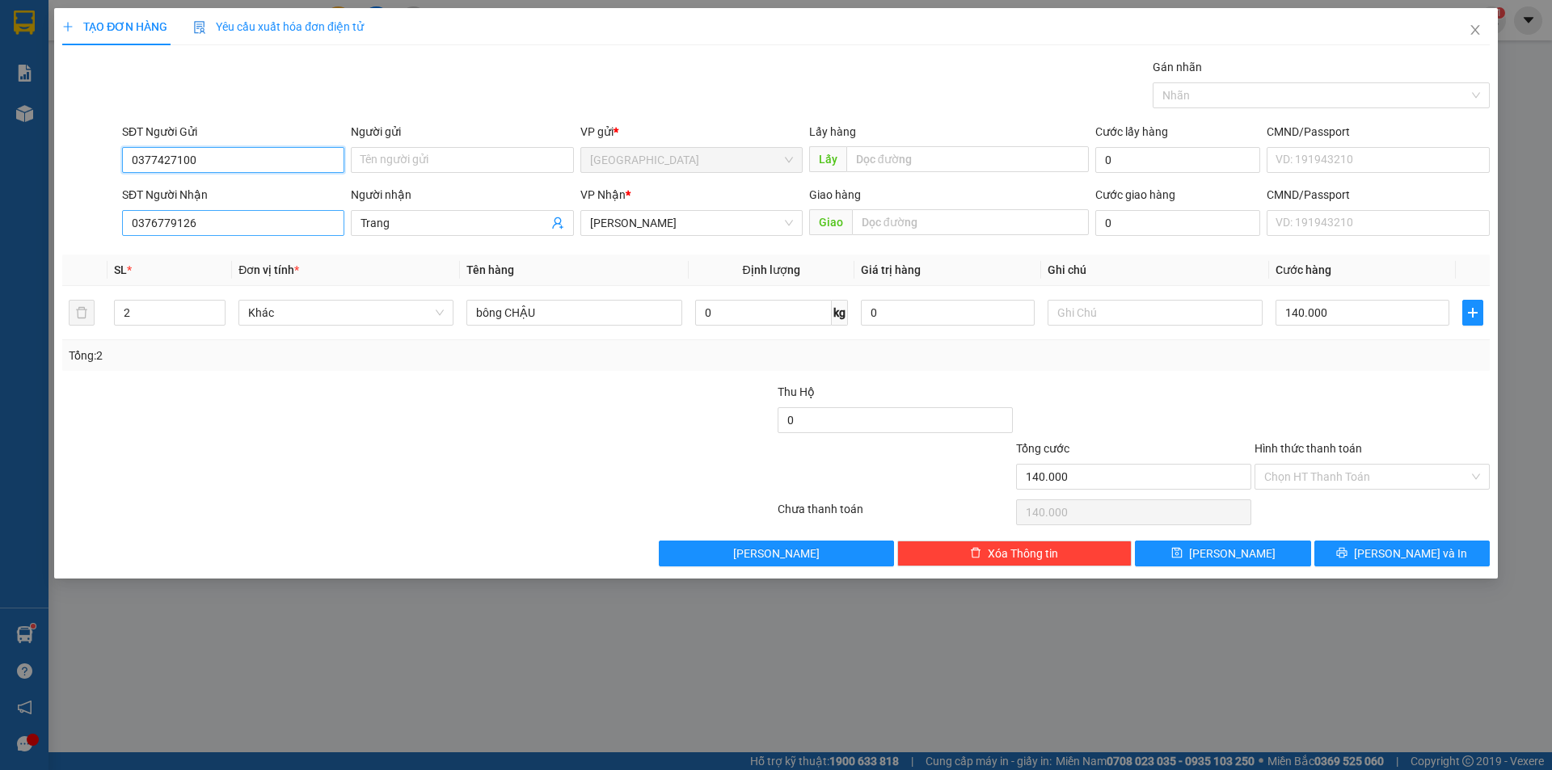
type input "0377427100"
drag, startPoint x: 280, startPoint y: 223, endPoint x: 80, endPoint y: 214, distance: 199.8
click at [80, 214] on div "SĐT Người Nhận 0376779126 Người nhận Trang VP Nhận * [PERSON_NAME] Giao hàng Gi…" at bounding box center [776, 214] width 1430 height 57
click at [195, 285] on div "0394269135 - Hạ" at bounding box center [233, 281] width 203 height 18
type input "0394269135"
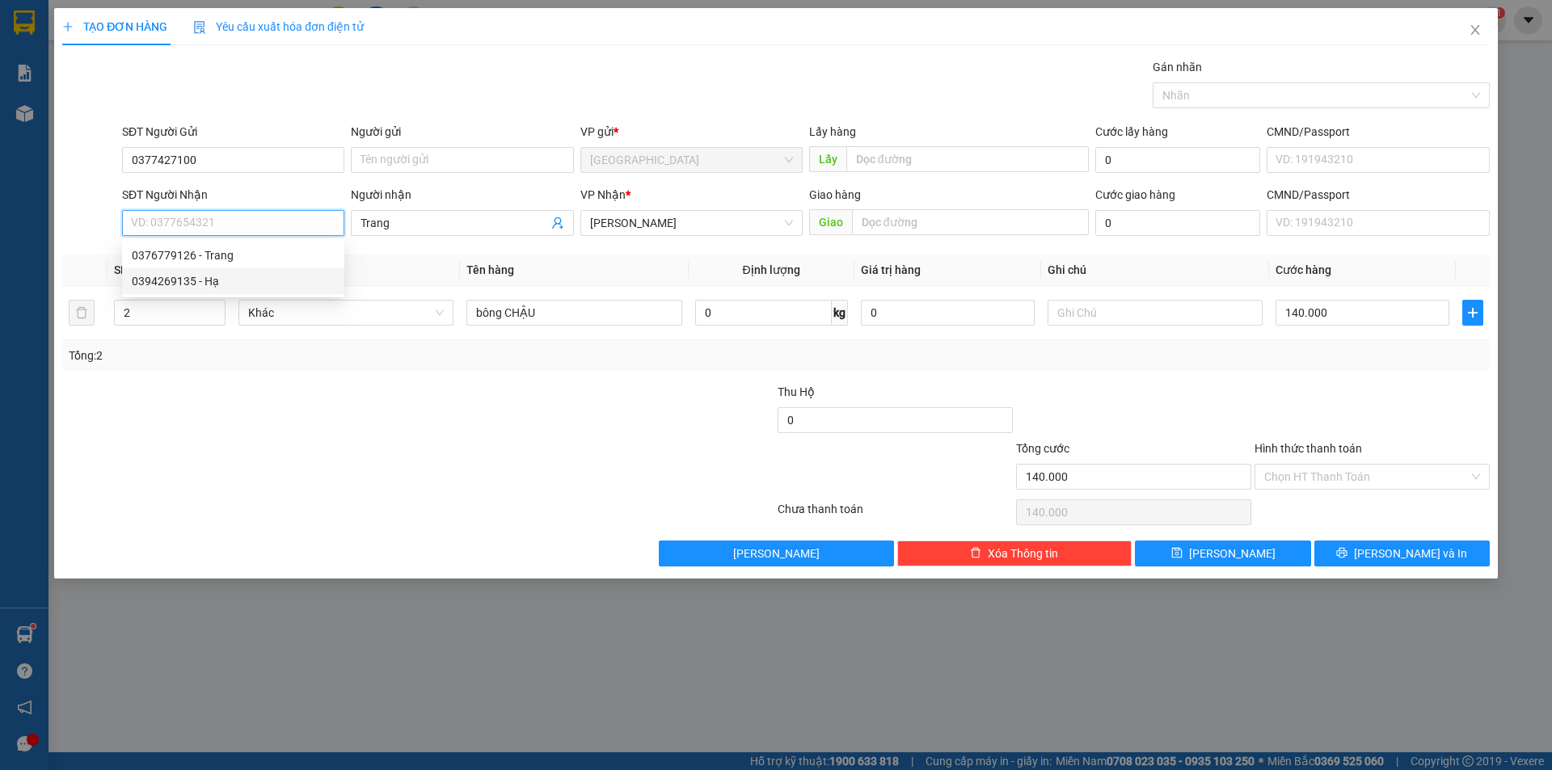
type input "Hạ"
type input "N3 rạng"
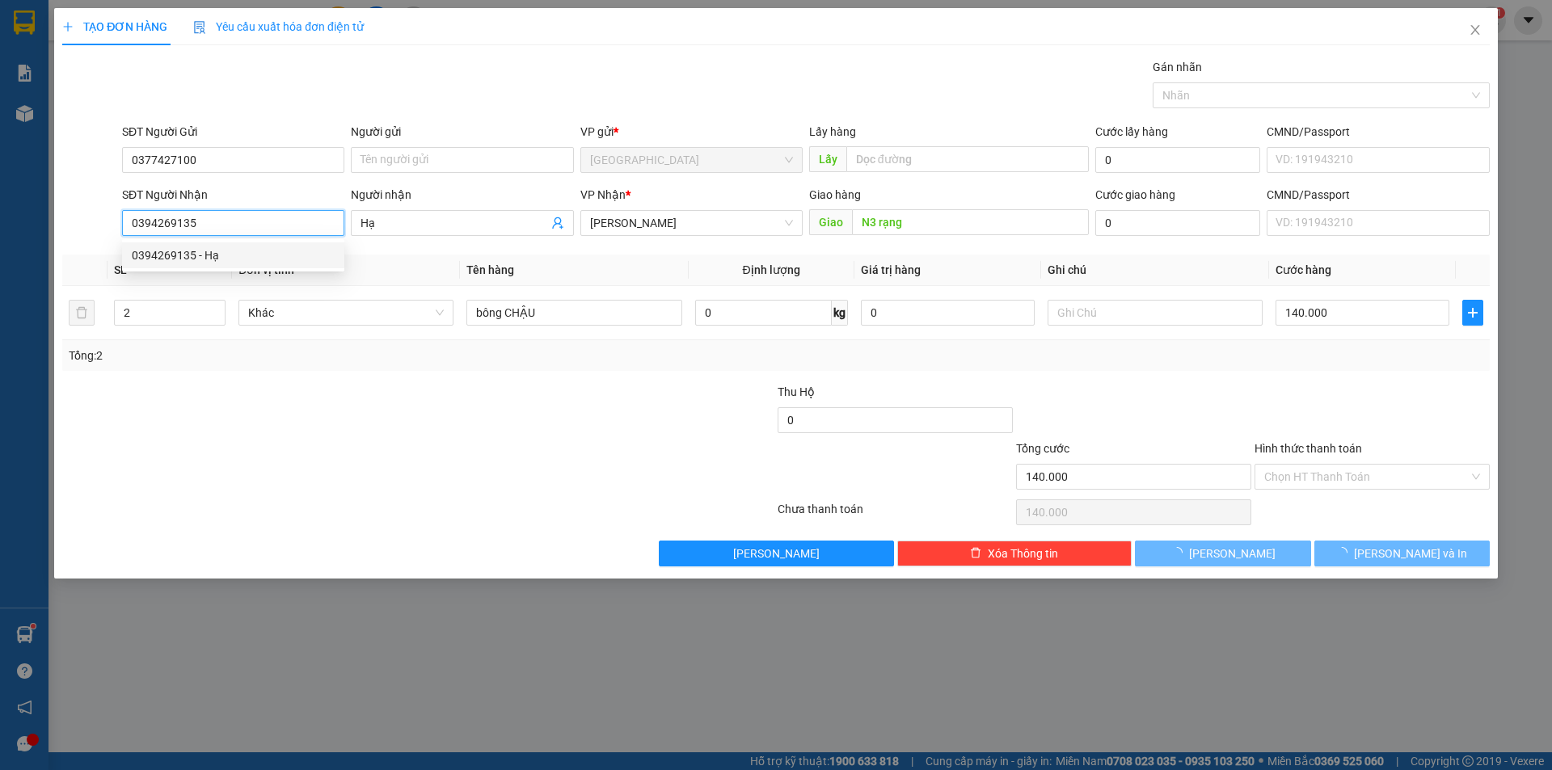
type input "160.000"
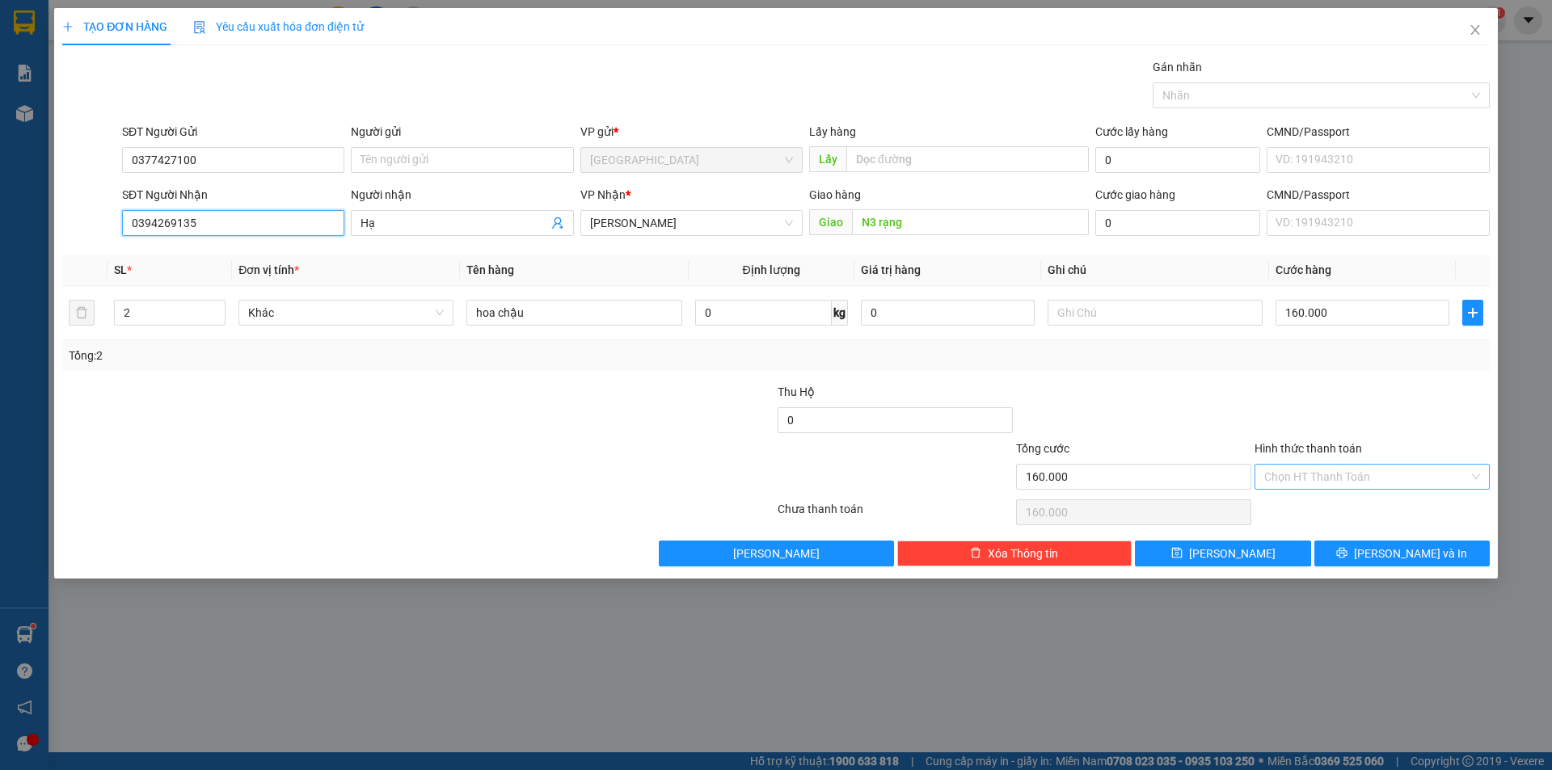
type input "0394269135"
click at [1335, 472] on input "Hình thức thanh toán" at bounding box center [1366, 477] width 204 height 24
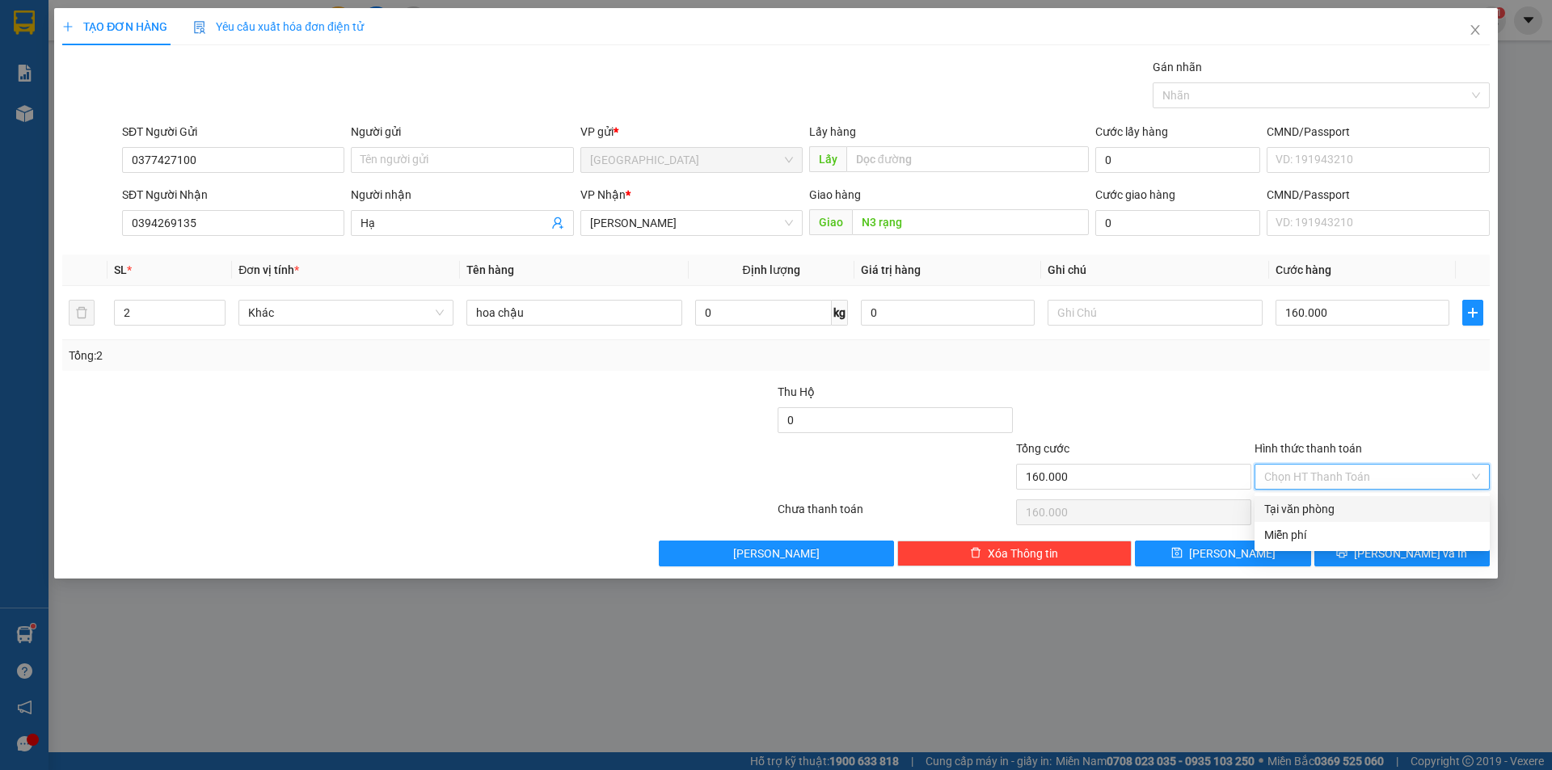
click at [1308, 503] on div "Tại văn phòng" at bounding box center [1372, 509] width 216 height 18
type input "0"
click at [1361, 552] on button "[PERSON_NAME] và In" at bounding box center [1401, 554] width 175 height 26
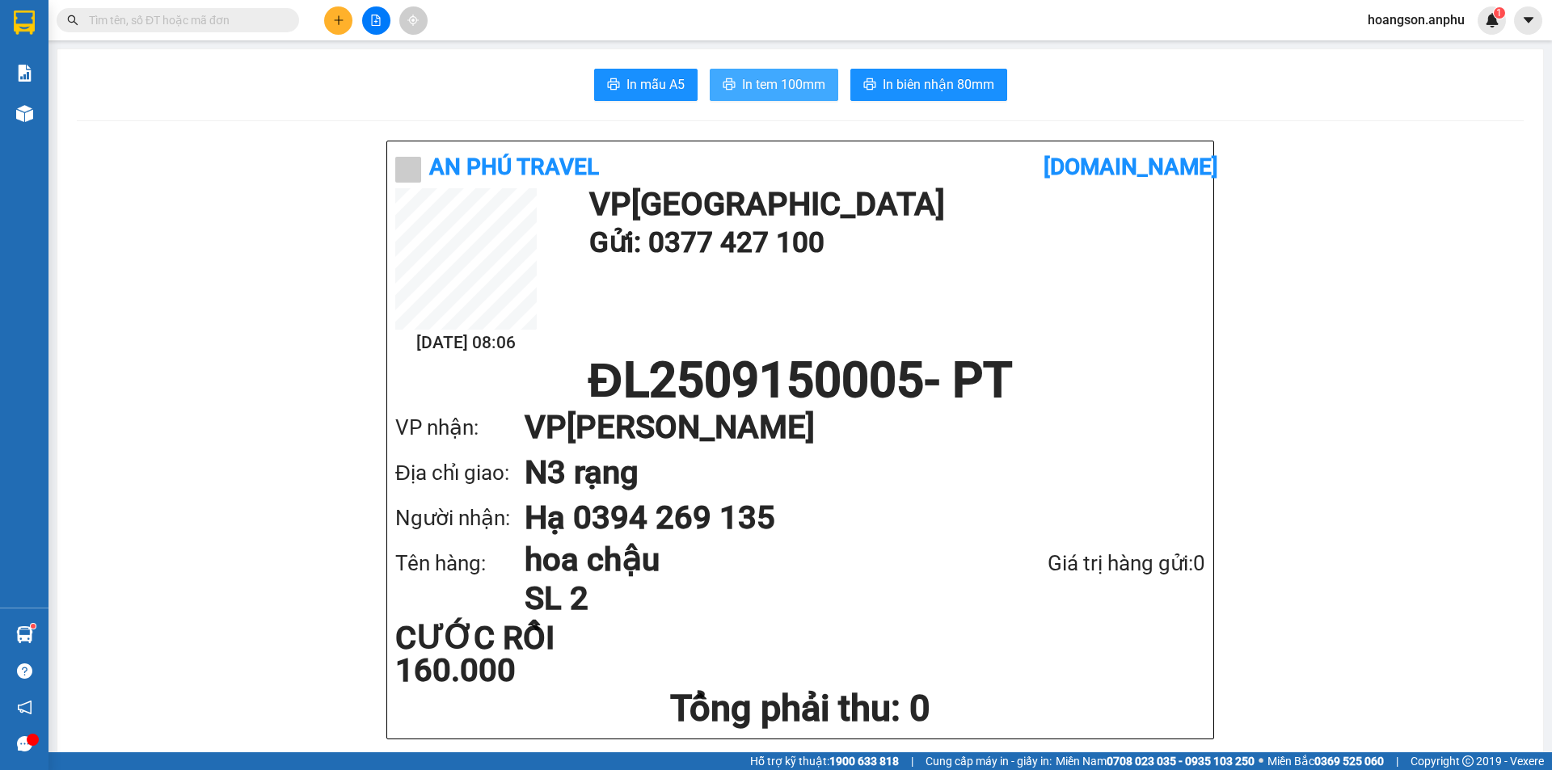
click at [792, 79] on span "In tem 100mm" at bounding box center [783, 84] width 83 height 20
